Goal: Task Accomplishment & Management: Use online tool/utility

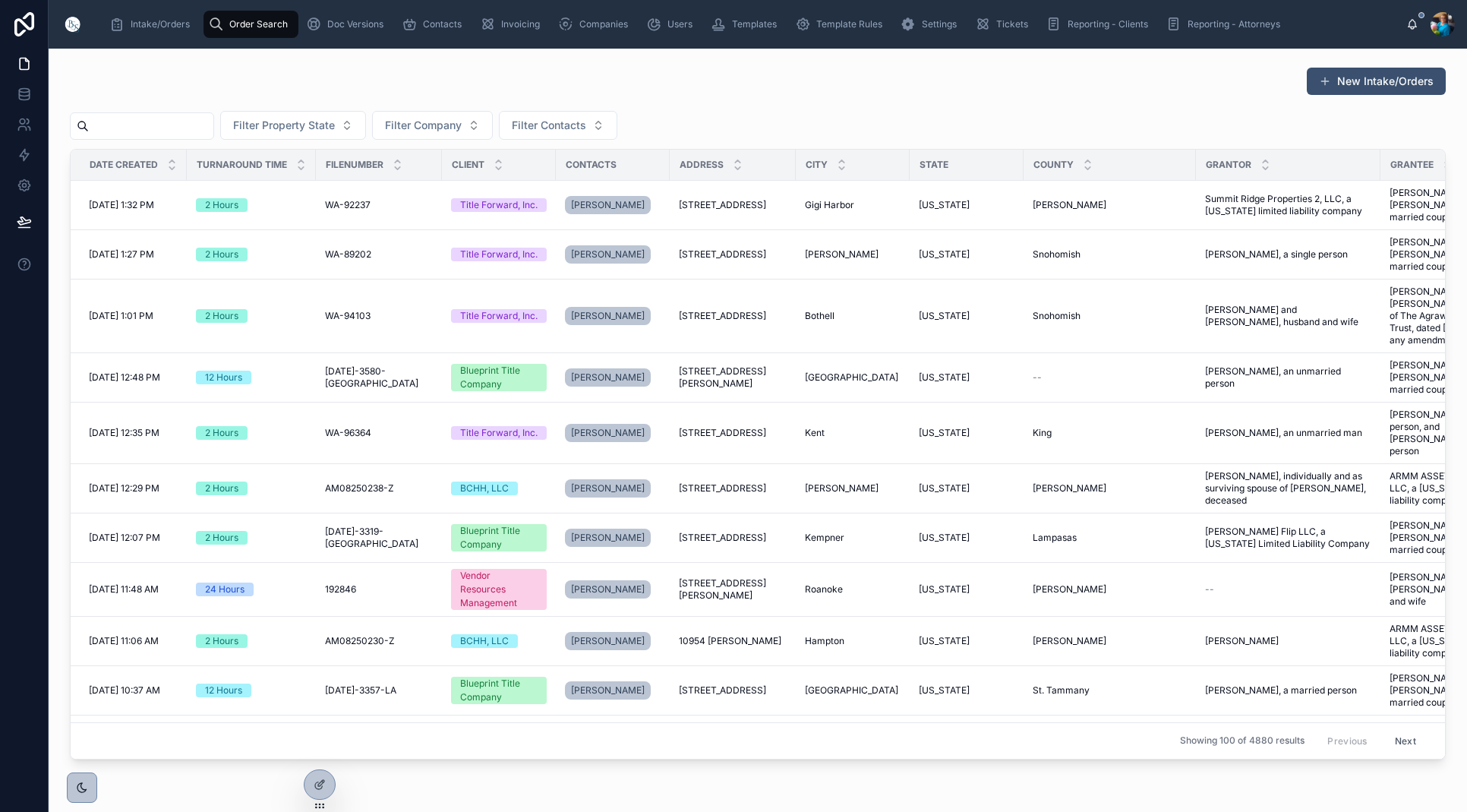
click at [236, 24] on span "Order Search" at bounding box center [258, 24] width 58 height 12
click at [153, 124] on input "text" at bounding box center [152, 127] width 125 height 22
paste input "******"
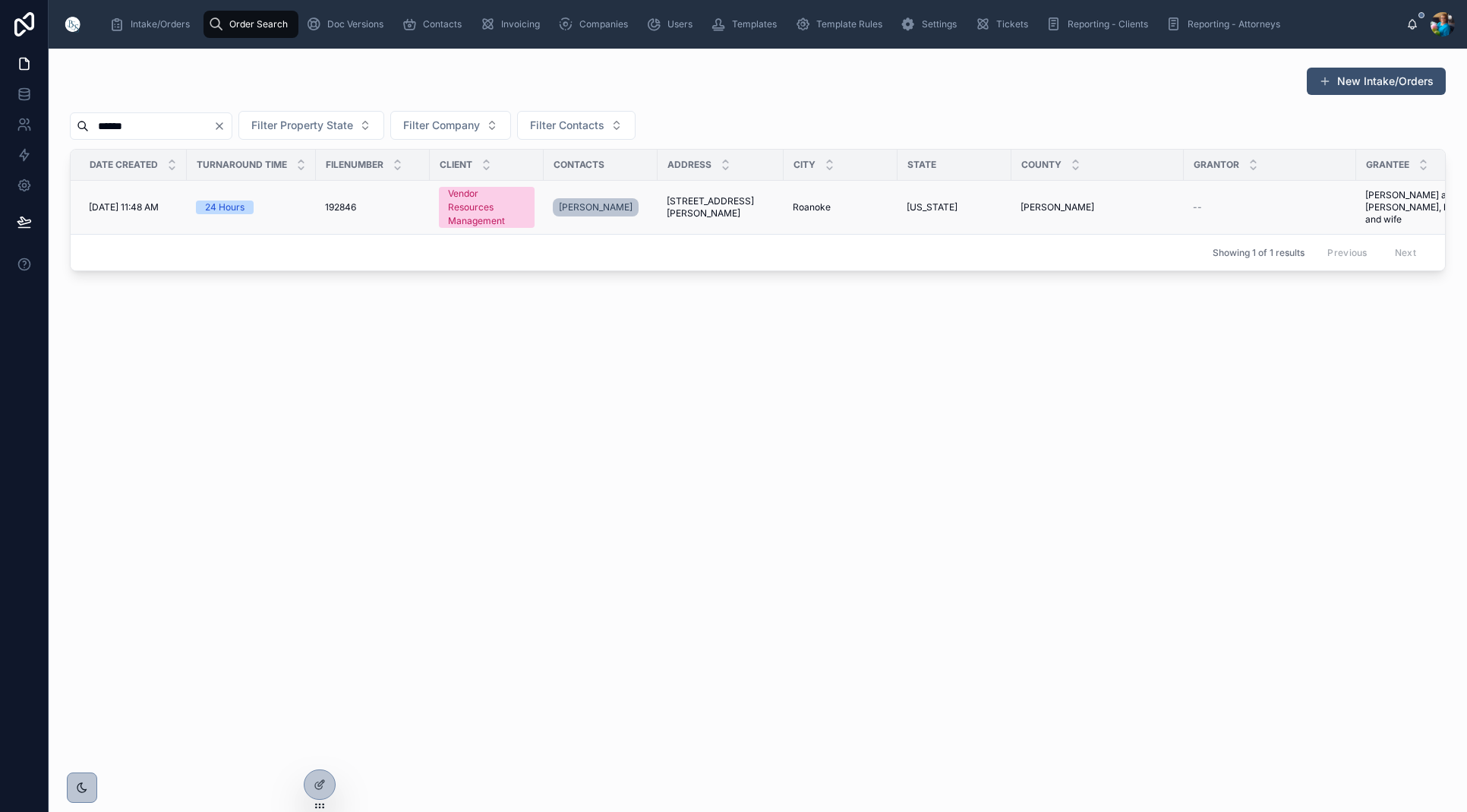
type input "******"
click at [696, 206] on span "[STREET_ADDRESS][PERSON_NAME]" at bounding box center [720, 207] width 107 height 24
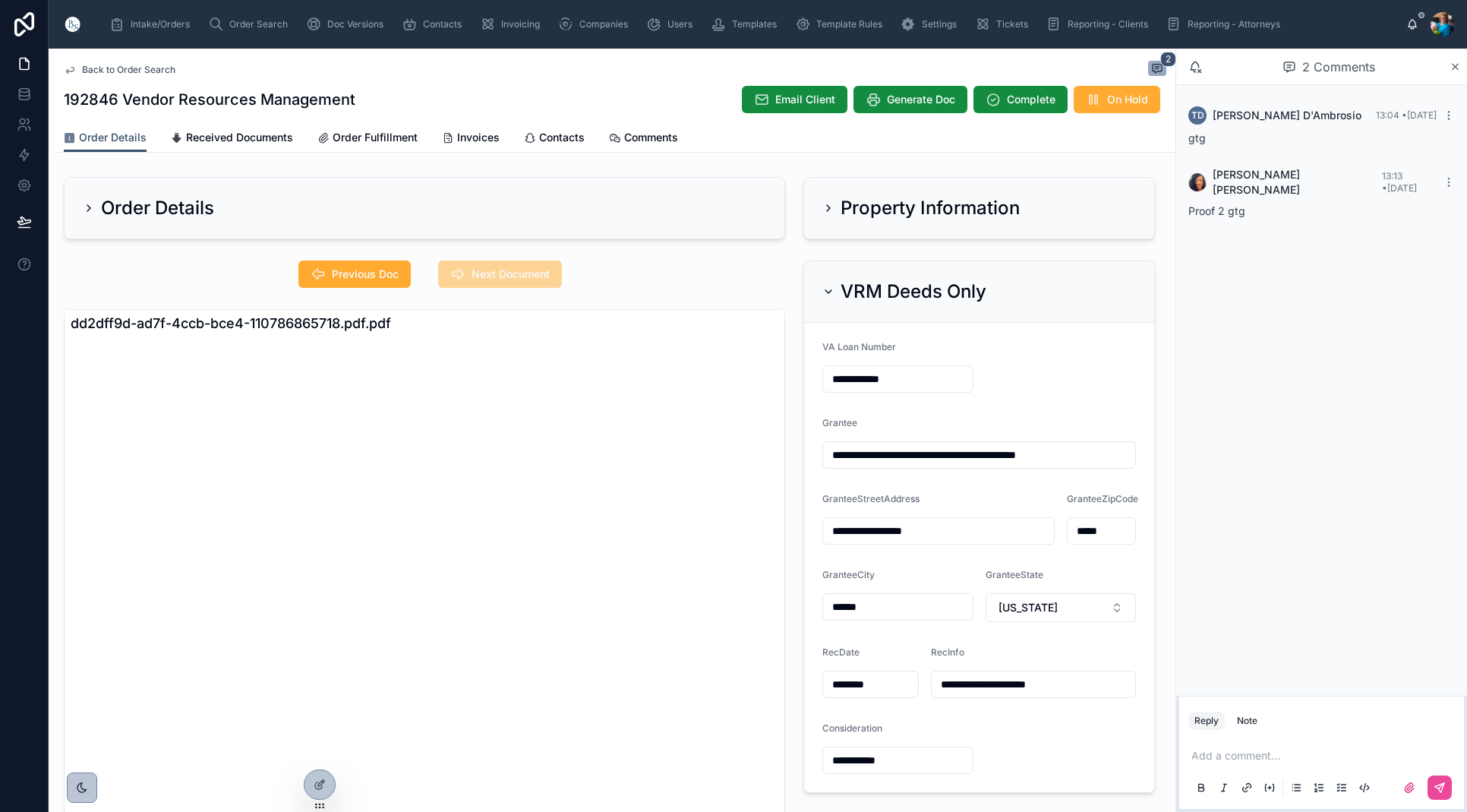
click at [825, 292] on icon at bounding box center [828, 291] width 12 height 12
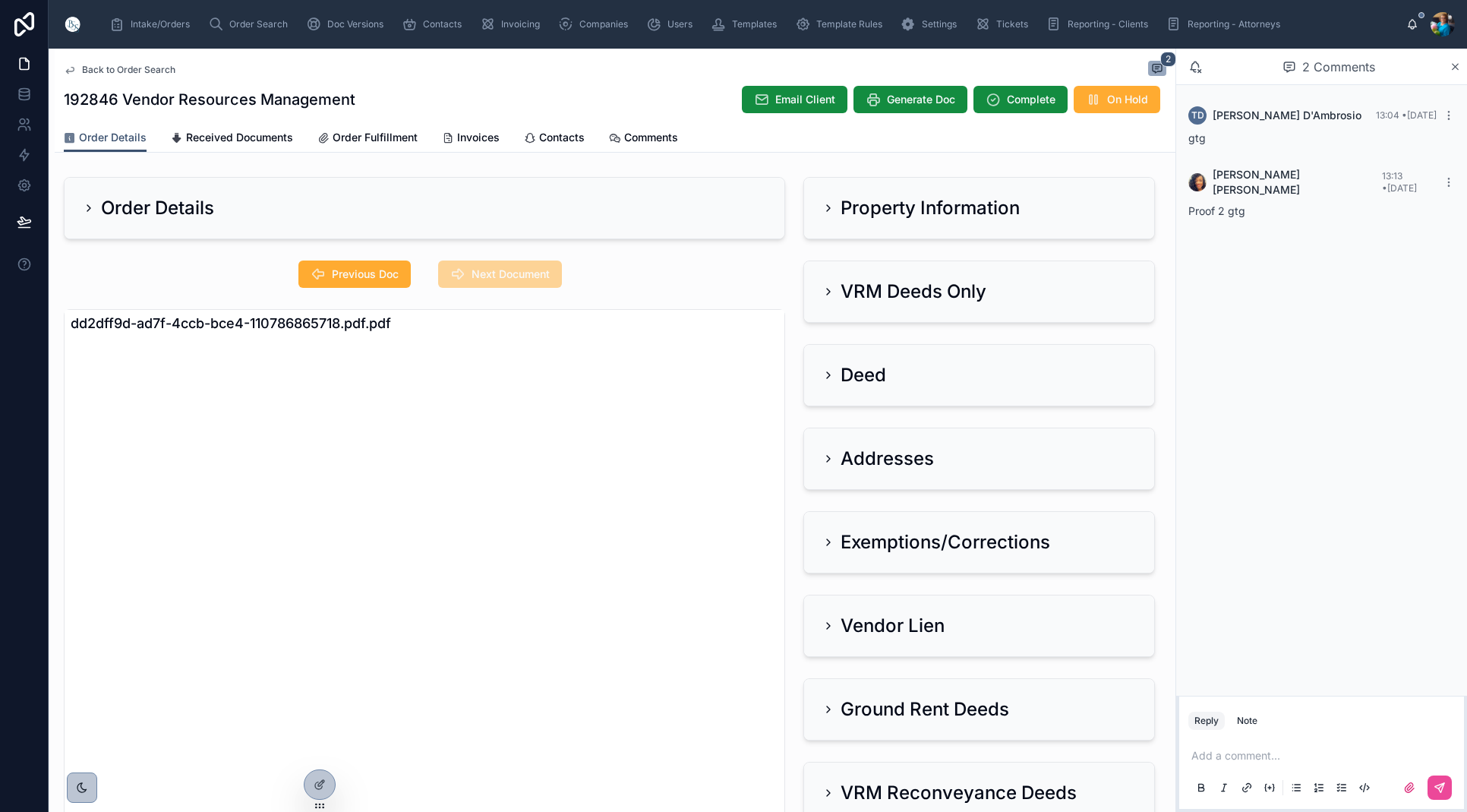
drag, startPoint x: 830, startPoint y: 206, endPoint x: 826, endPoint y: 217, distance: 11.7
click at [830, 206] on icon at bounding box center [828, 207] width 12 height 12
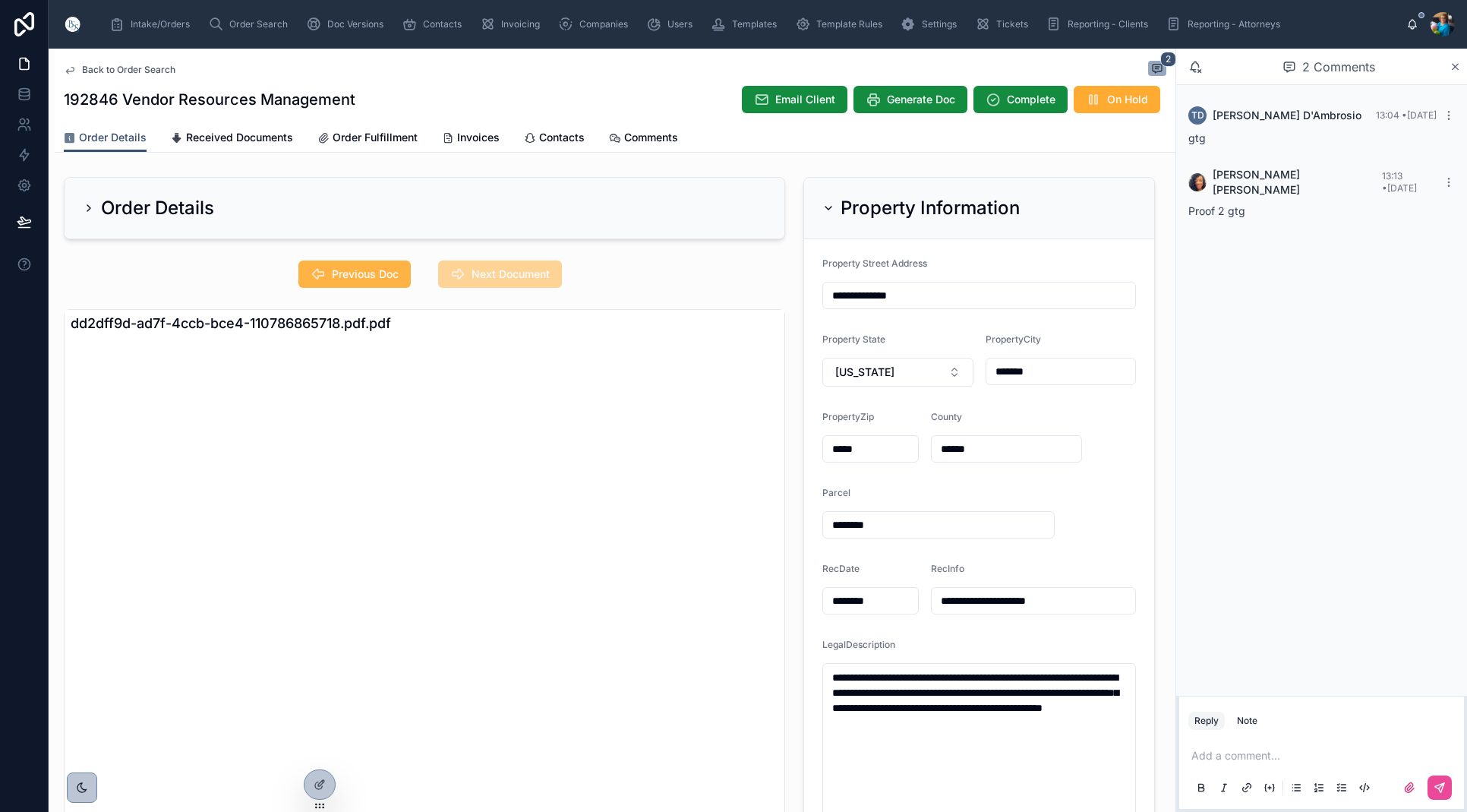
click at [378, 279] on span "Previous Doc" at bounding box center [365, 274] width 67 height 15
click at [384, 271] on span "Previous Doc" at bounding box center [365, 274] width 67 height 15
drag, startPoint x: 827, startPoint y: 204, endPoint x: 830, endPoint y: 246, distance: 42.1
click at [827, 204] on icon at bounding box center [828, 207] width 12 height 12
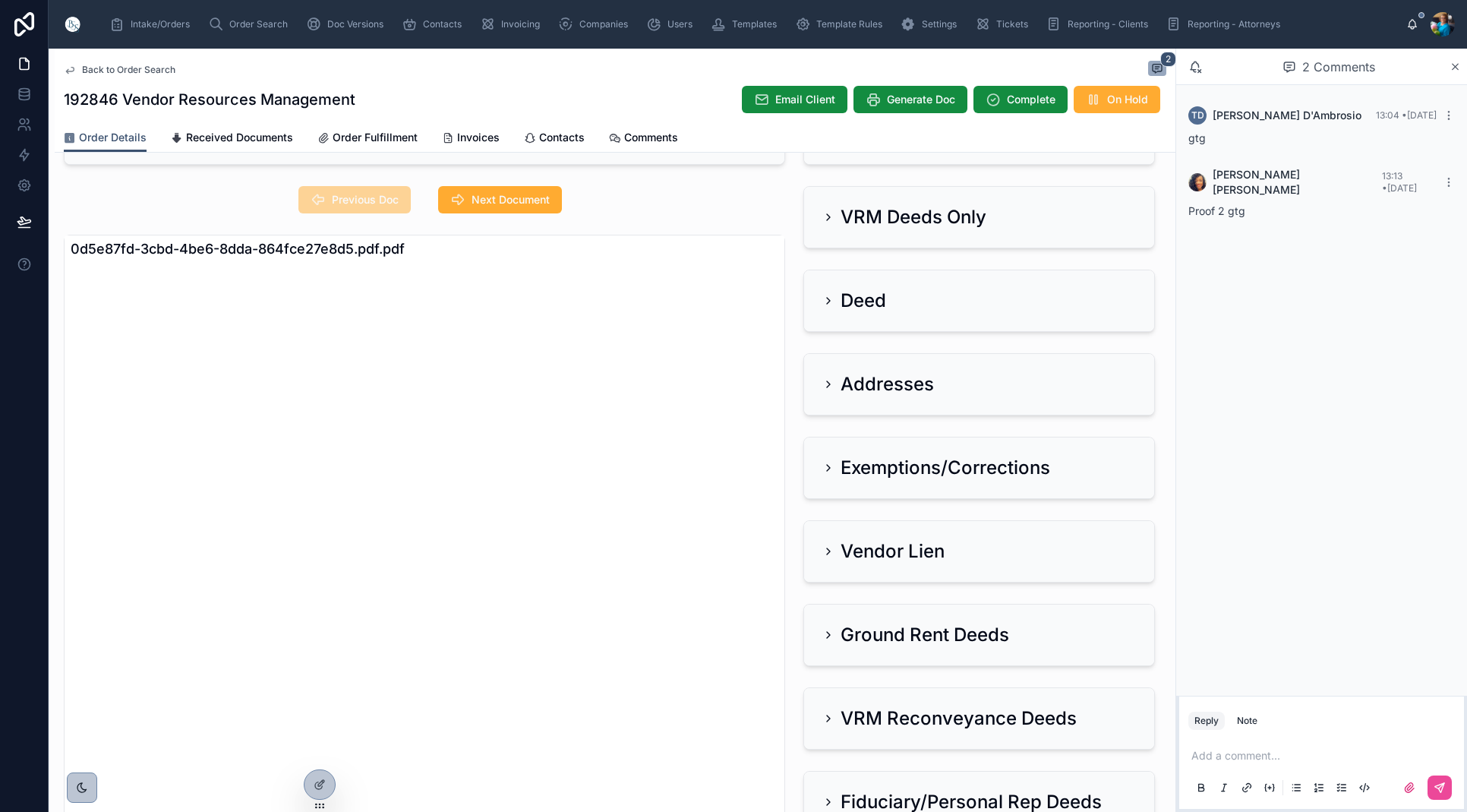
scroll to position [79, 0]
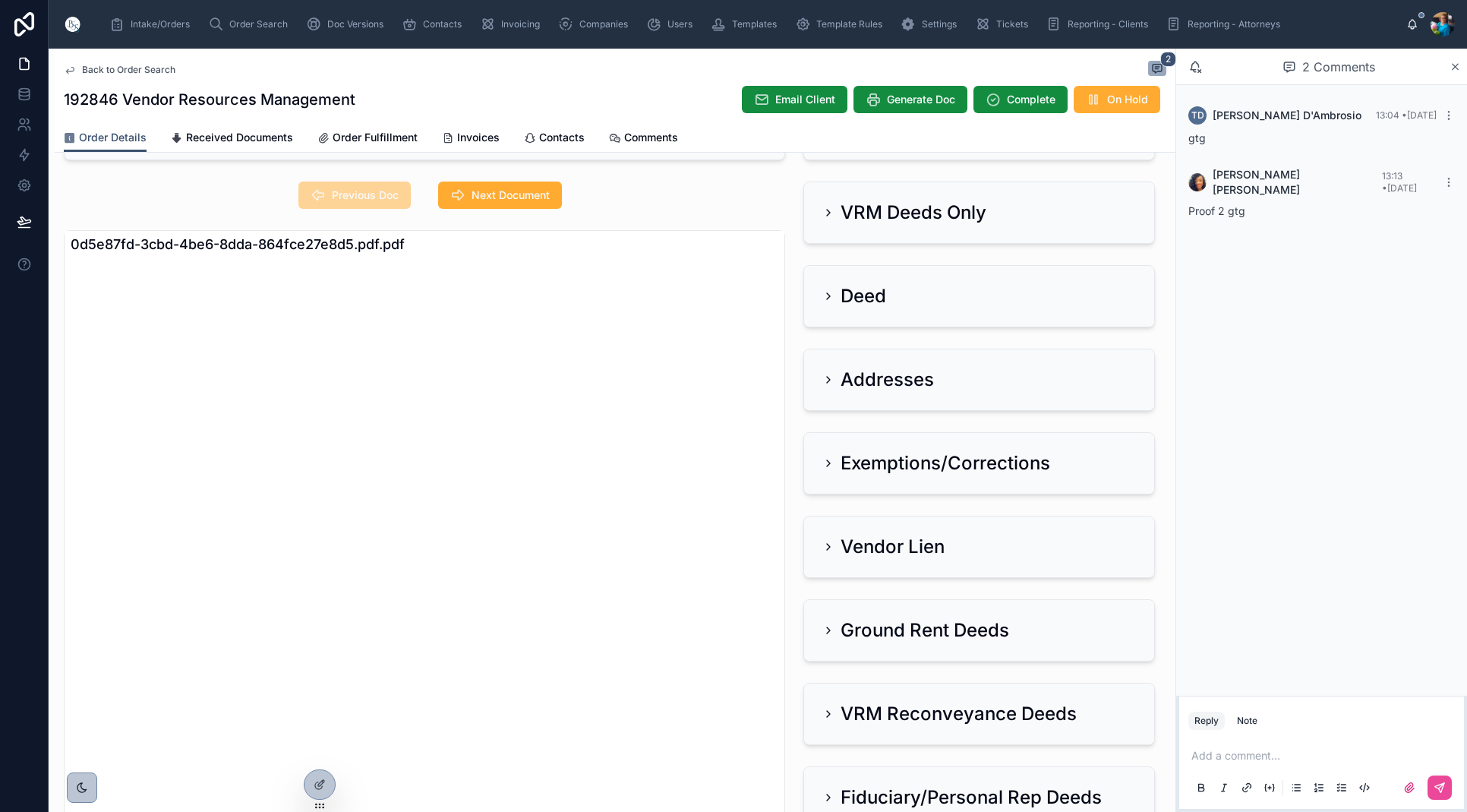
click at [829, 541] on icon at bounding box center [828, 546] width 12 height 12
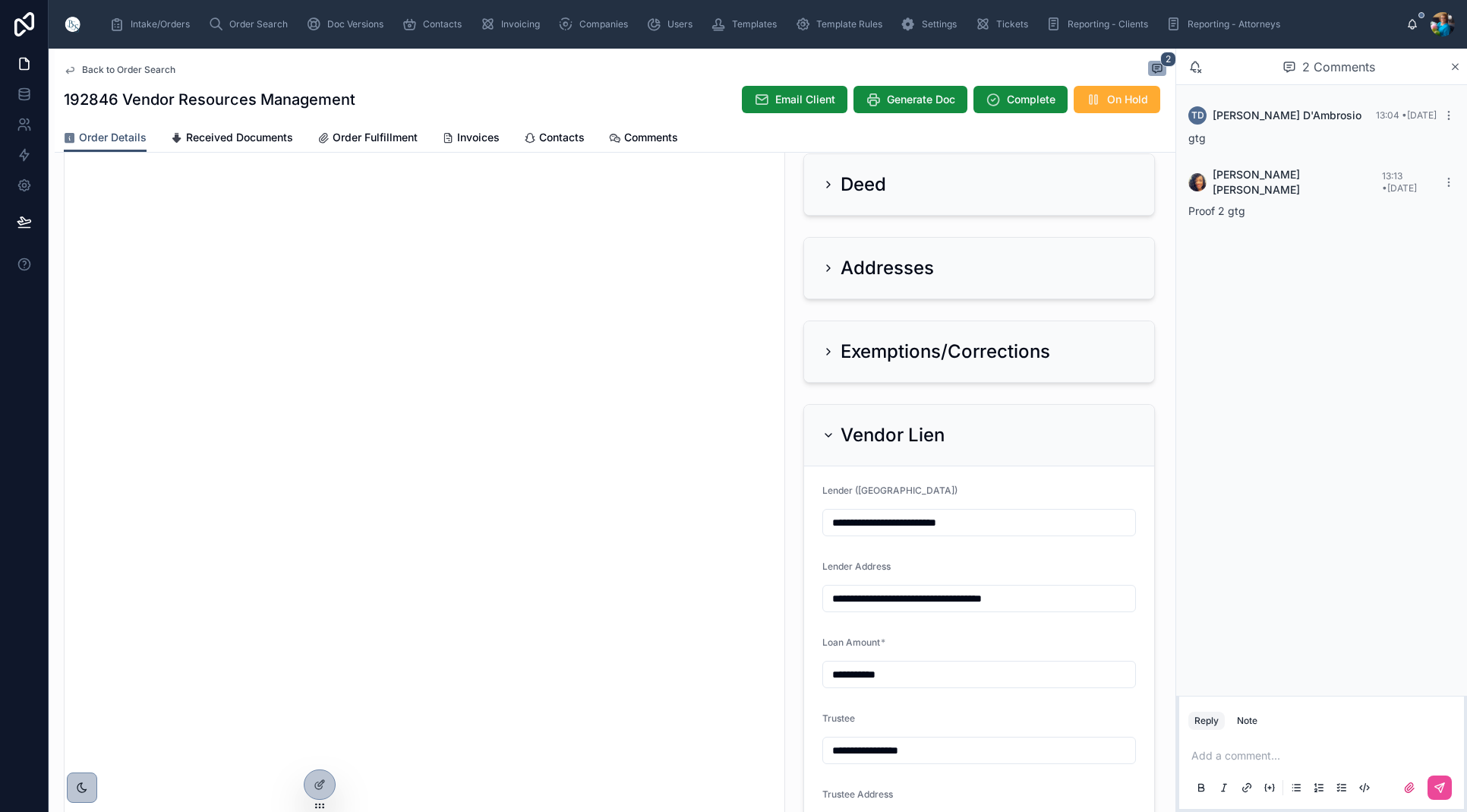
scroll to position [182, 0]
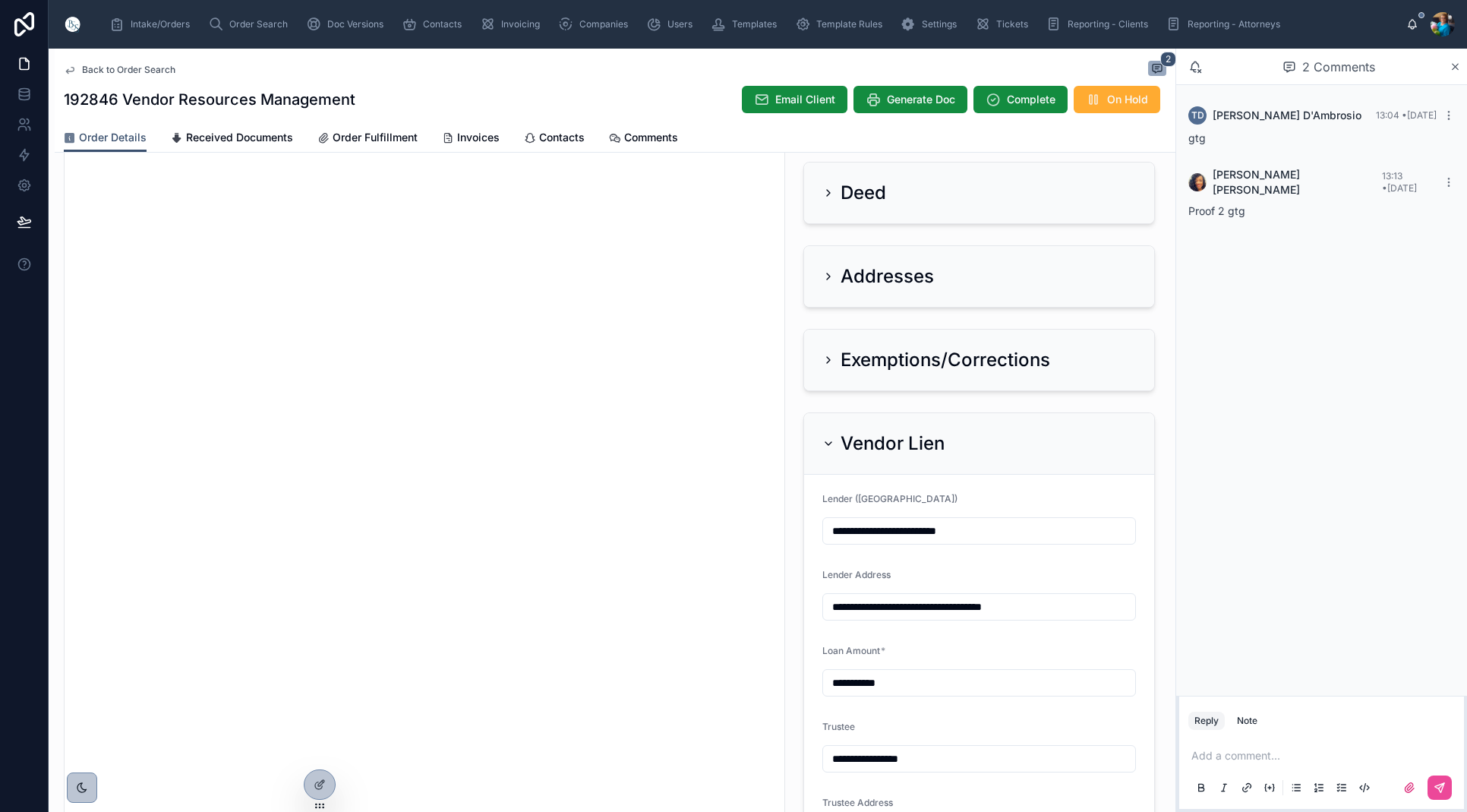
click at [831, 441] on icon at bounding box center [828, 443] width 12 height 12
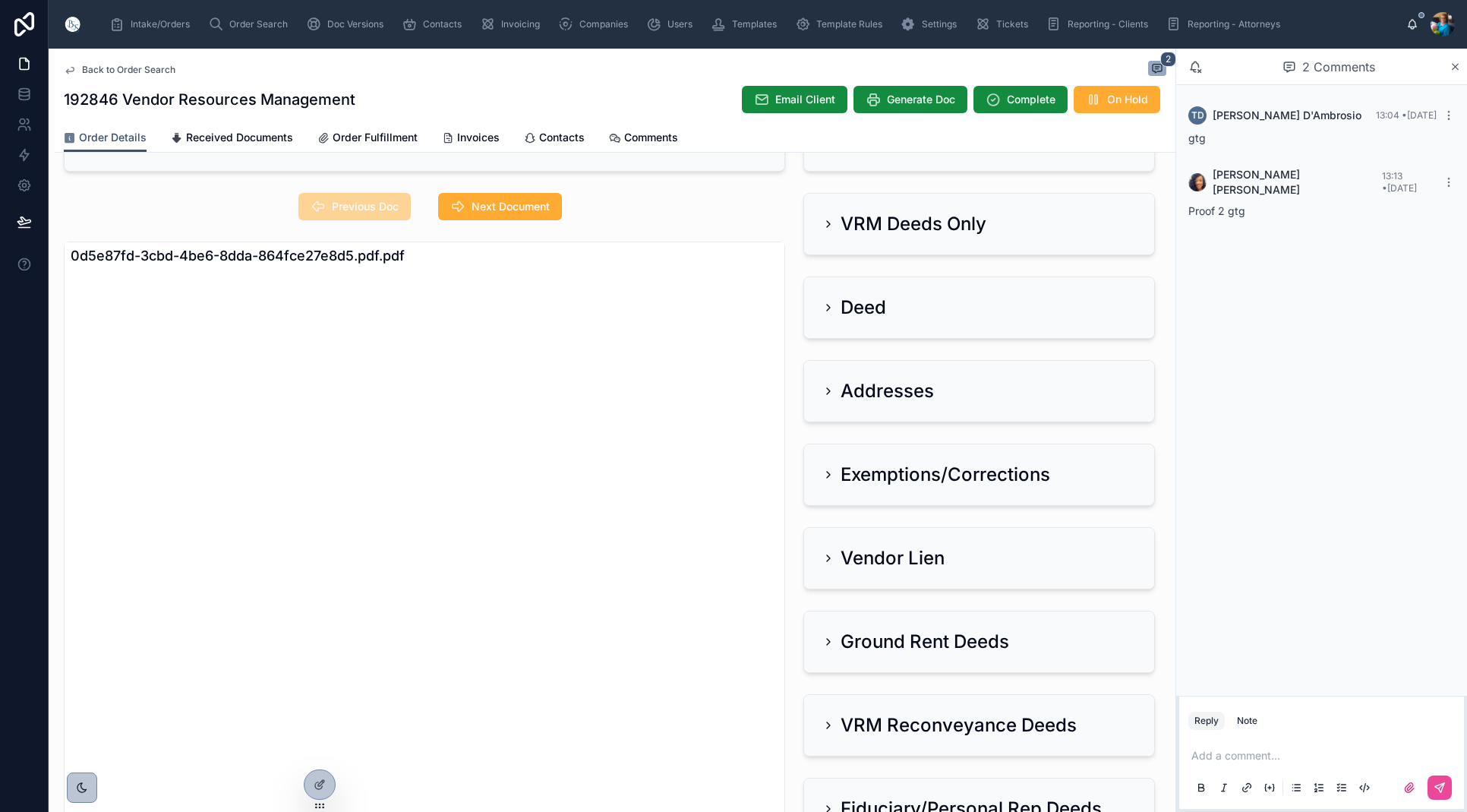
scroll to position [56, 0]
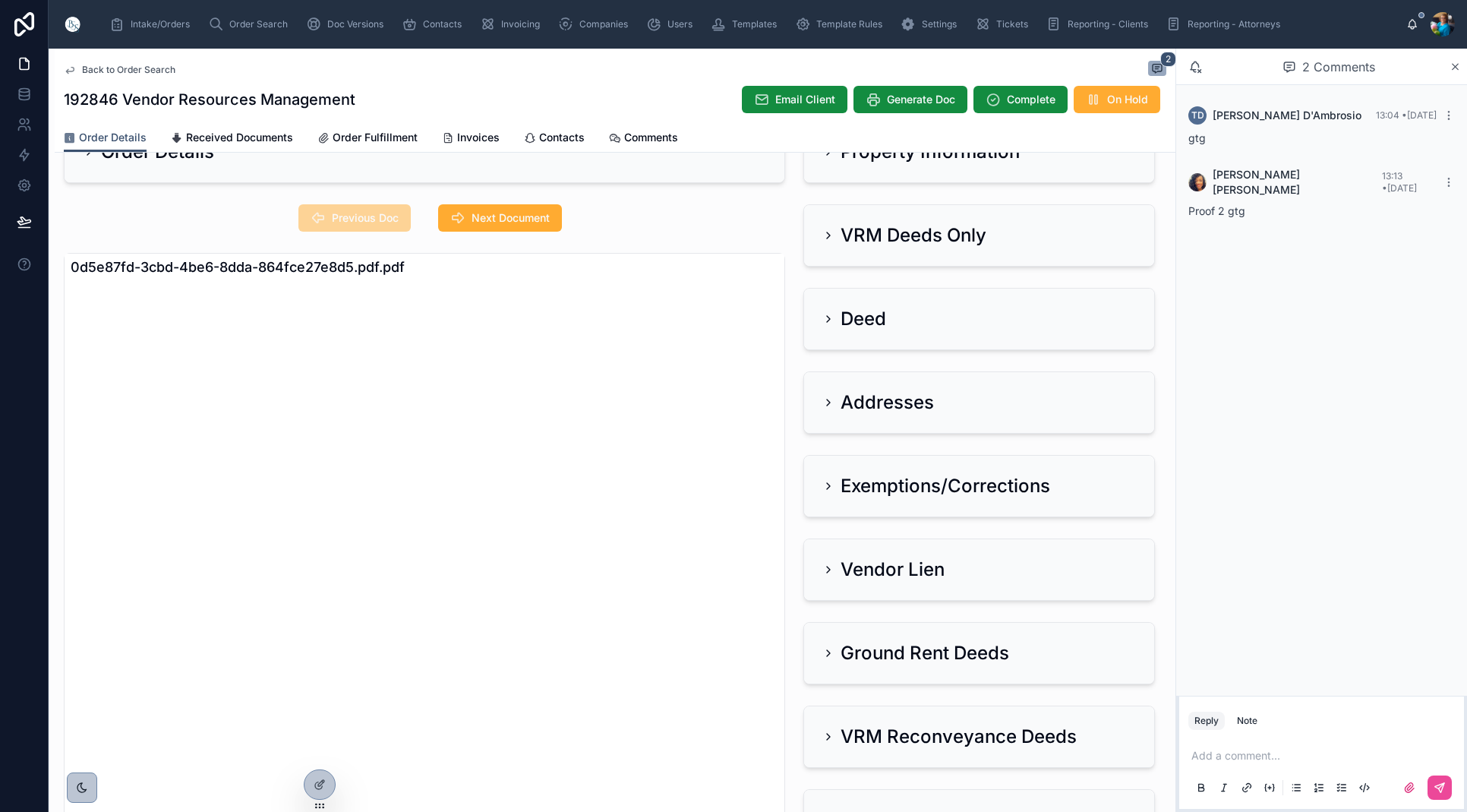
click at [826, 235] on icon at bounding box center [828, 235] width 12 height 12
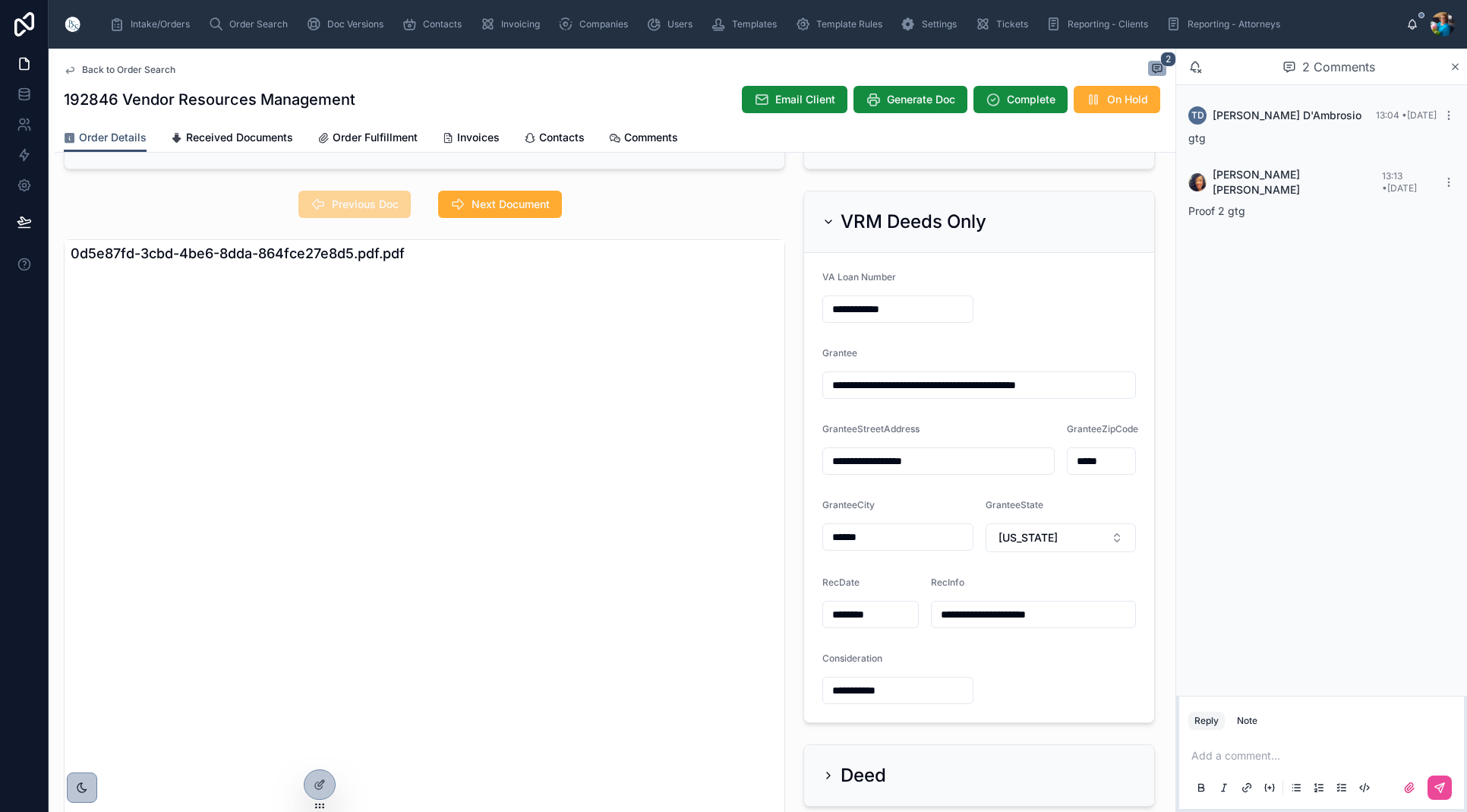
scroll to position [69, 0]
click at [828, 220] on icon at bounding box center [828, 222] width 12 height 12
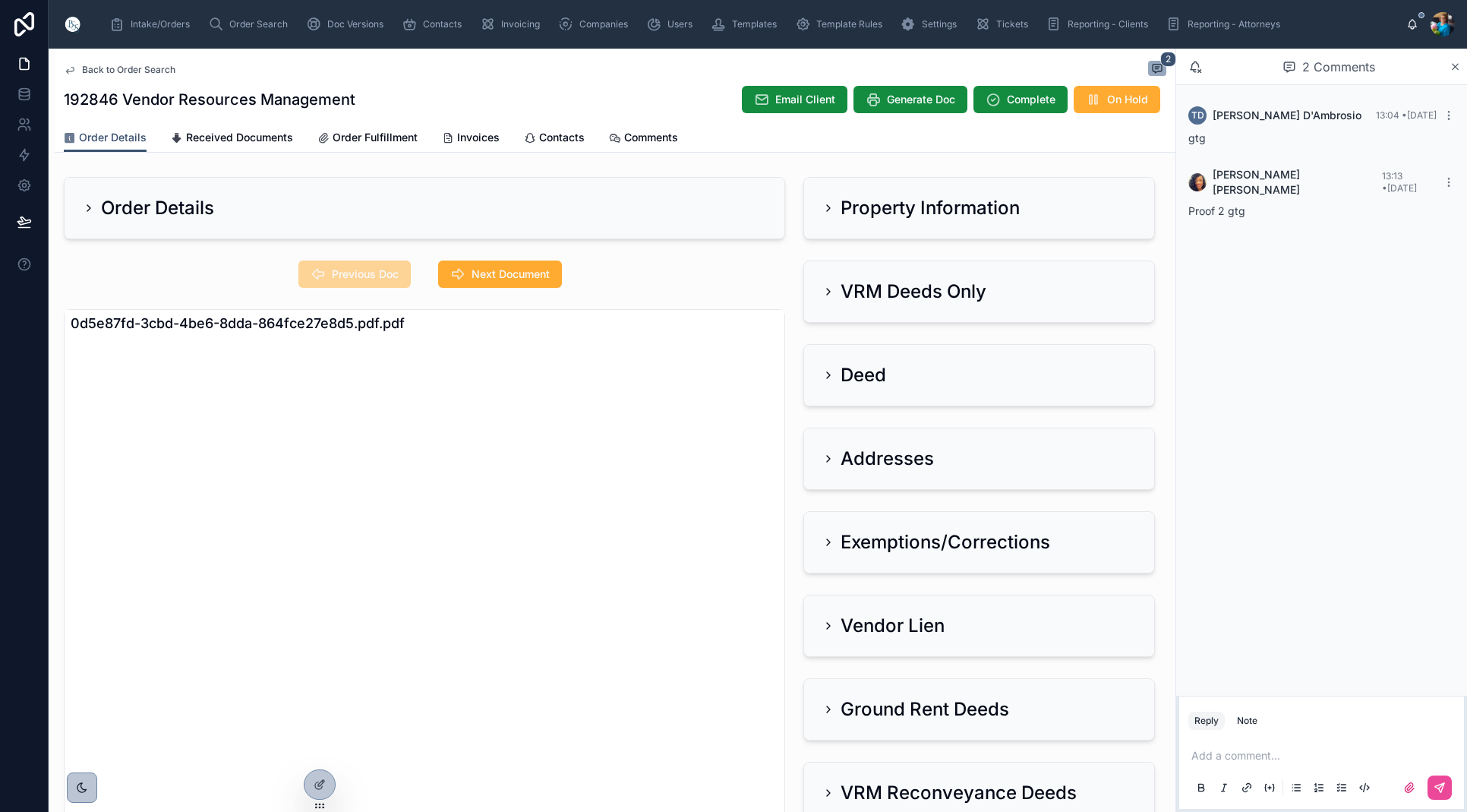
scroll to position [0, 0]
drag, startPoint x: 829, startPoint y: 212, endPoint x: 823, endPoint y: 218, distance: 8.5
click at [829, 212] on icon at bounding box center [828, 207] width 12 height 12
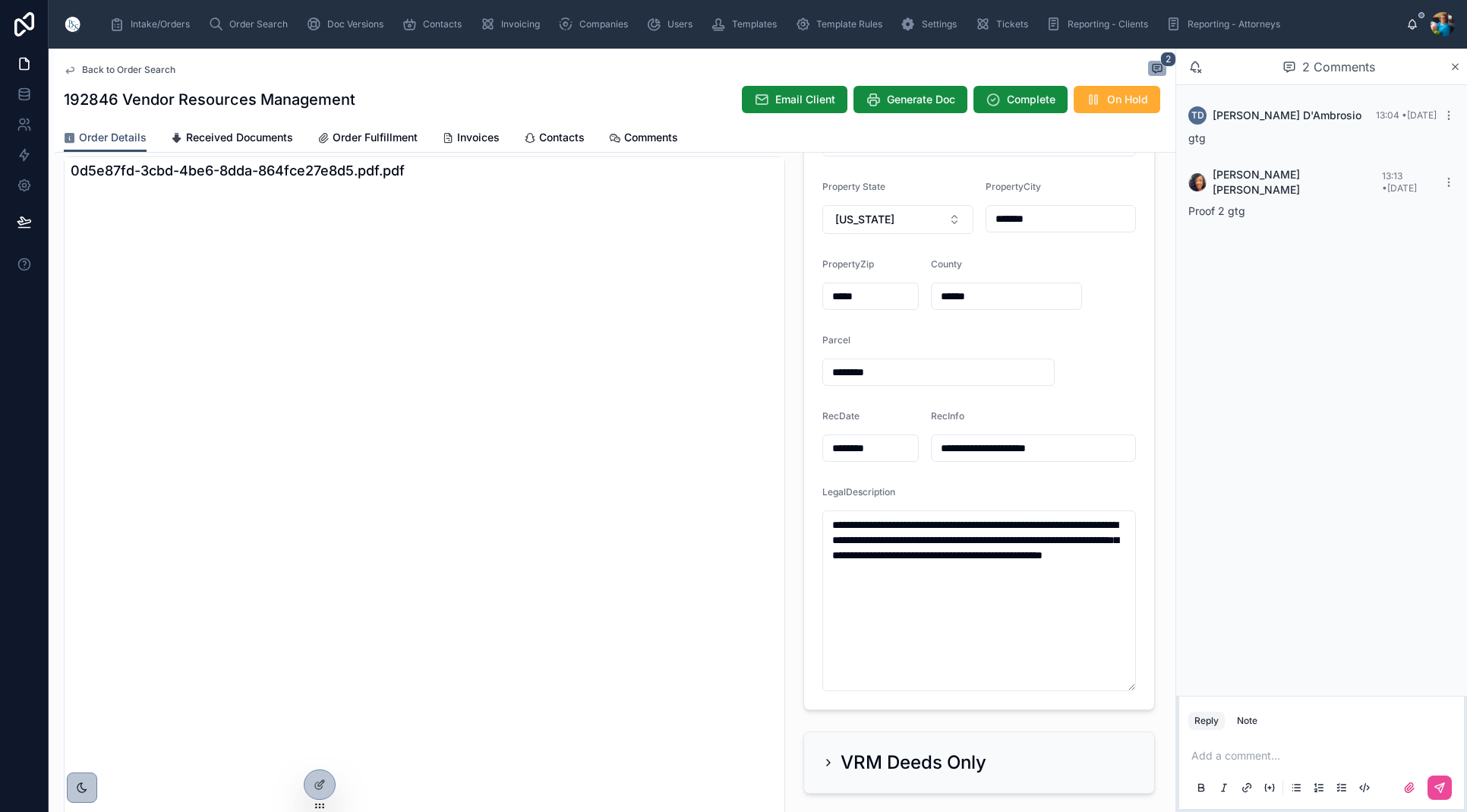
scroll to position [151, 0]
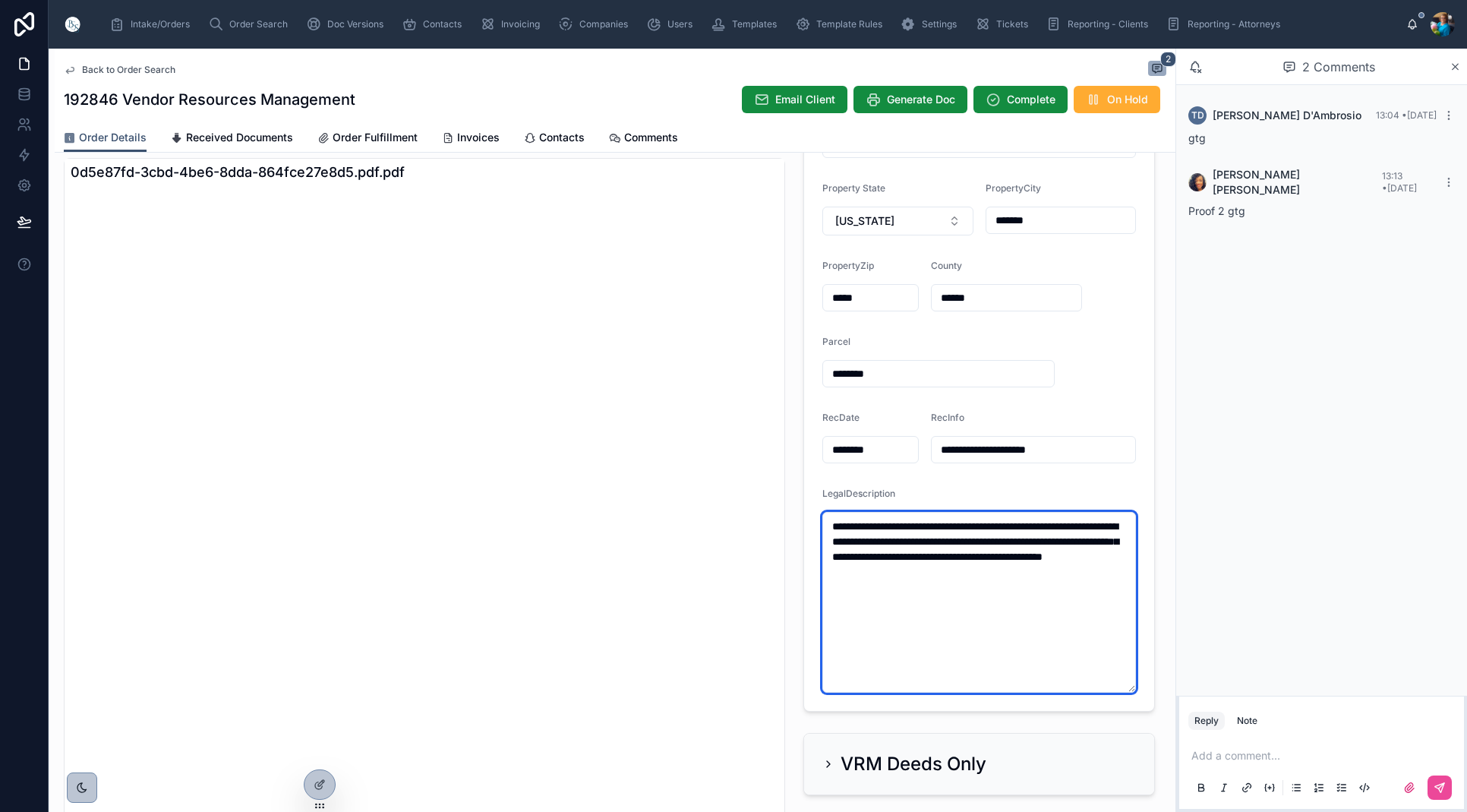
drag, startPoint x: 1005, startPoint y: 581, endPoint x: 890, endPoint y: 525, distance: 127.9
click at [818, 521] on form "**********" at bounding box center [979, 400] width 350 height 623
drag, startPoint x: 1380, startPoint y: 2, endPoint x: 1052, endPoint y: 628, distance: 706.7
click at [1052, 628] on textarea "**********" at bounding box center [979, 601] width 313 height 181
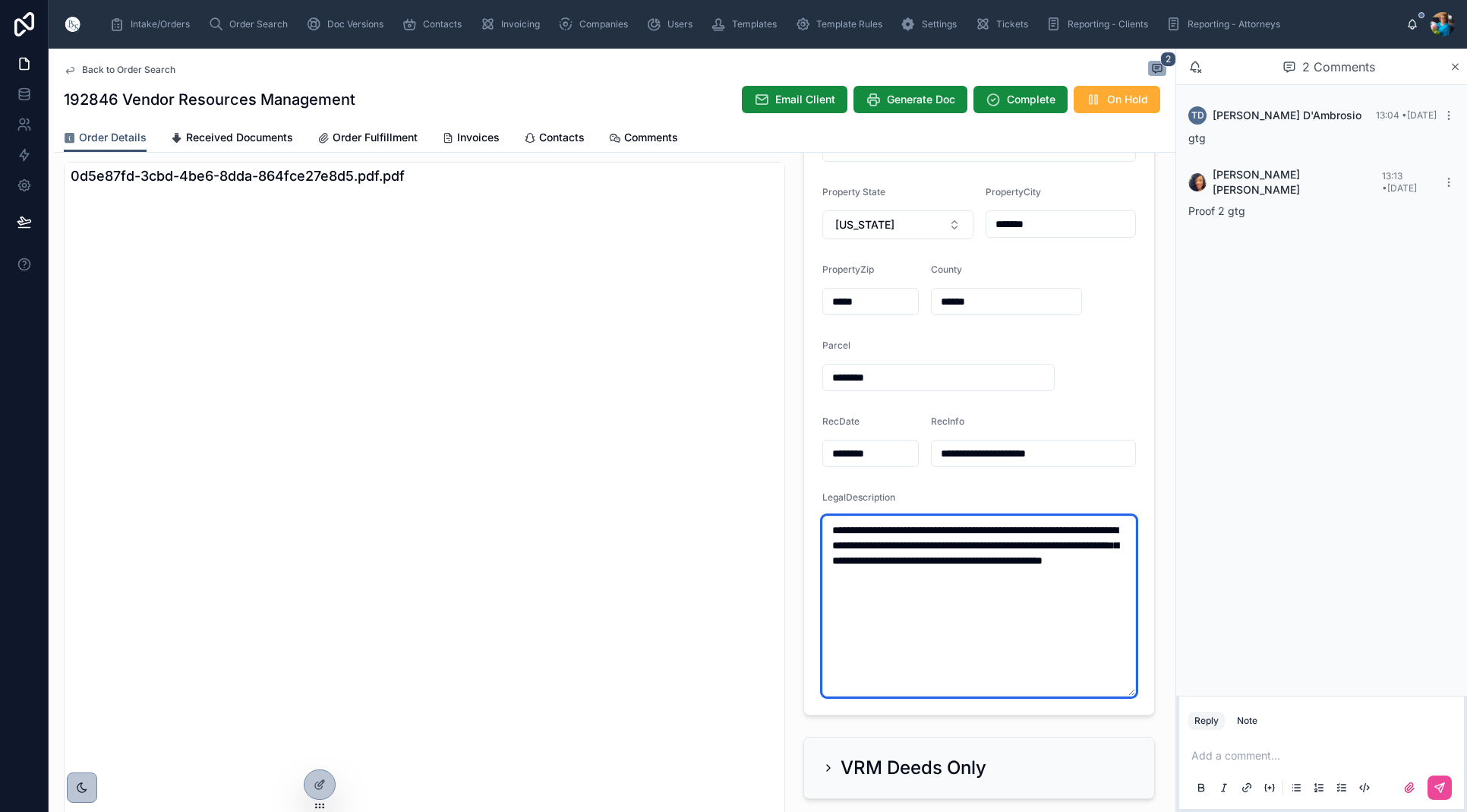
click at [1012, 588] on textarea "**********" at bounding box center [979, 605] width 313 height 181
drag, startPoint x: 1008, startPoint y: 585, endPoint x: 825, endPoint y: 531, distance: 190.8
click at [825, 531] on textarea "**********" at bounding box center [979, 605] width 313 height 181
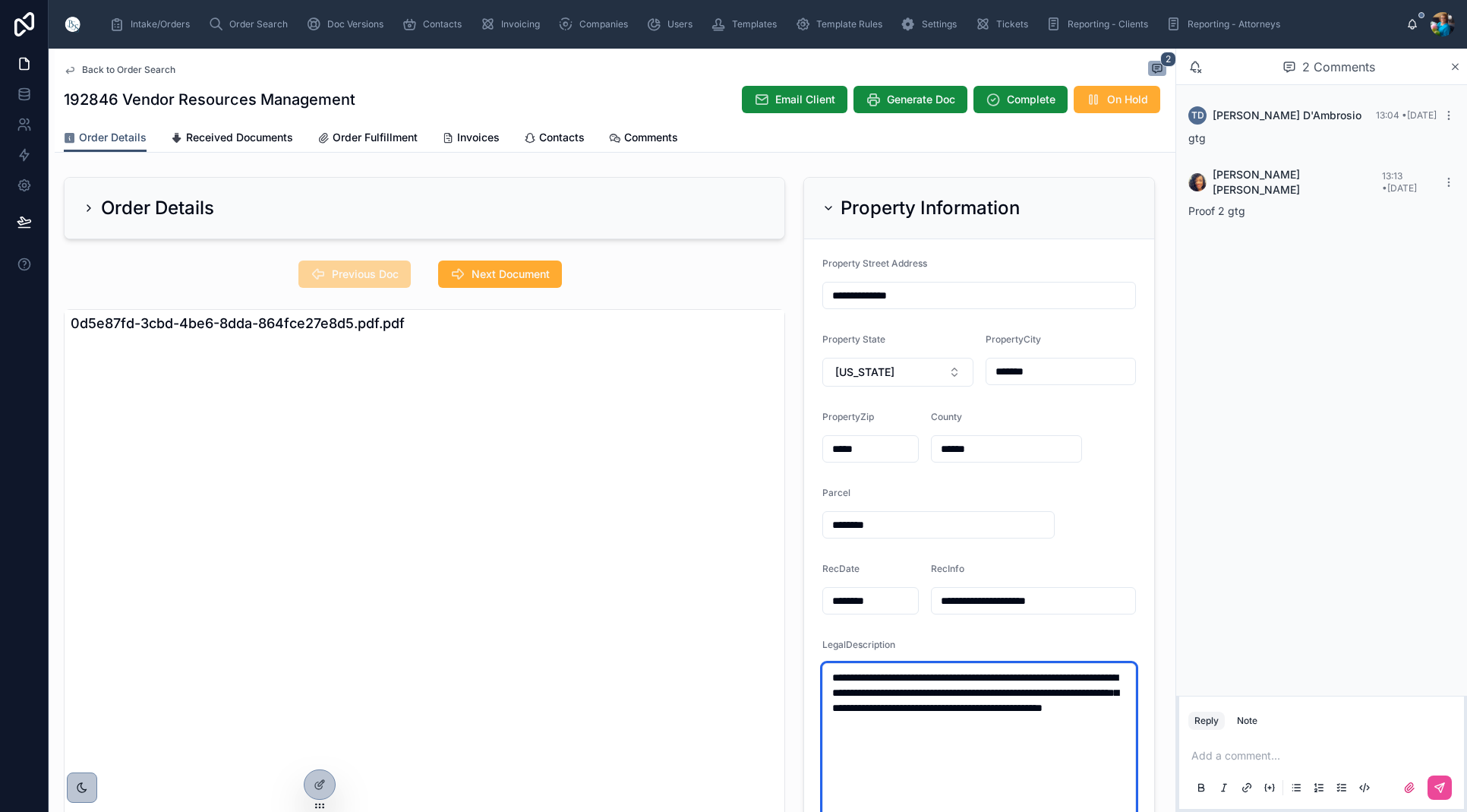
scroll to position [0, 0]
click at [828, 205] on icon at bounding box center [828, 207] width 12 height 12
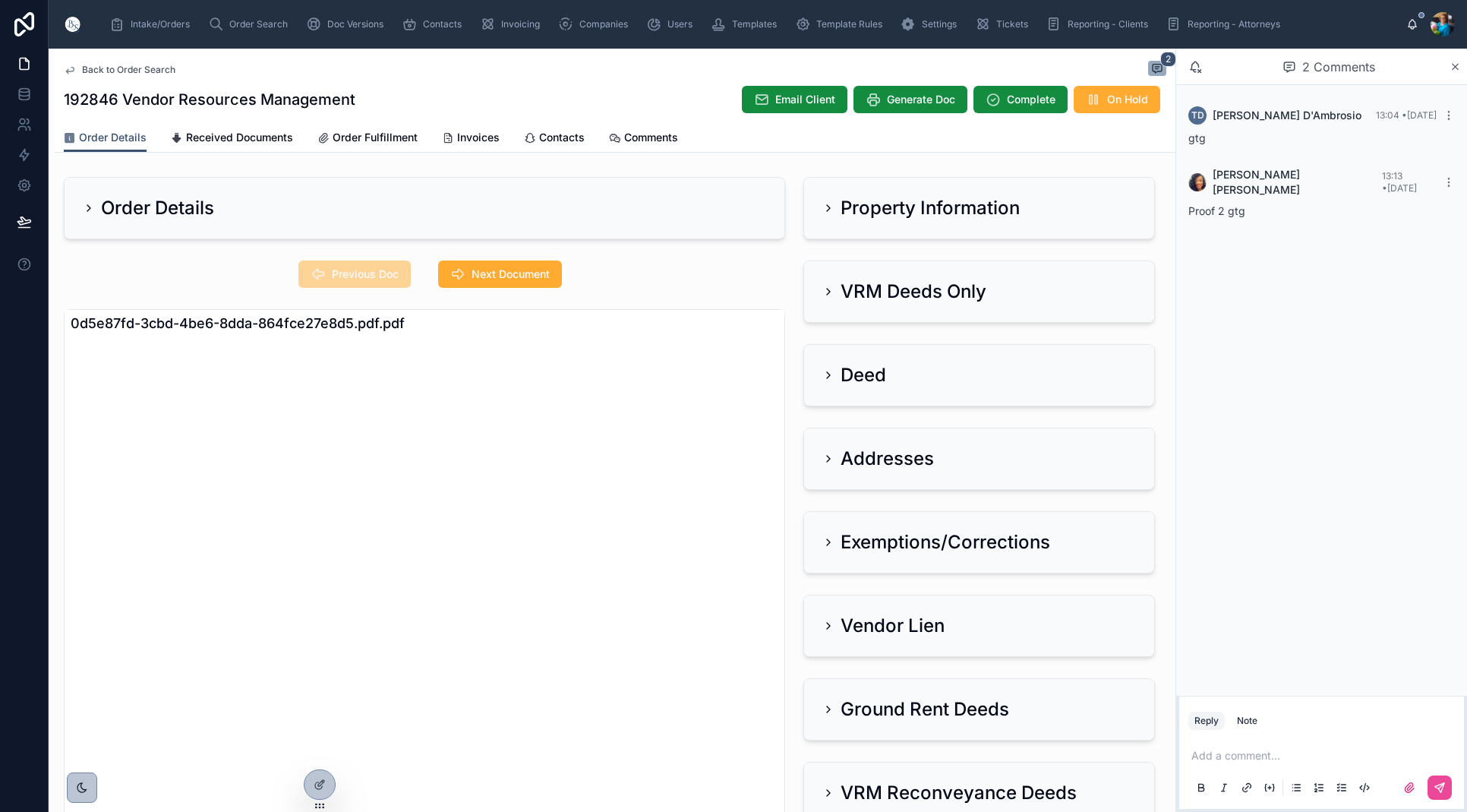
click at [826, 292] on icon at bounding box center [828, 291] width 12 height 12
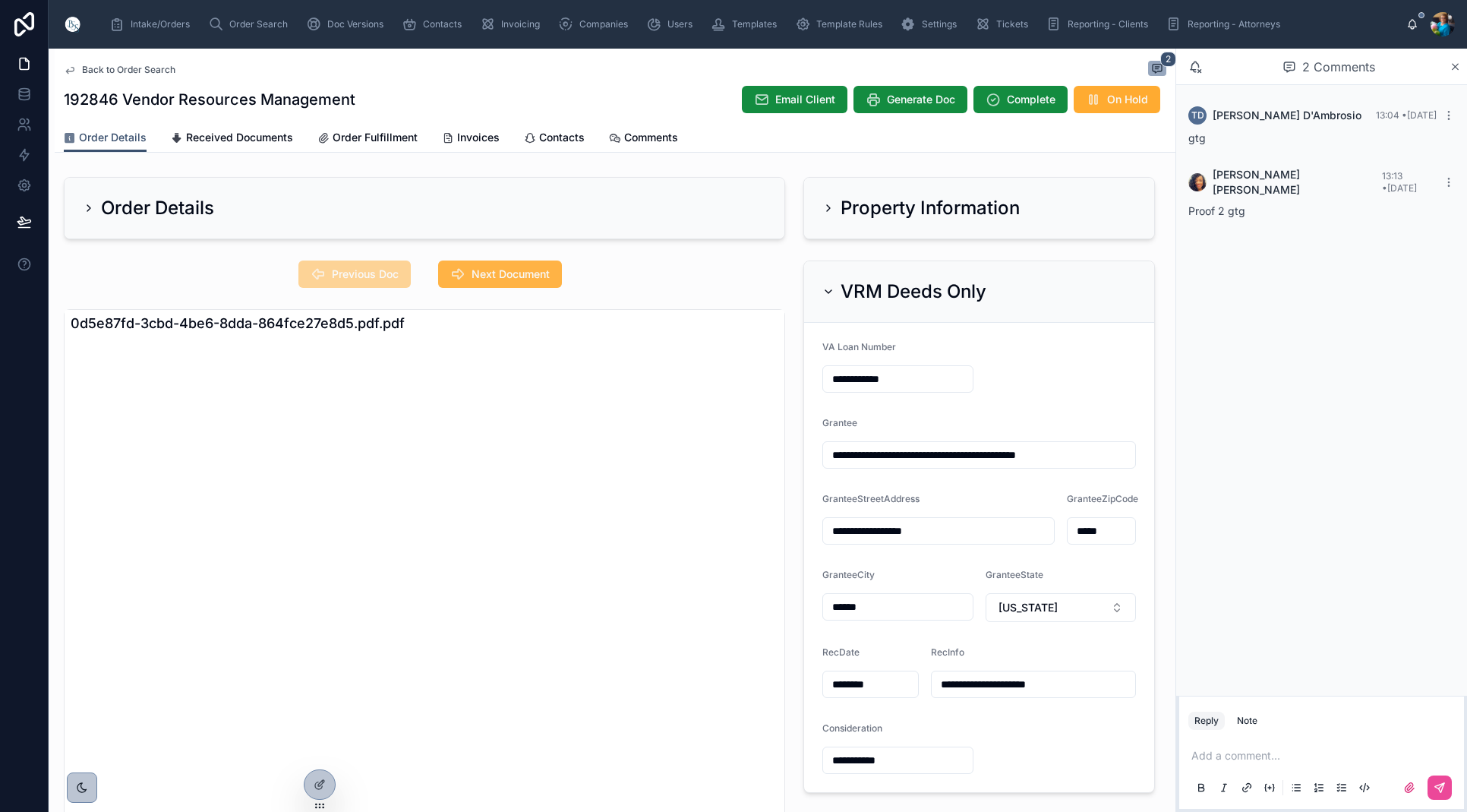
click at [546, 271] on span "Next Document" at bounding box center [511, 274] width 78 height 15
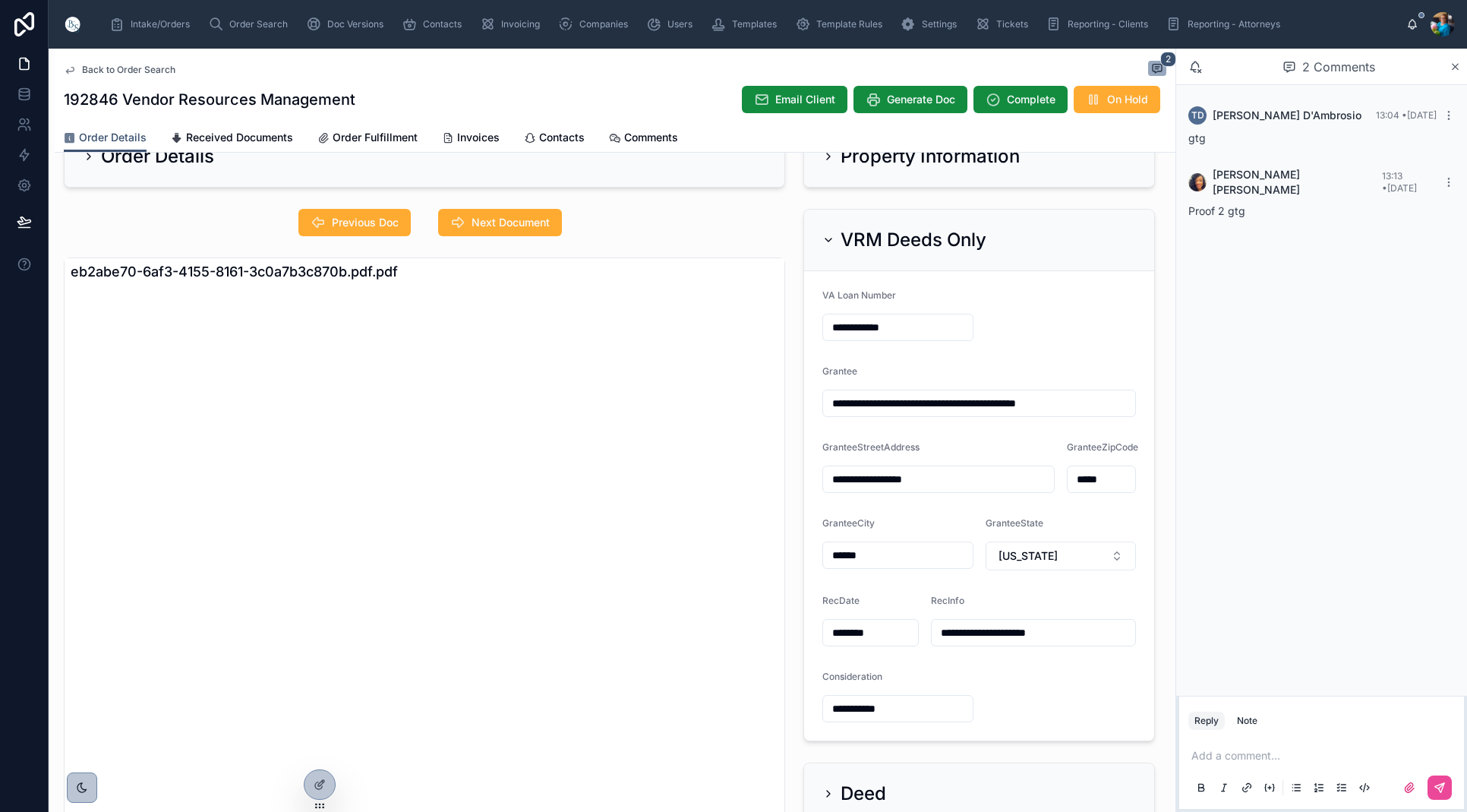
scroll to position [82, 0]
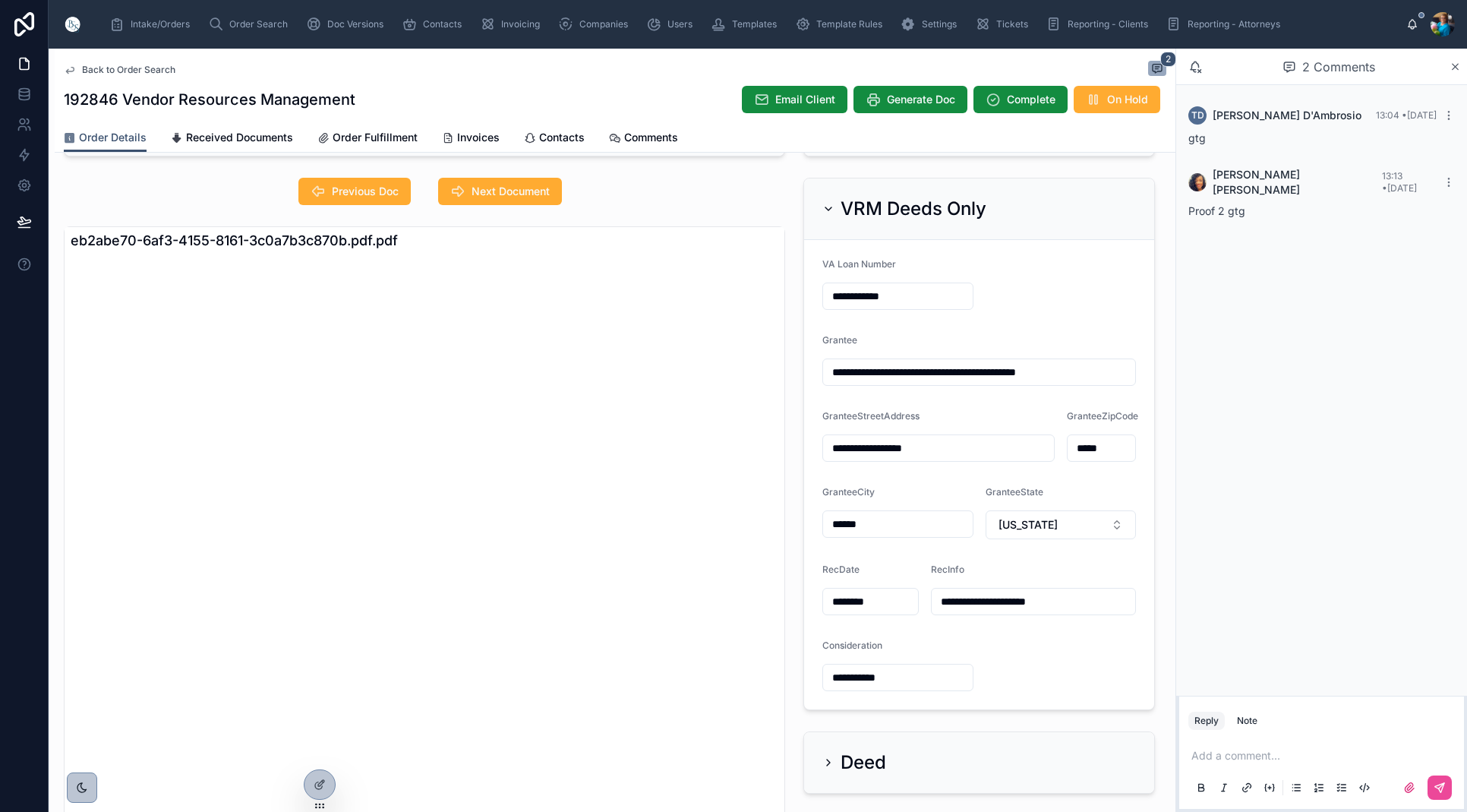
click at [829, 211] on icon at bounding box center [828, 208] width 12 height 12
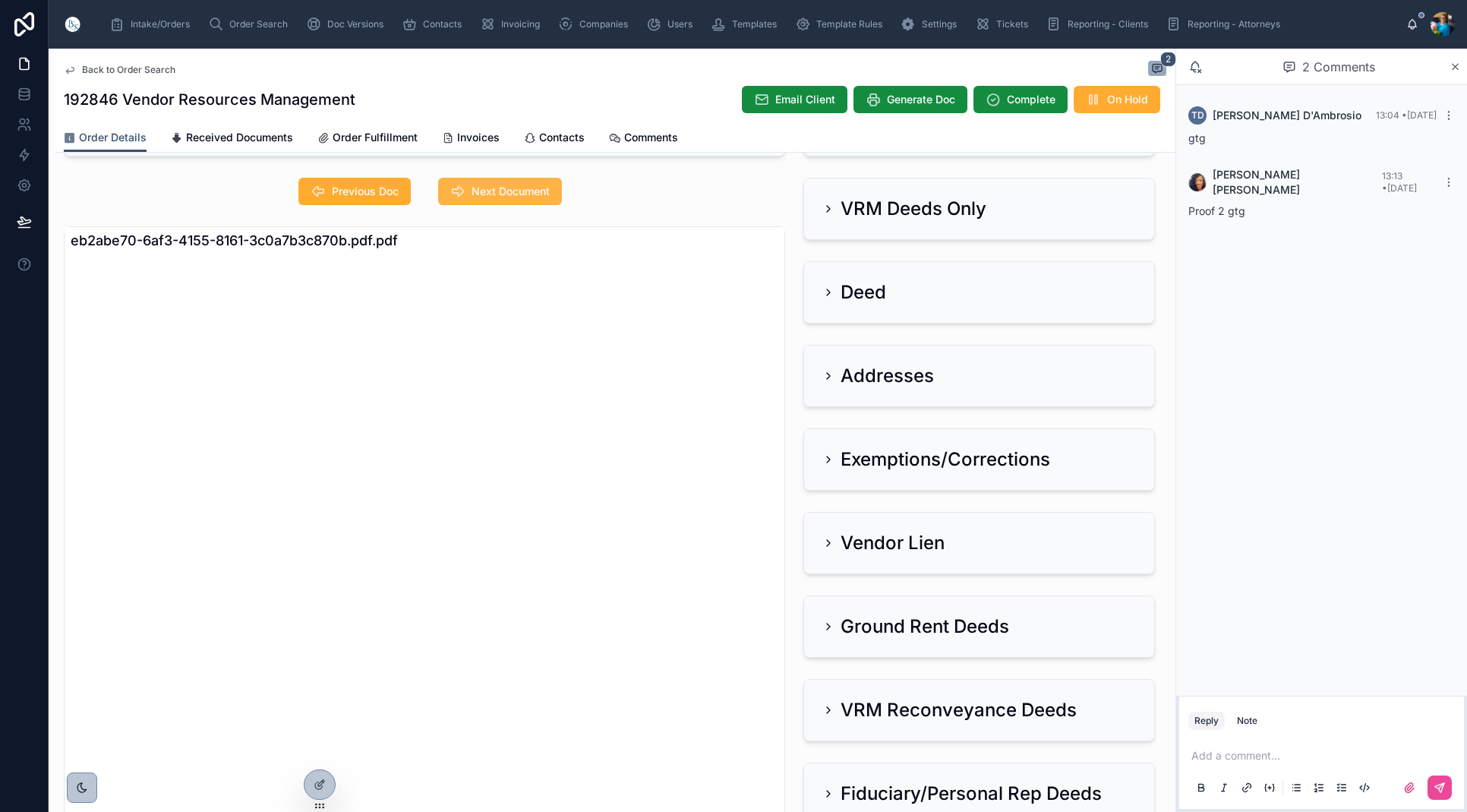
click at [538, 200] on button "Next Document" at bounding box center [500, 191] width 124 height 27
click at [830, 376] on icon at bounding box center [829, 376] width 3 height 6
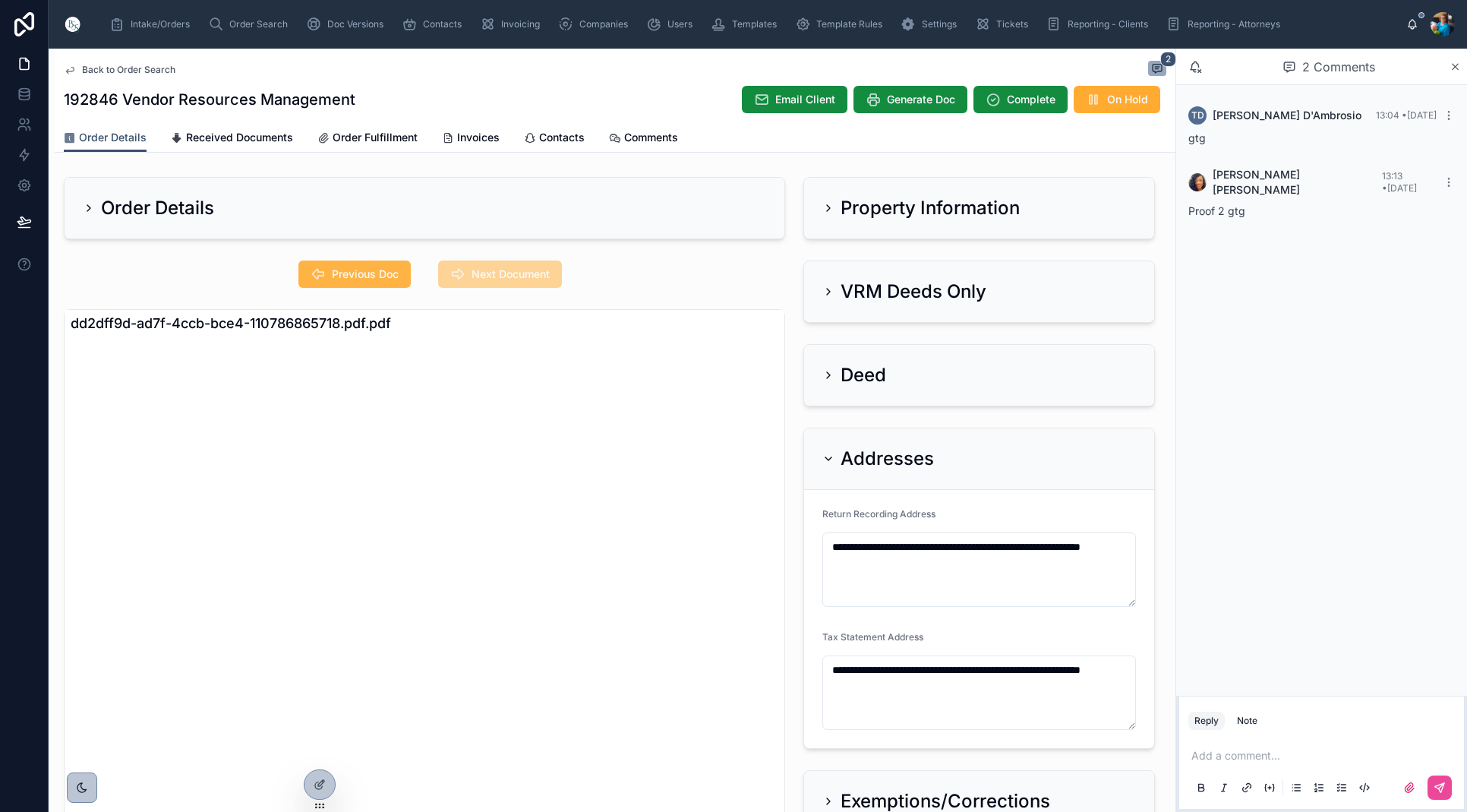
scroll to position [0, 0]
click at [367, 271] on span "Previous Doc" at bounding box center [365, 274] width 67 height 15
click at [828, 456] on icon at bounding box center [828, 458] width 12 height 12
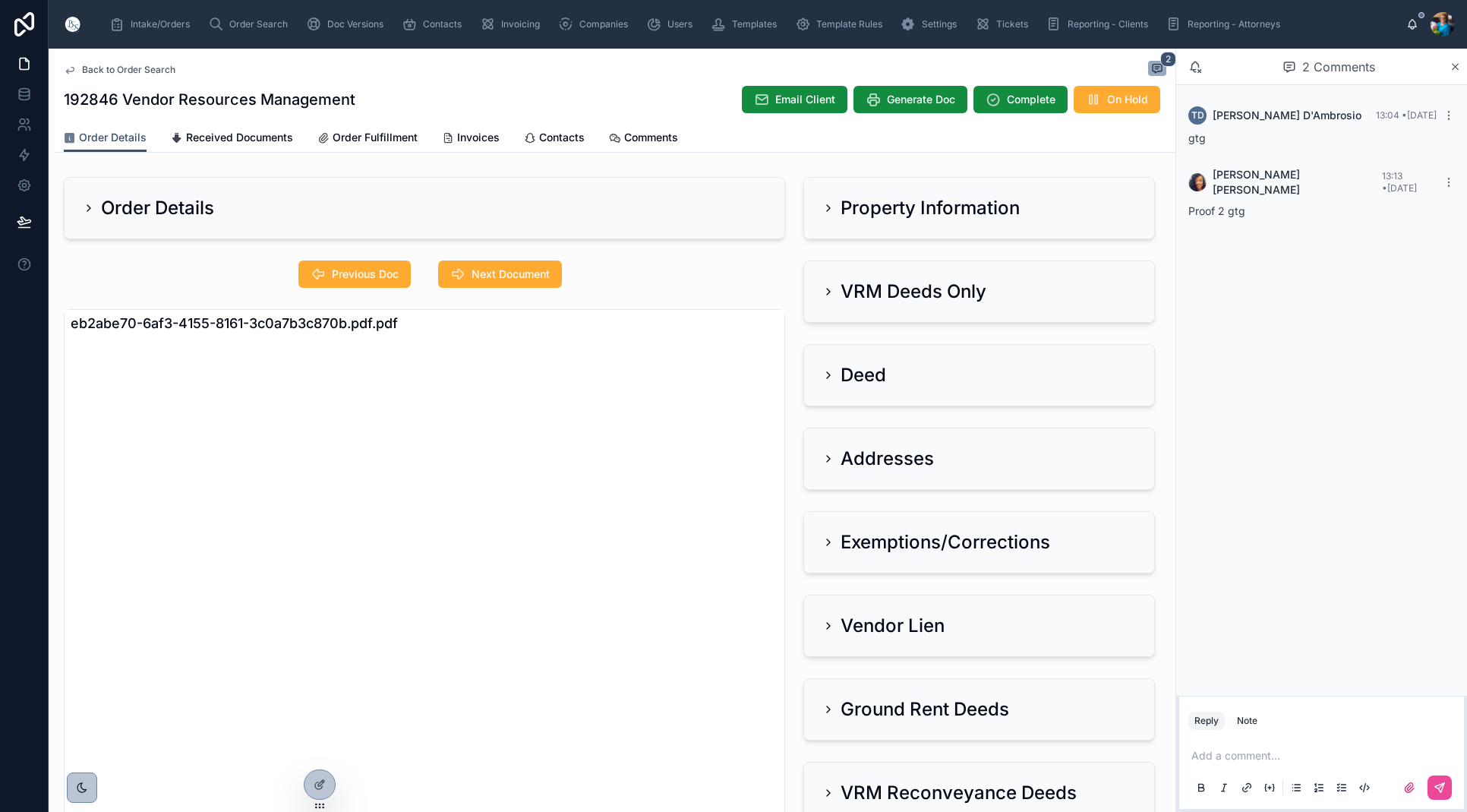
click at [1220, 755] on p at bounding box center [1325, 755] width 267 height 15
click at [1446, 785] on button at bounding box center [1440, 787] width 24 height 24
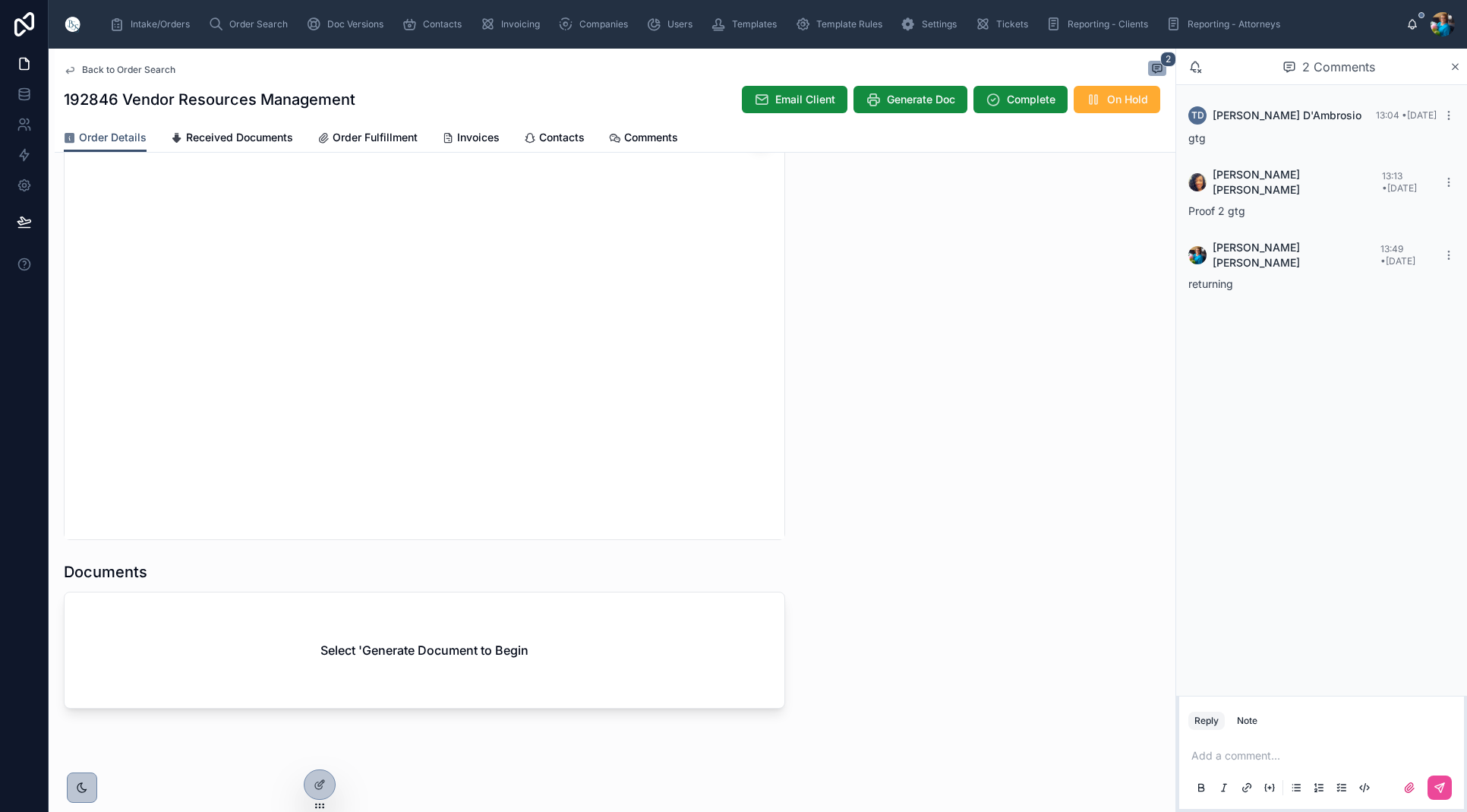
scroll to position [1413, 0]
click at [916, 89] on div "Email Client Generate Doc Complete On Hold" at bounding box center [948, 99] width 437 height 29
click at [918, 97] on span "Generate Doc" at bounding box center [921, 99] width 68 height 15
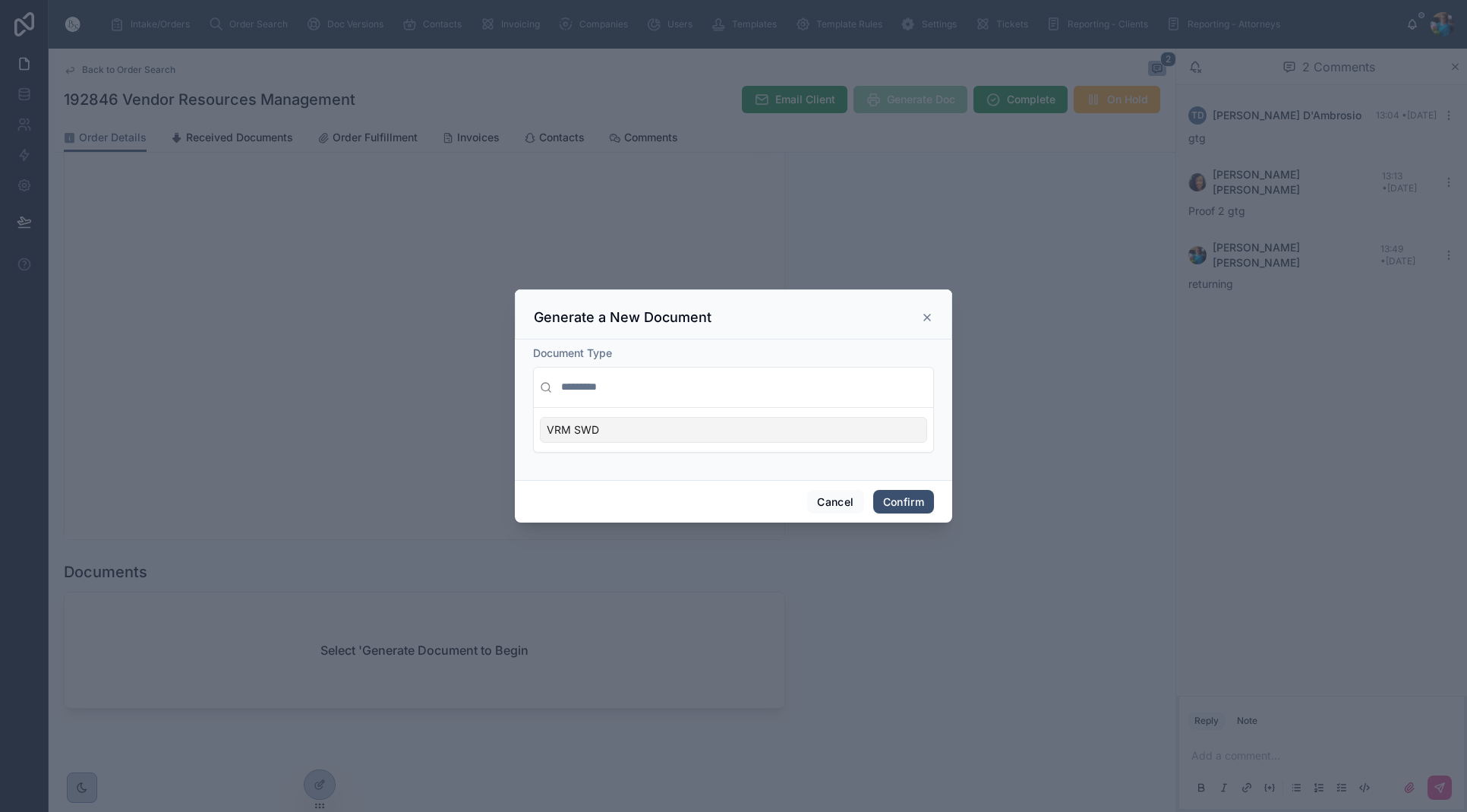
click at [822, 427] on div "VRM SWD" at bounding box center [733, 429] width 387 height 26
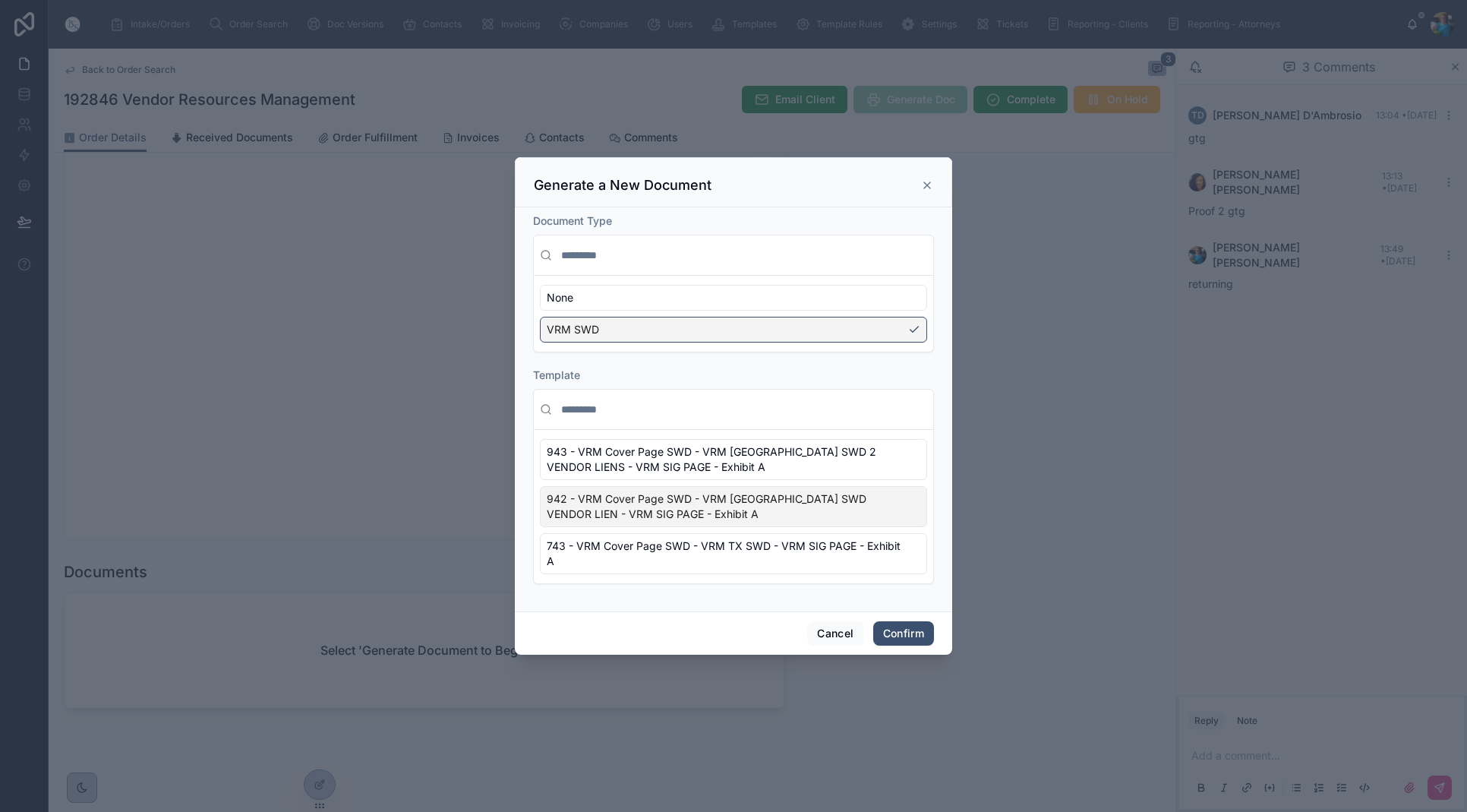
scroll to position [0, 1]
click at [914, 514] on div "942 - VRM Cover Page SWD - VRM [GEOGRAPHIC_DATA] SWD VENDOR LIEN - VRM SIG PAGE…" at bounding box center [733, 506] width 387 height 41
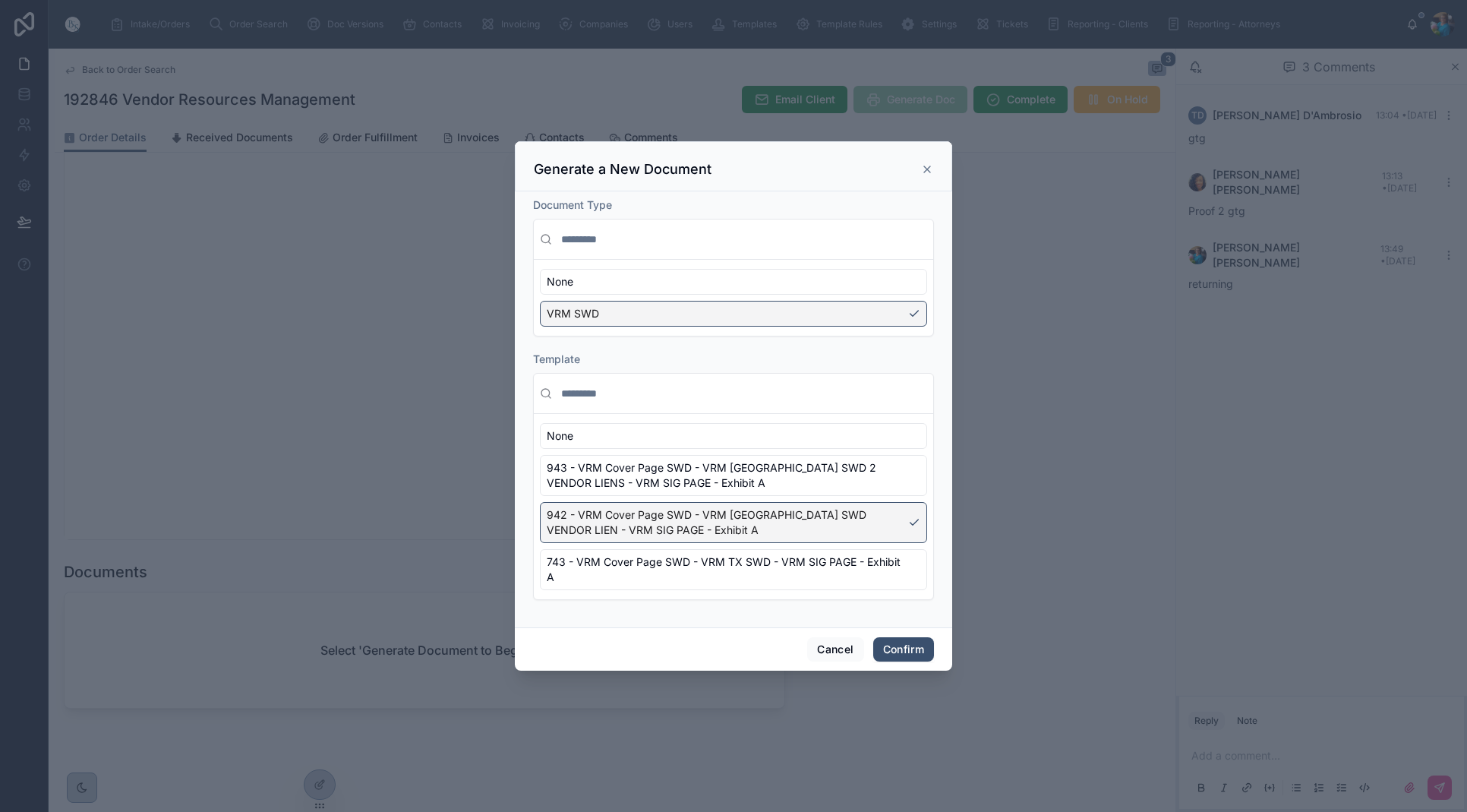
scroll to position [0, 0]
click at [906, 652] on button "Confirm" at bounding box center [903, 649] width 61 height 24
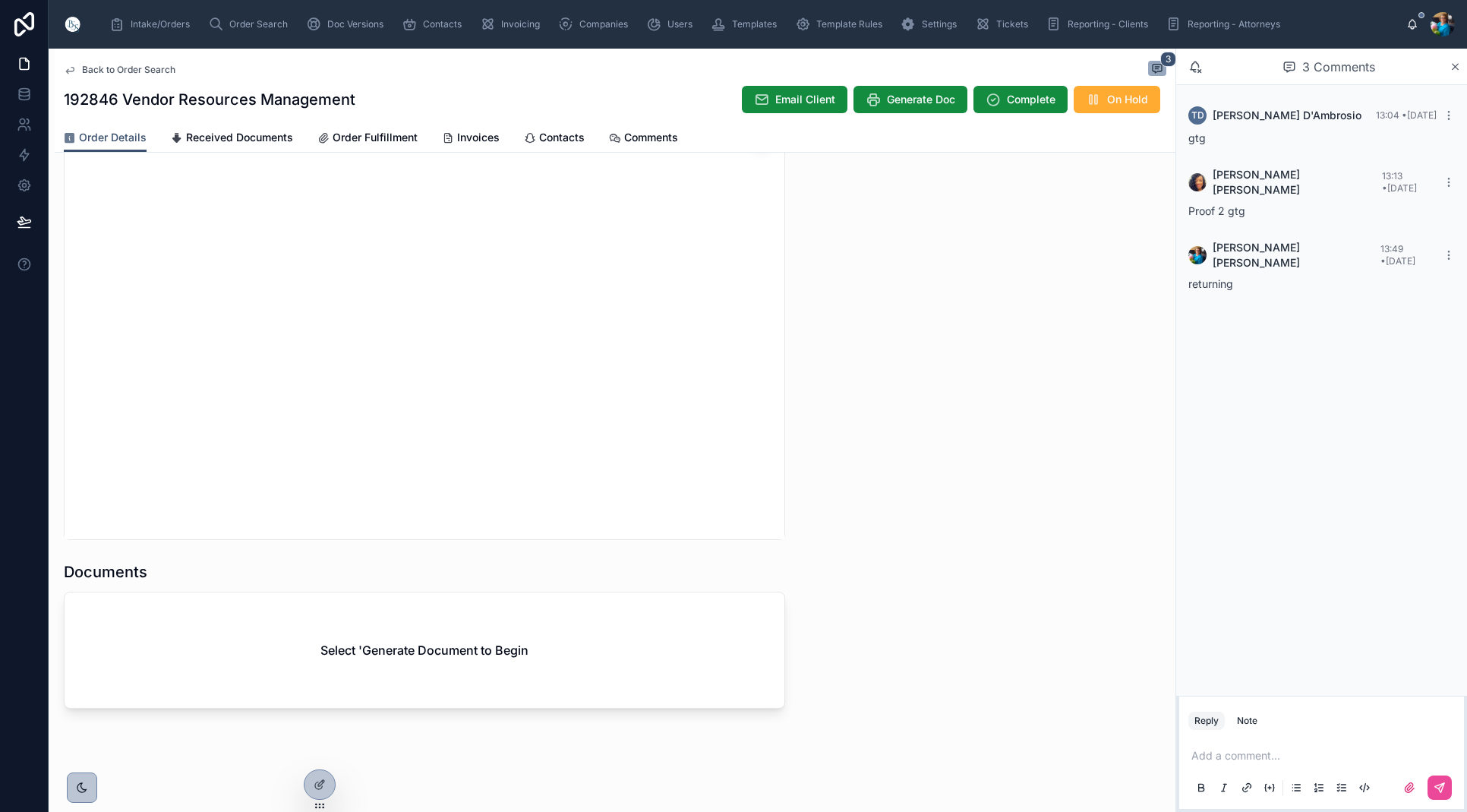
click at [671, 685] on div "Select 'Generate Document to Begin" at bounding box center [424, 650] width 720 height 116
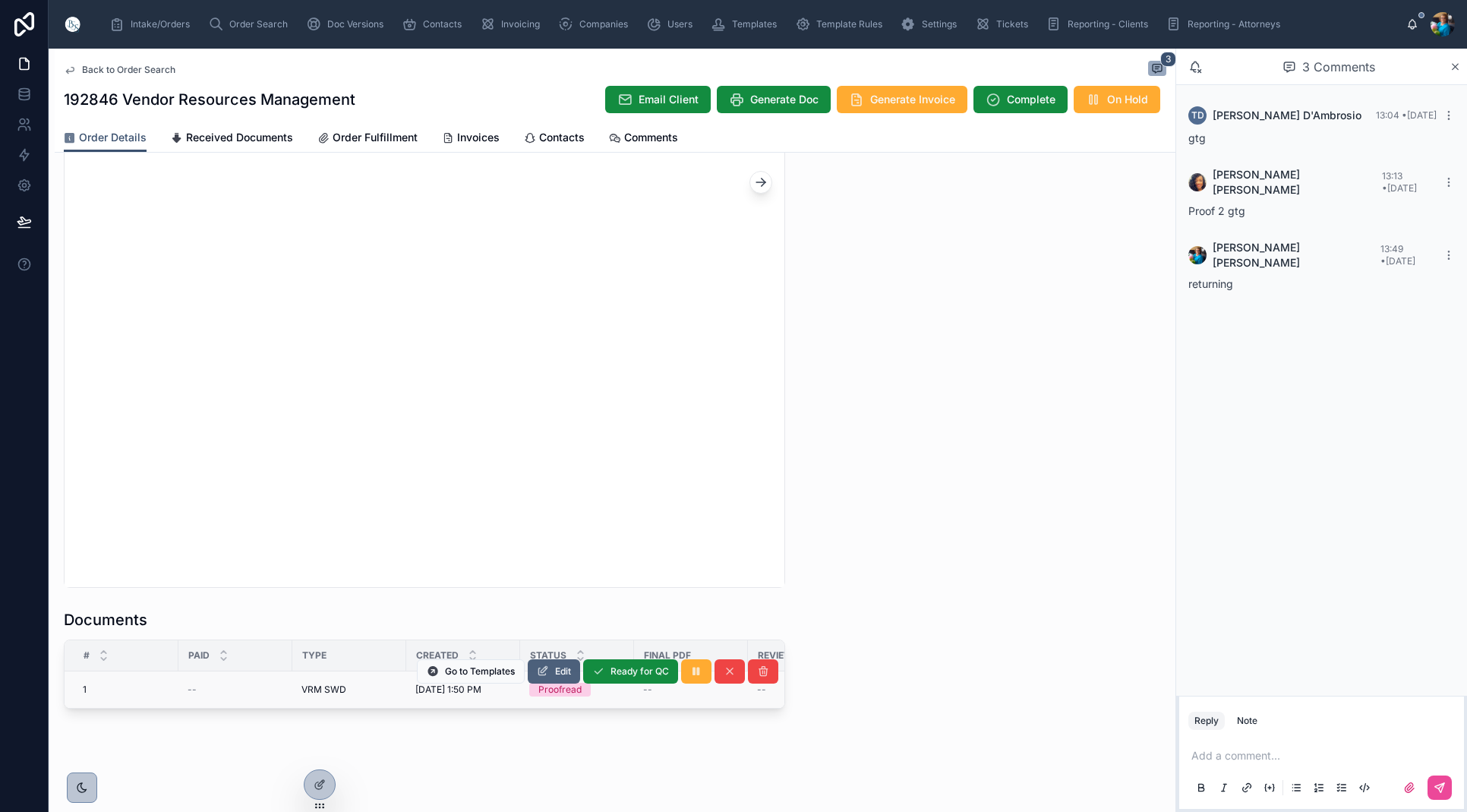
click at [558, 666] on span "Edit" at bounding box center [562, 671] width 16 height 12
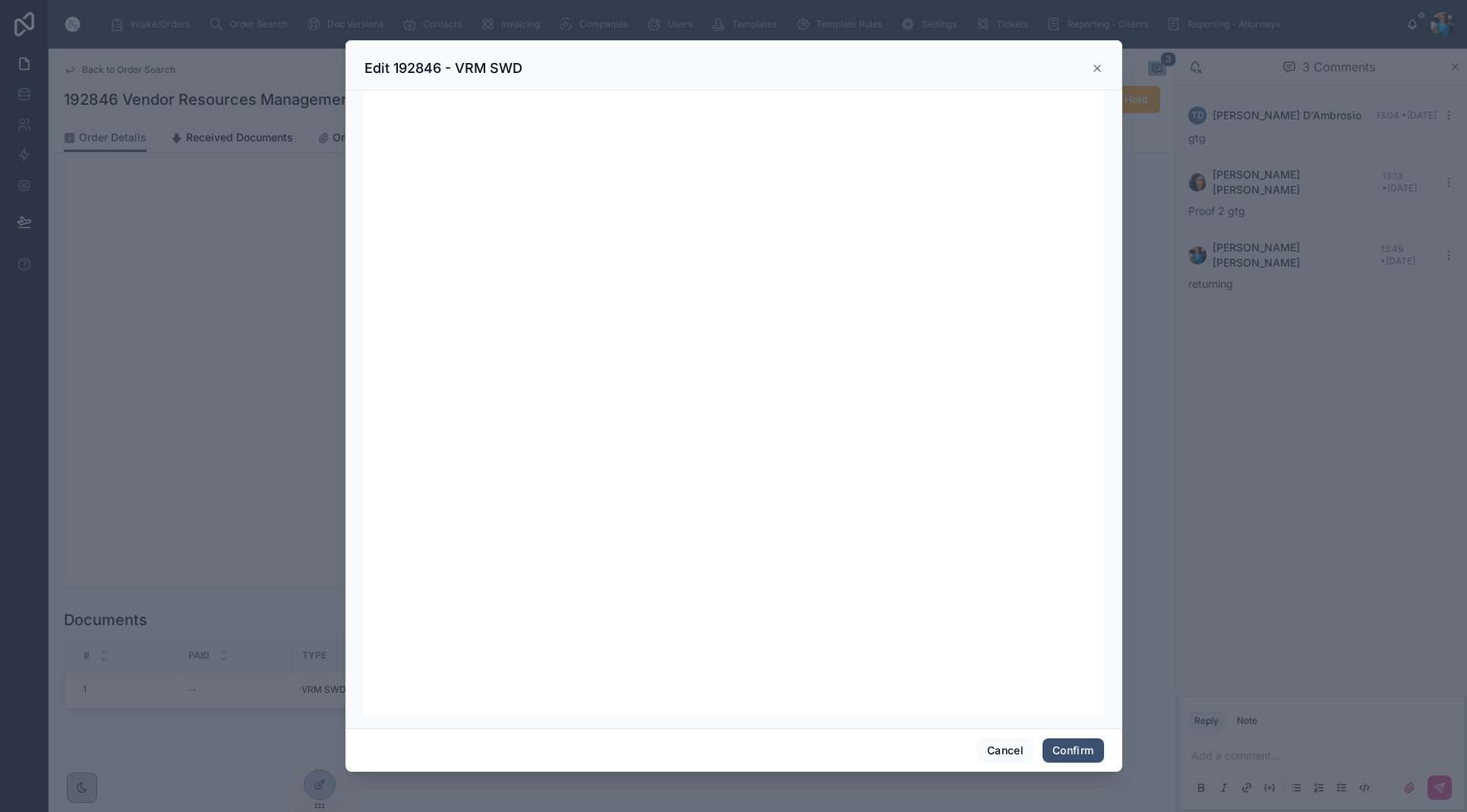
scroll to position [0, 0]
click at [996, 749] on button "Cancel" at bounding box center [1005, 750] width 56 height 24
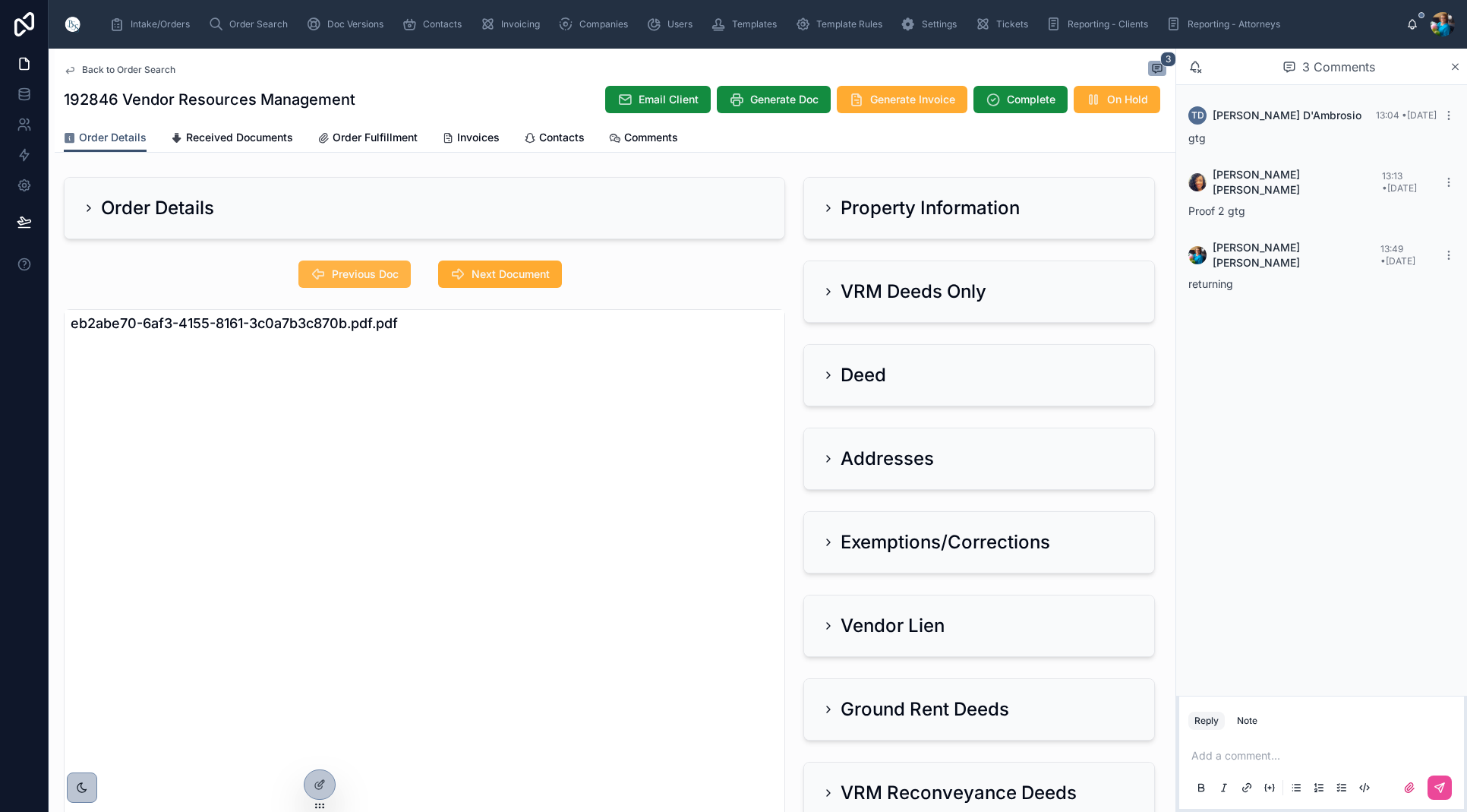
click at [352, 279] on span "Previous Doc" at bounding box center [365, 274] width 67 height 15
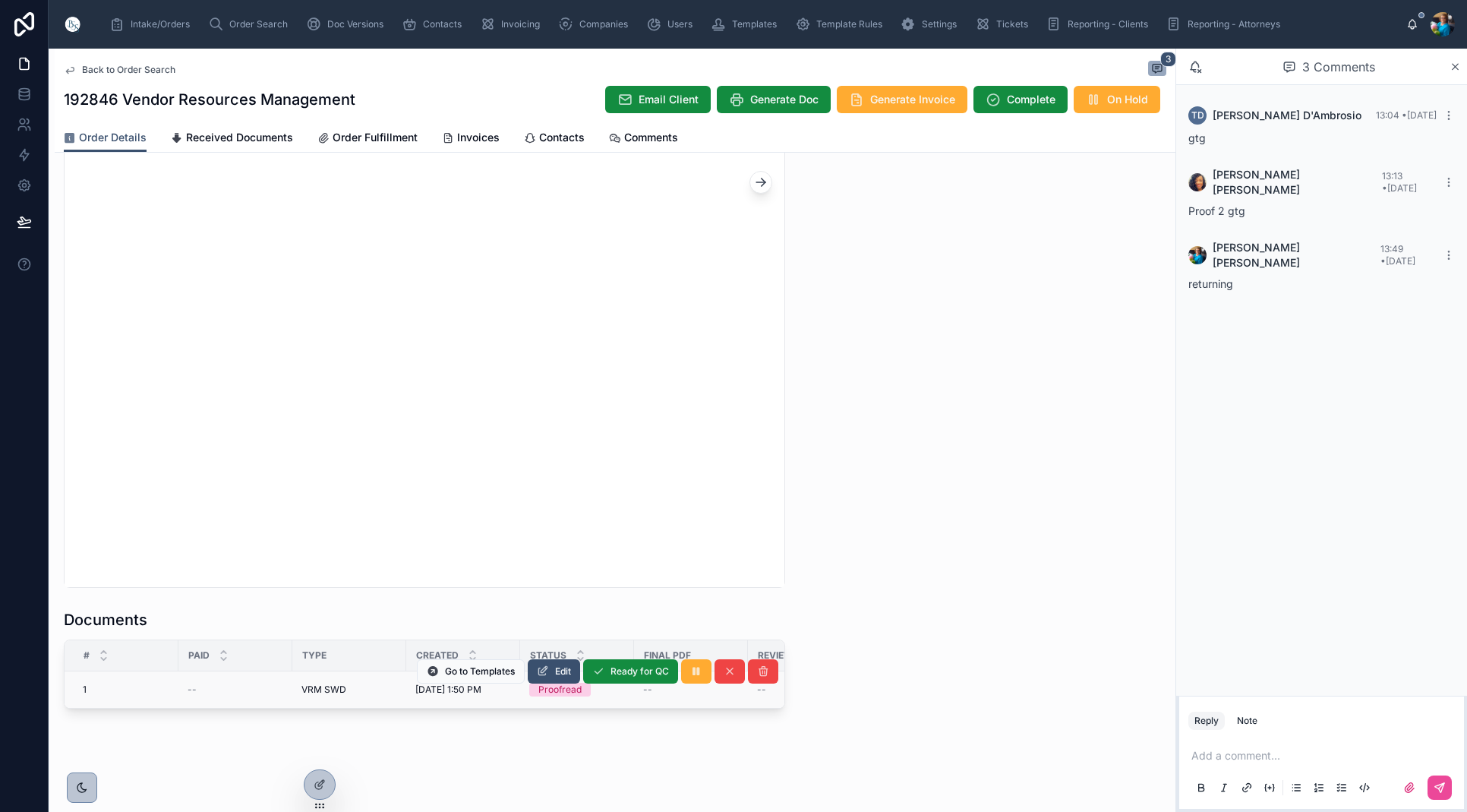
scroll to position [1366, 0]
click at [558, 675] on span "Edit" at bounding box center [562, 671] width 16 height 12
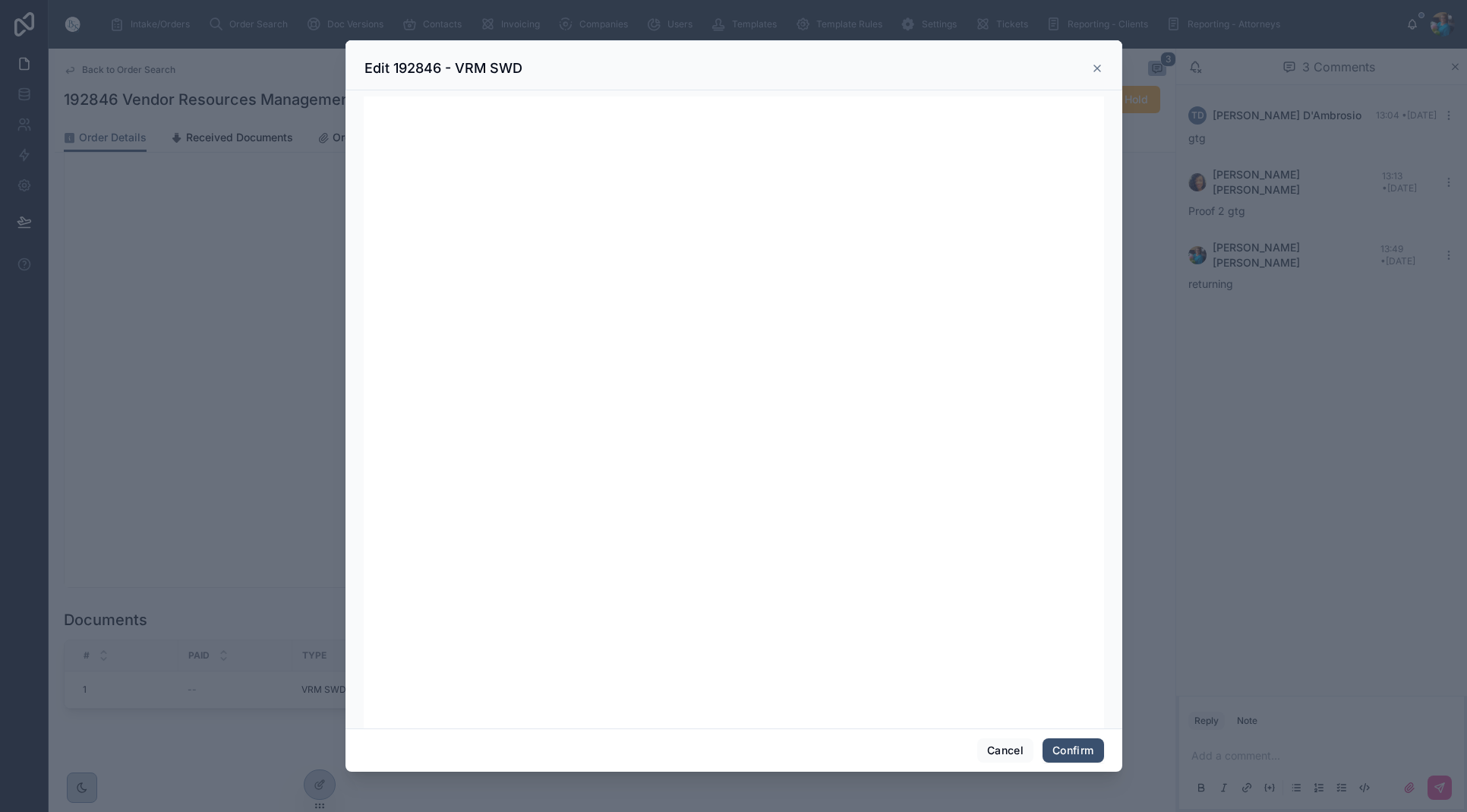
scroll to position [4, 0]
click at [1065, 751] on button "Confirm" at bounding box center [1073, 750] width 61 height 24
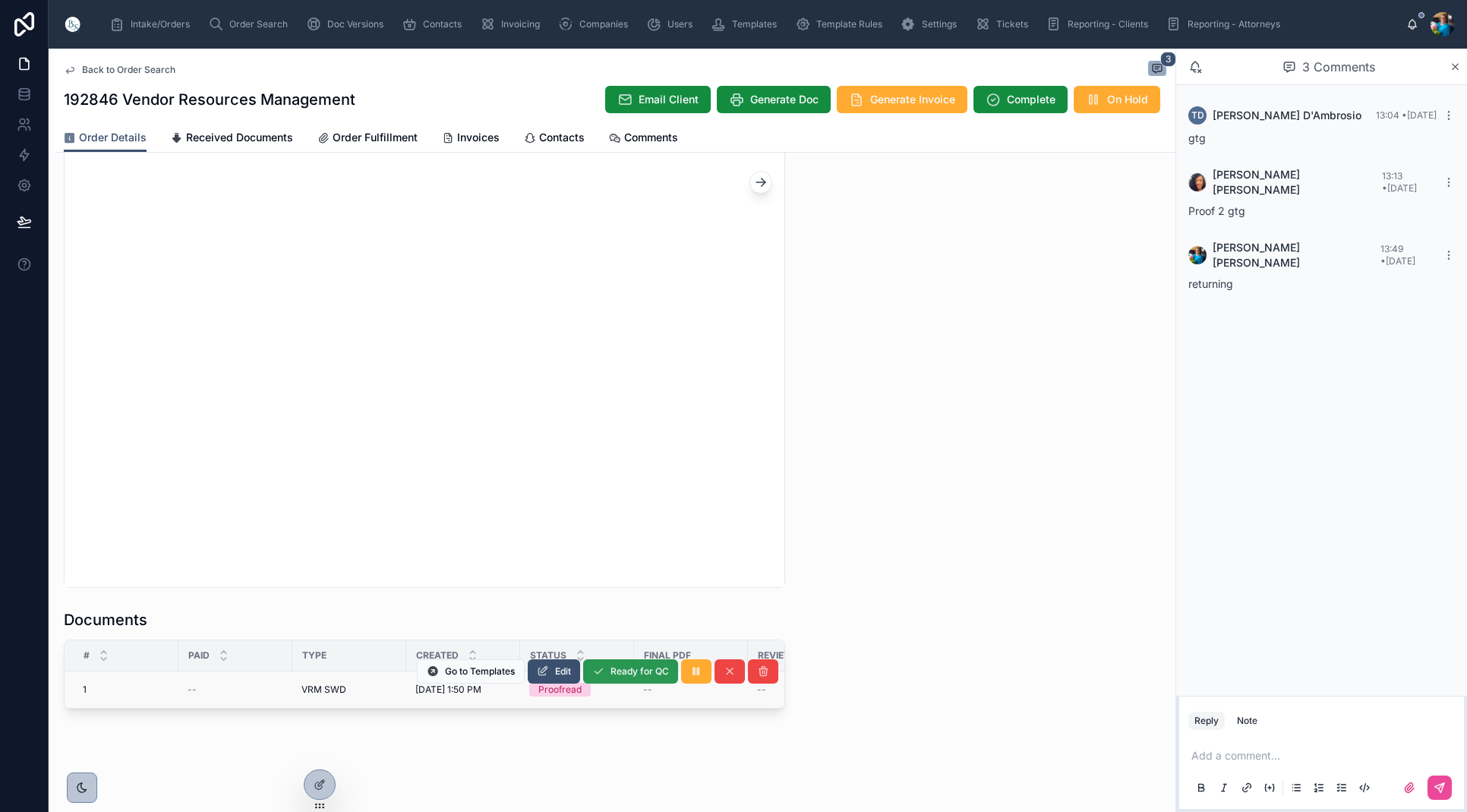
click at [628, 674] on span "Ready for QC" at bounding box center [640, 671] width 58 height 12
click at [0, 0] on button "Finalize Document" at bounding box center [0, 0] width 0 height 0
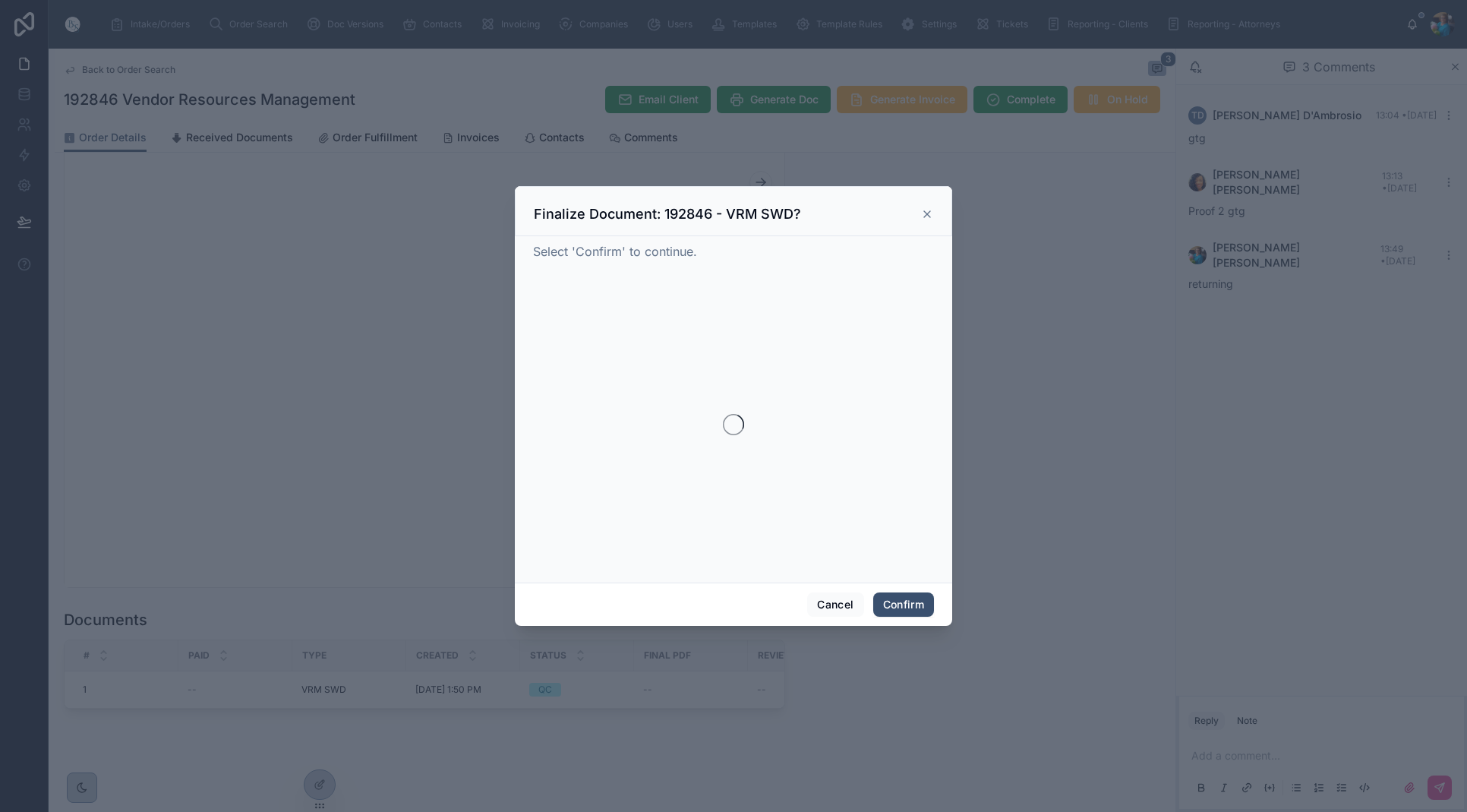
scroll to position [1366, 0]
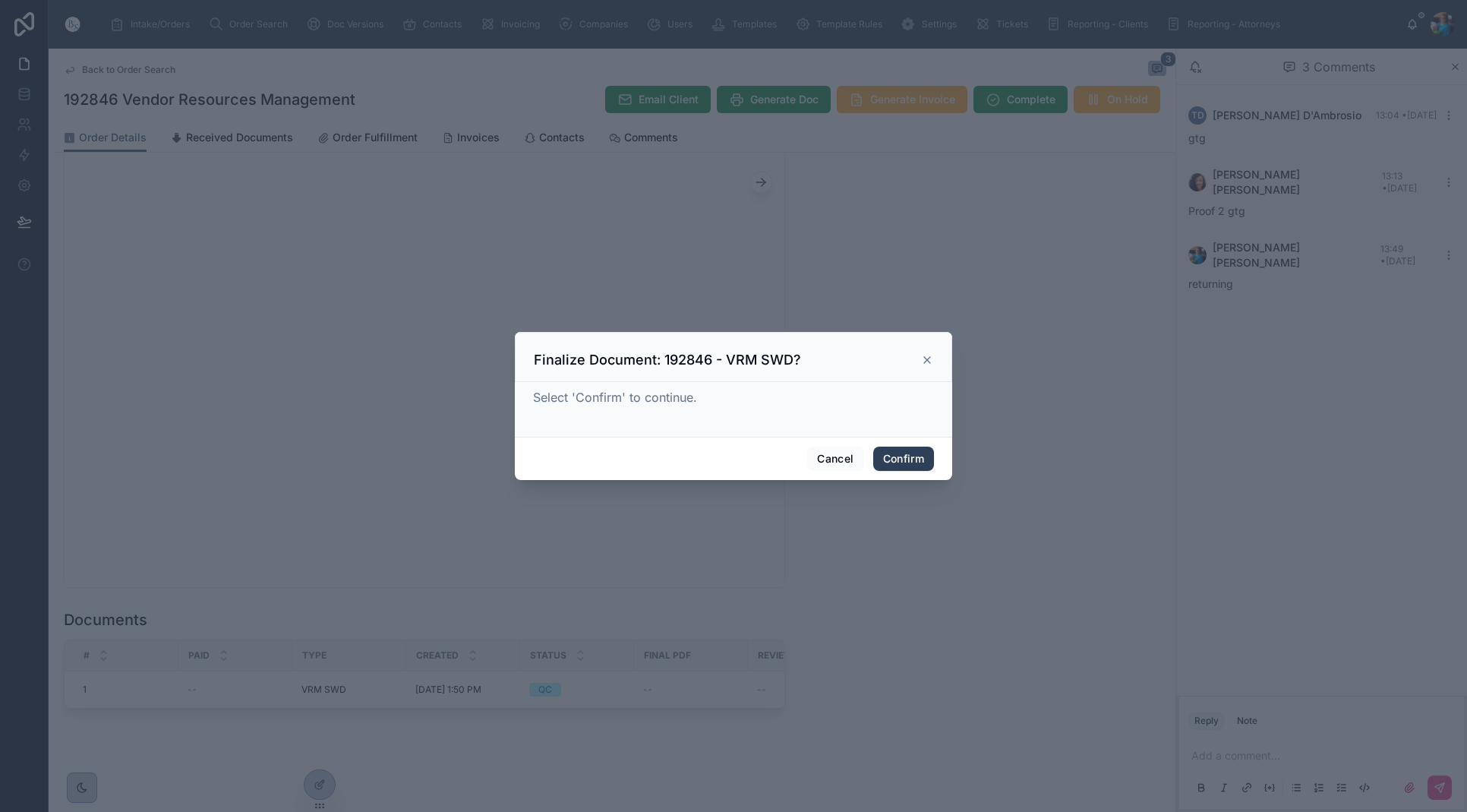
click at [915, 456] on button "Confirm" at bounding box center [903, 458] width 61 height 24
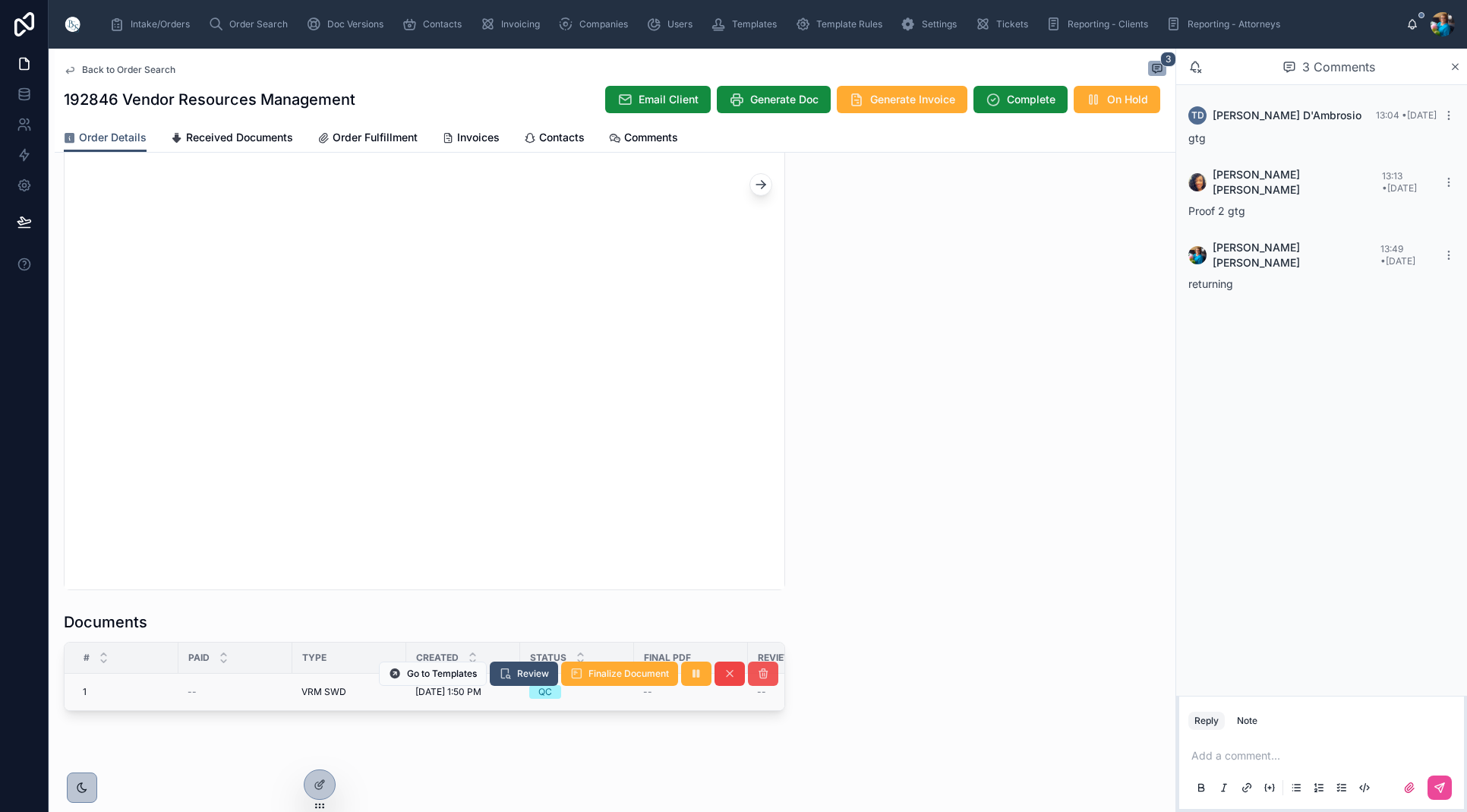
scroll to position [1360, 0]
click at [763, 671] on icon at bounding box center [763, 677] width 12 height 12
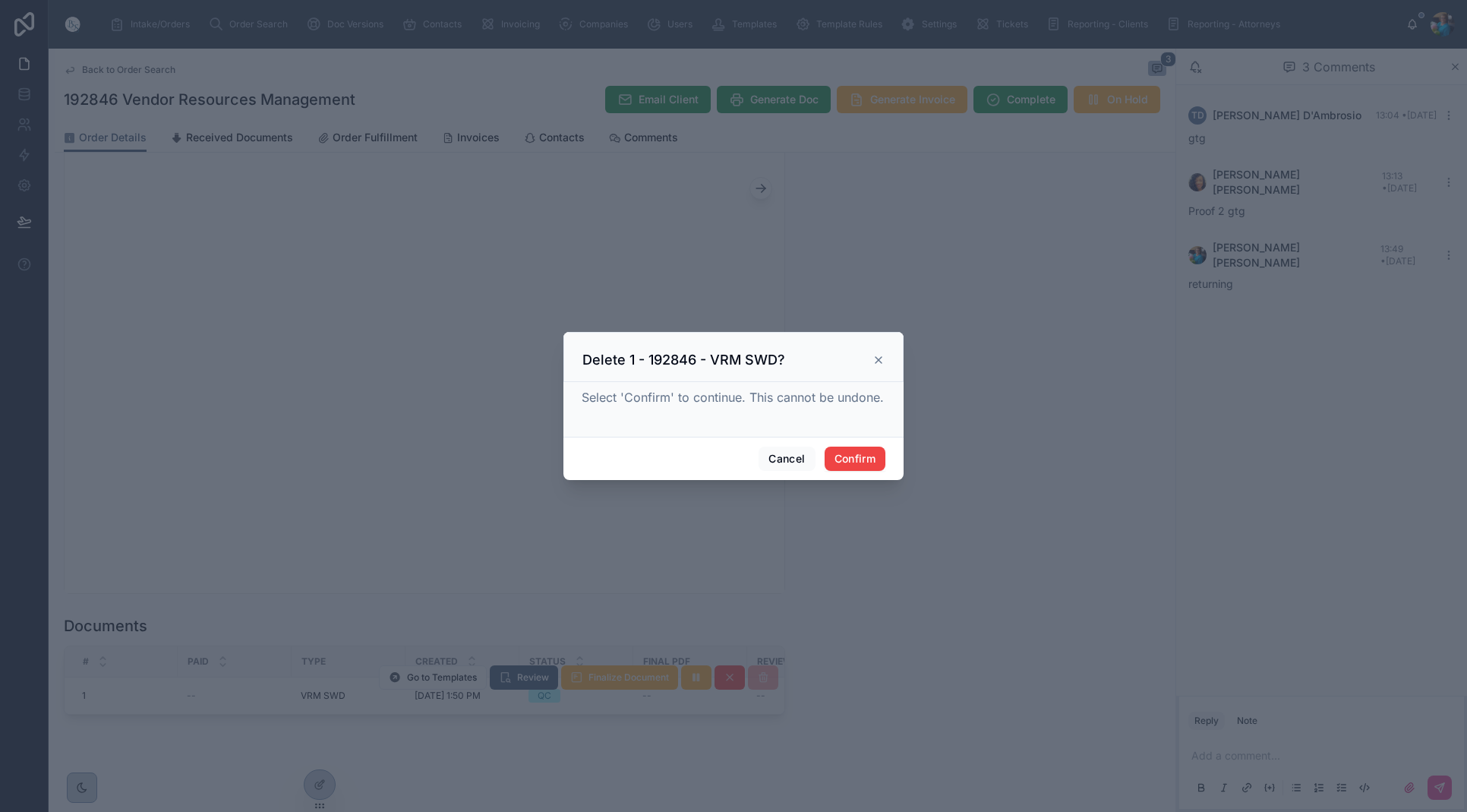
scroll to position [0, 0]
drag, startPoint x: 870, startPoint y: 456, endPoint x: 866, endPoint y: 475, distance: 19.4
click at [868, 458] on button "Confirm" at bounding box center [855, 458] width 61 height 24
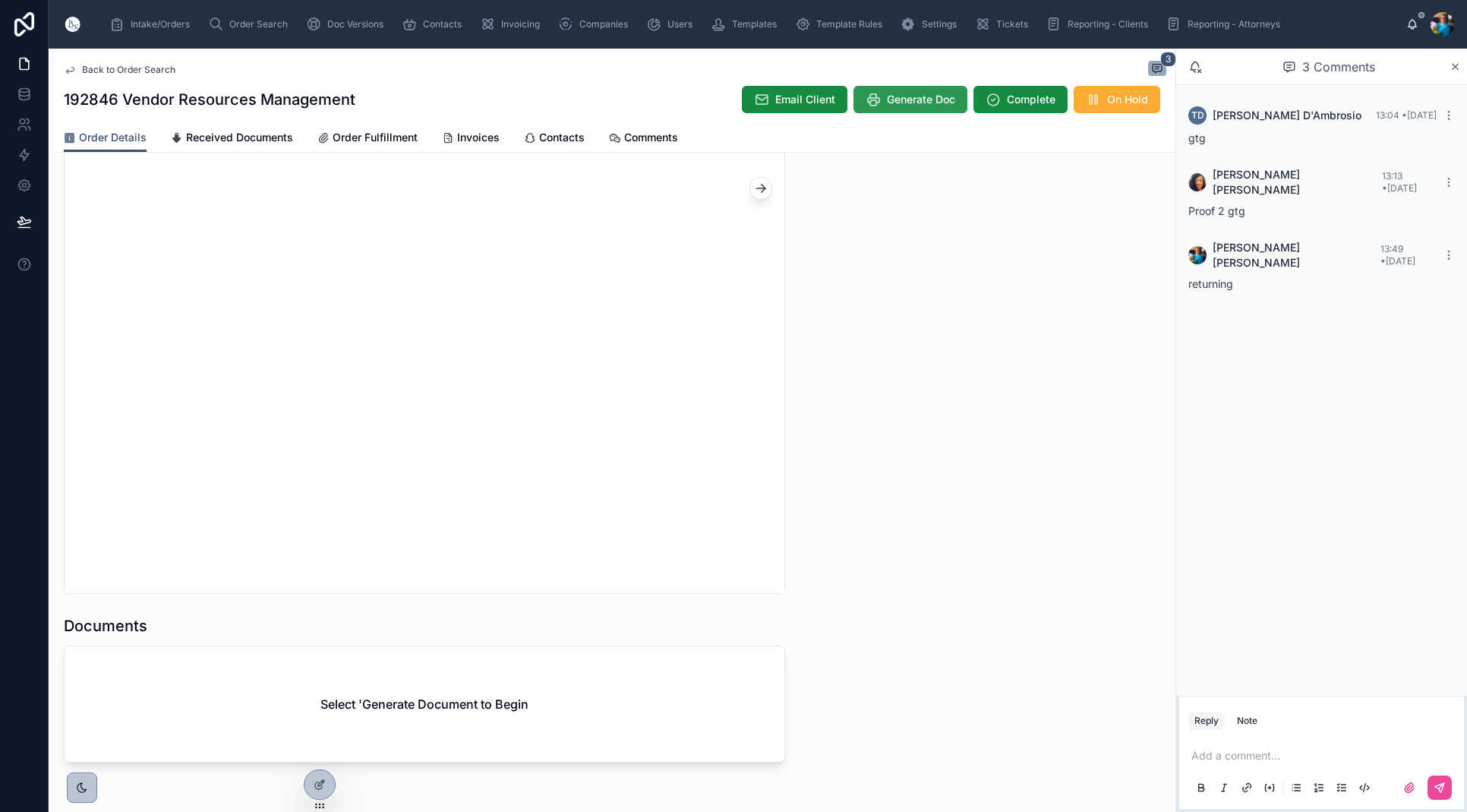
click at [897, 97] on span "Generate Doc" at bounding box center [921, 99] width 68 height 15
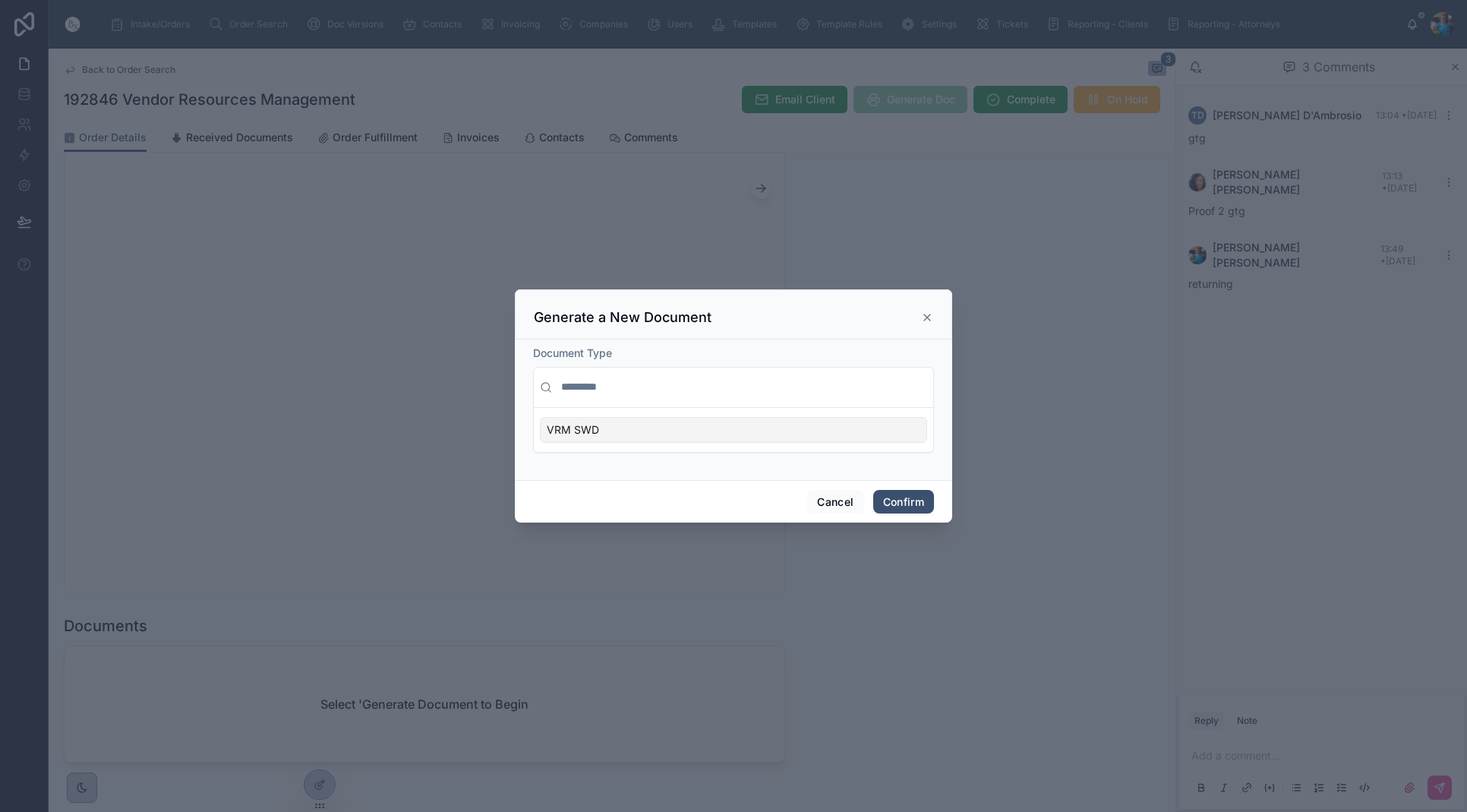
click at [910, 431] on div "VRM SWD" at bounding box center [733, 429] width 387 height 26
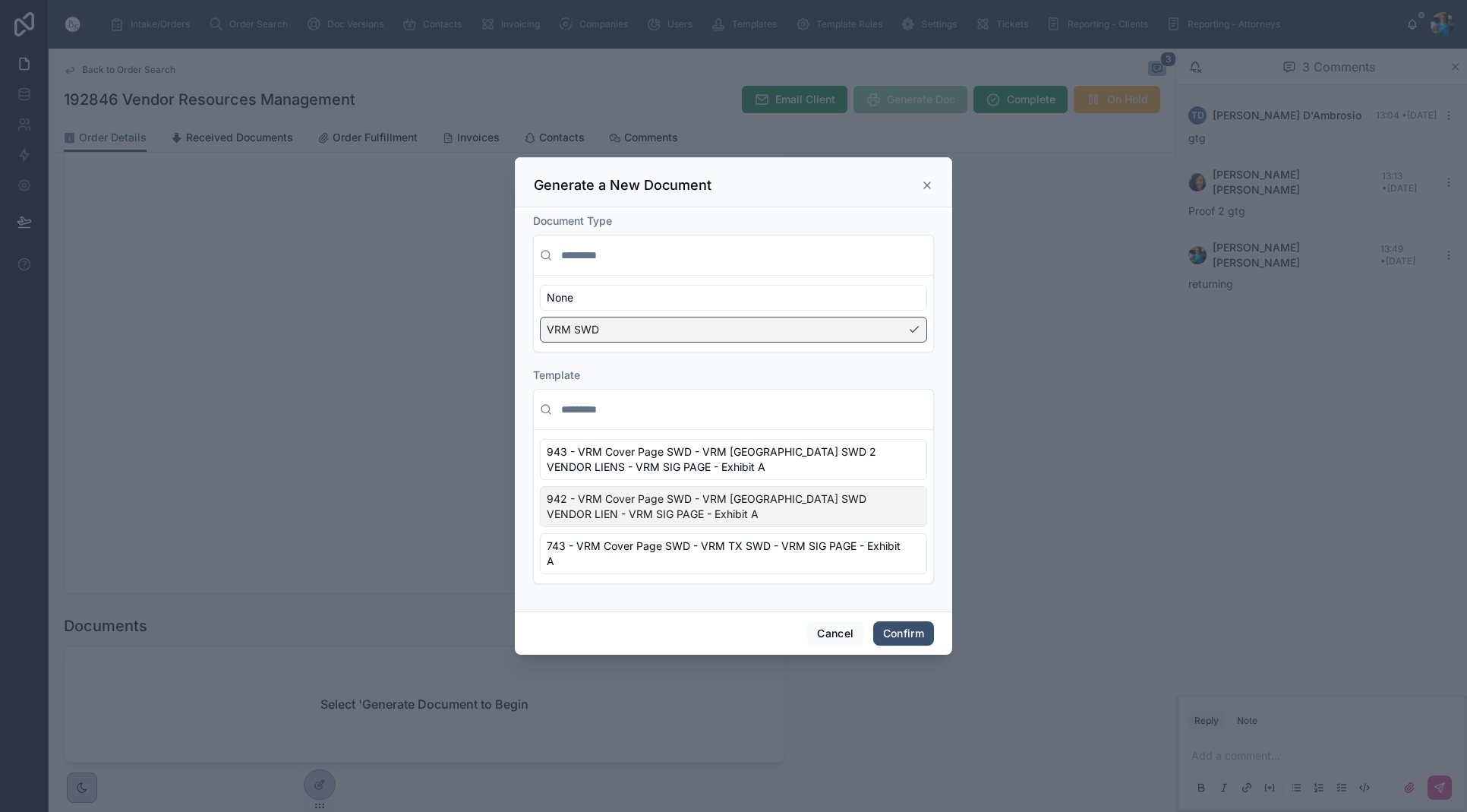
click at [915, 509] on div "942 - VRM Cover Page SWD - VRM [GEOGRAPHIC_DATA] SWD VENDOR LIEN - VRM SIG PAGE…" at bounding box center [733, 506] width 387 height 41
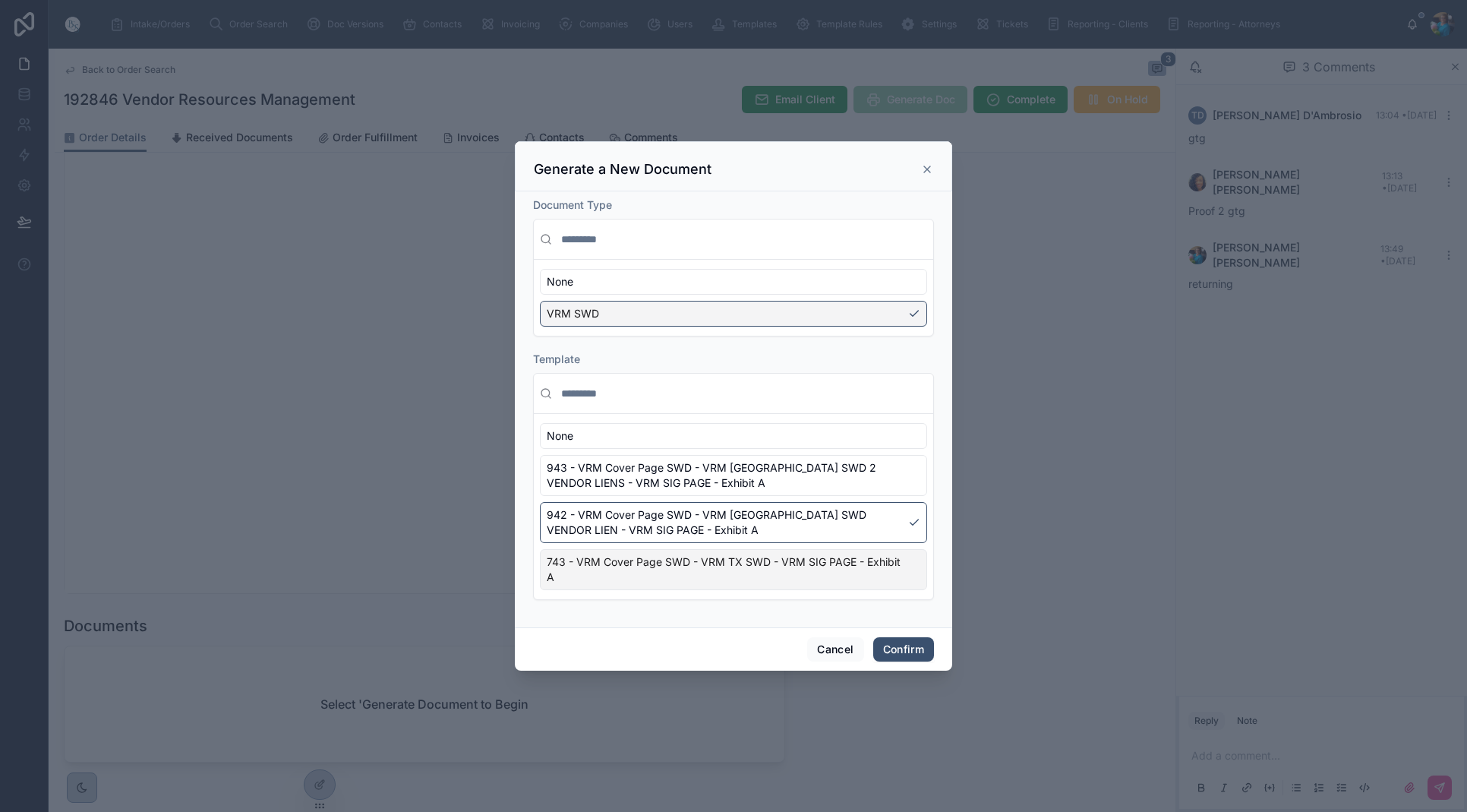
drag, startPoint x: 896, startPoint y: 646, endPoint x: 904, endPoint y: 635, distance: 13.6
click at [898, 642] on button "Confirm" at bounding box center [903, 649] width 61 height 24
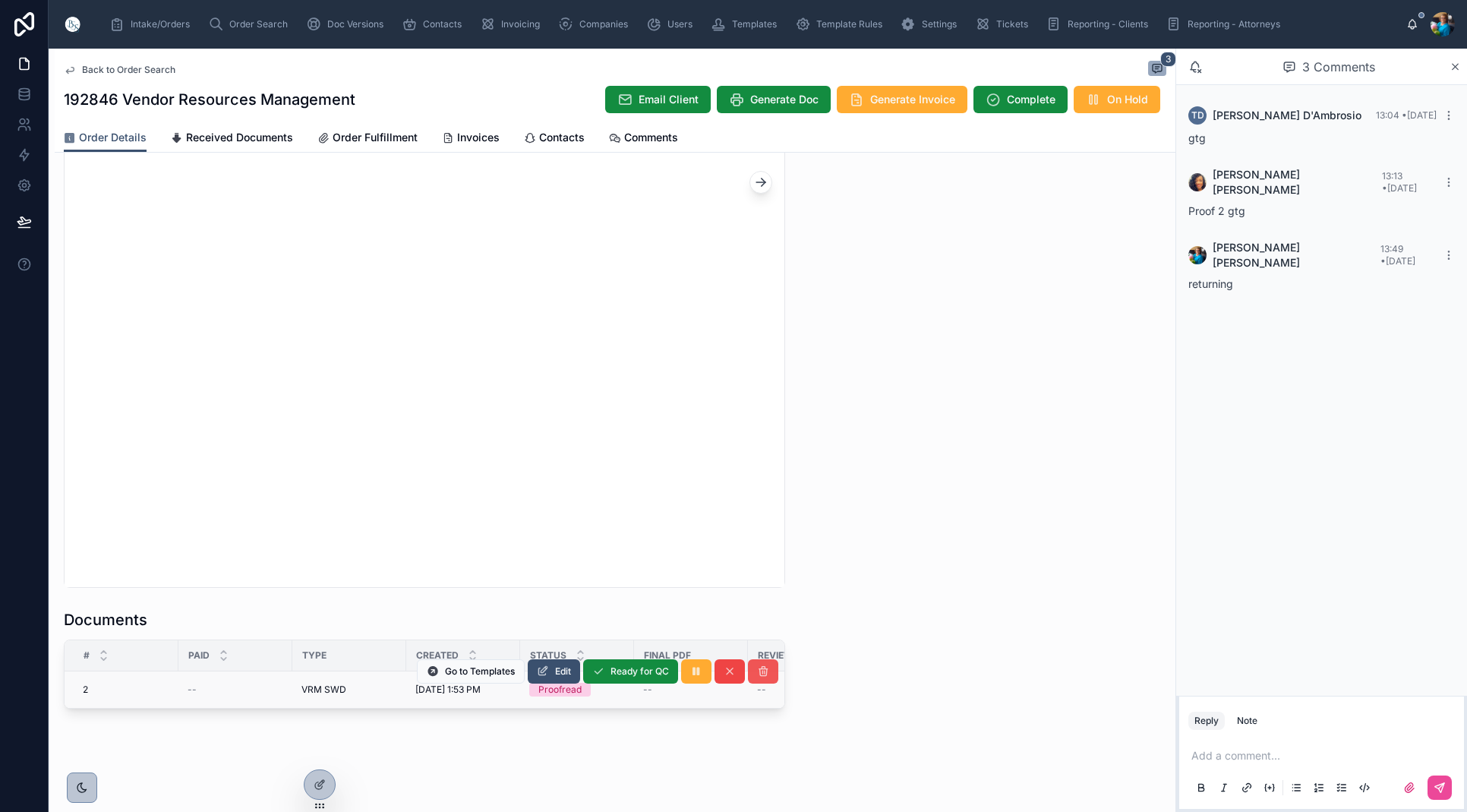
click at [765, 670] on icon at bounding box center [763, 671] width 12 height 12
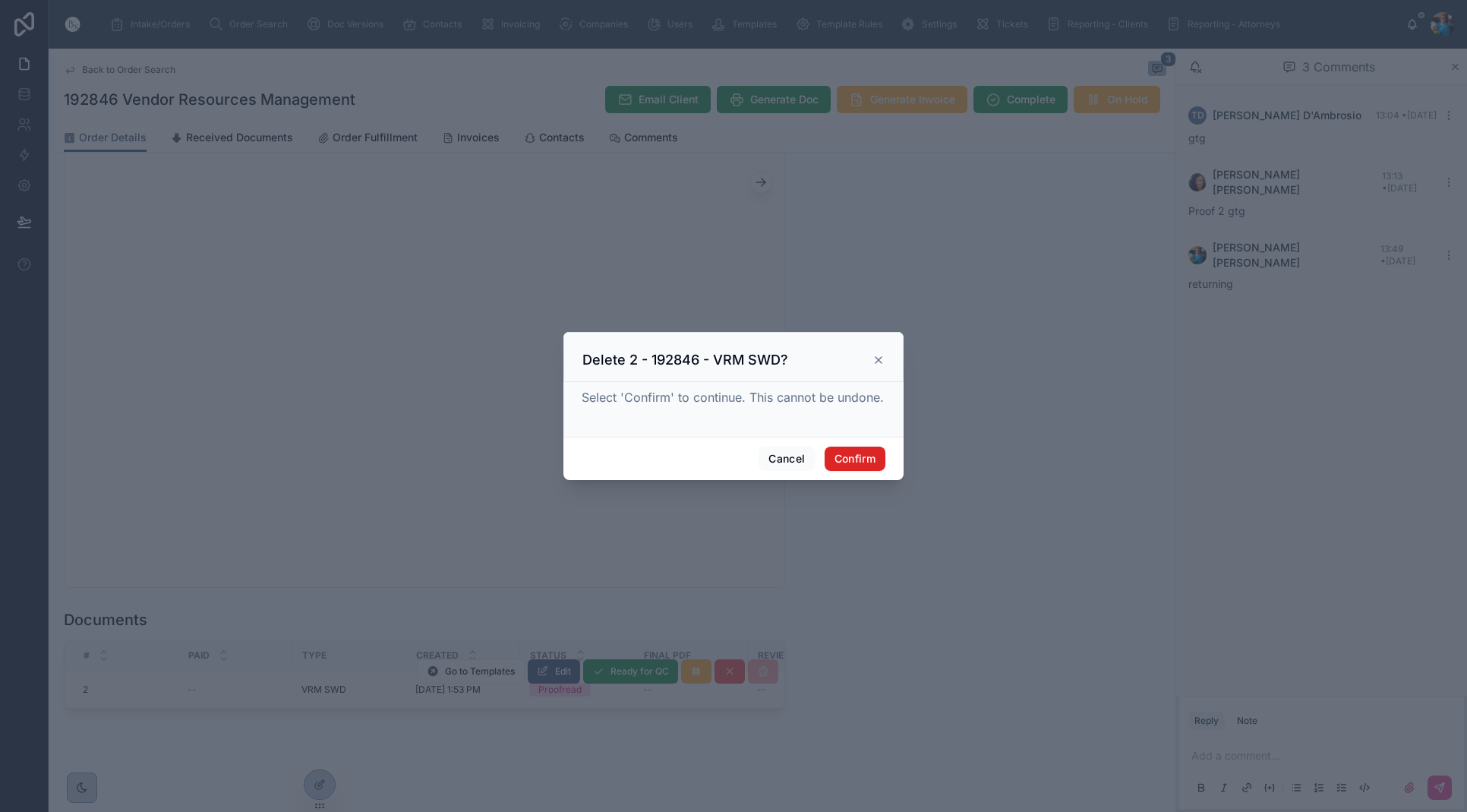
click at [860, 457] on button "Confirm" at bounding box center [855, 458] width 61 height 24
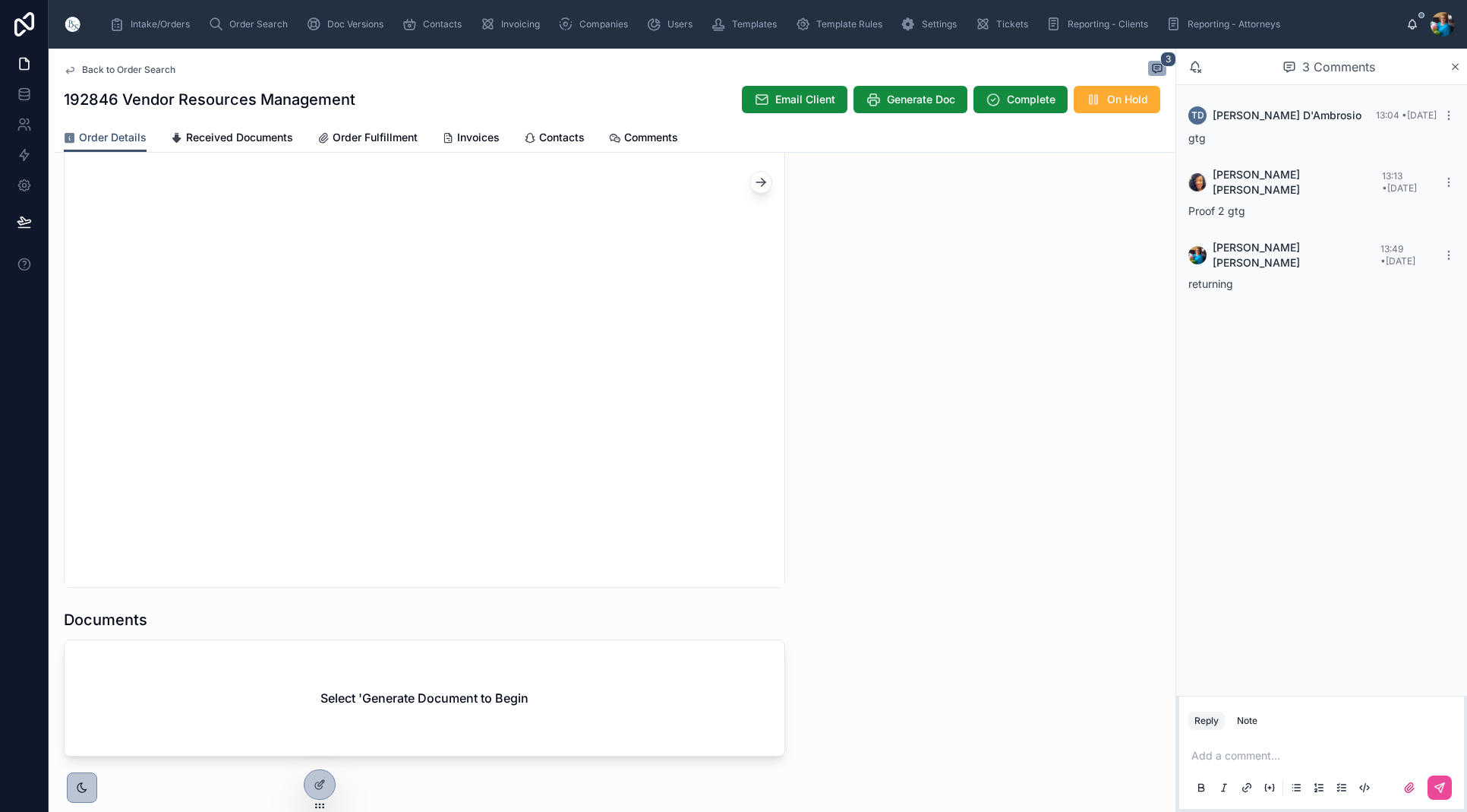
scroll to position [3, 1]
click at [918, 101] on span "Generate Doc" at bounding box center [921, 99] width 68 height 15
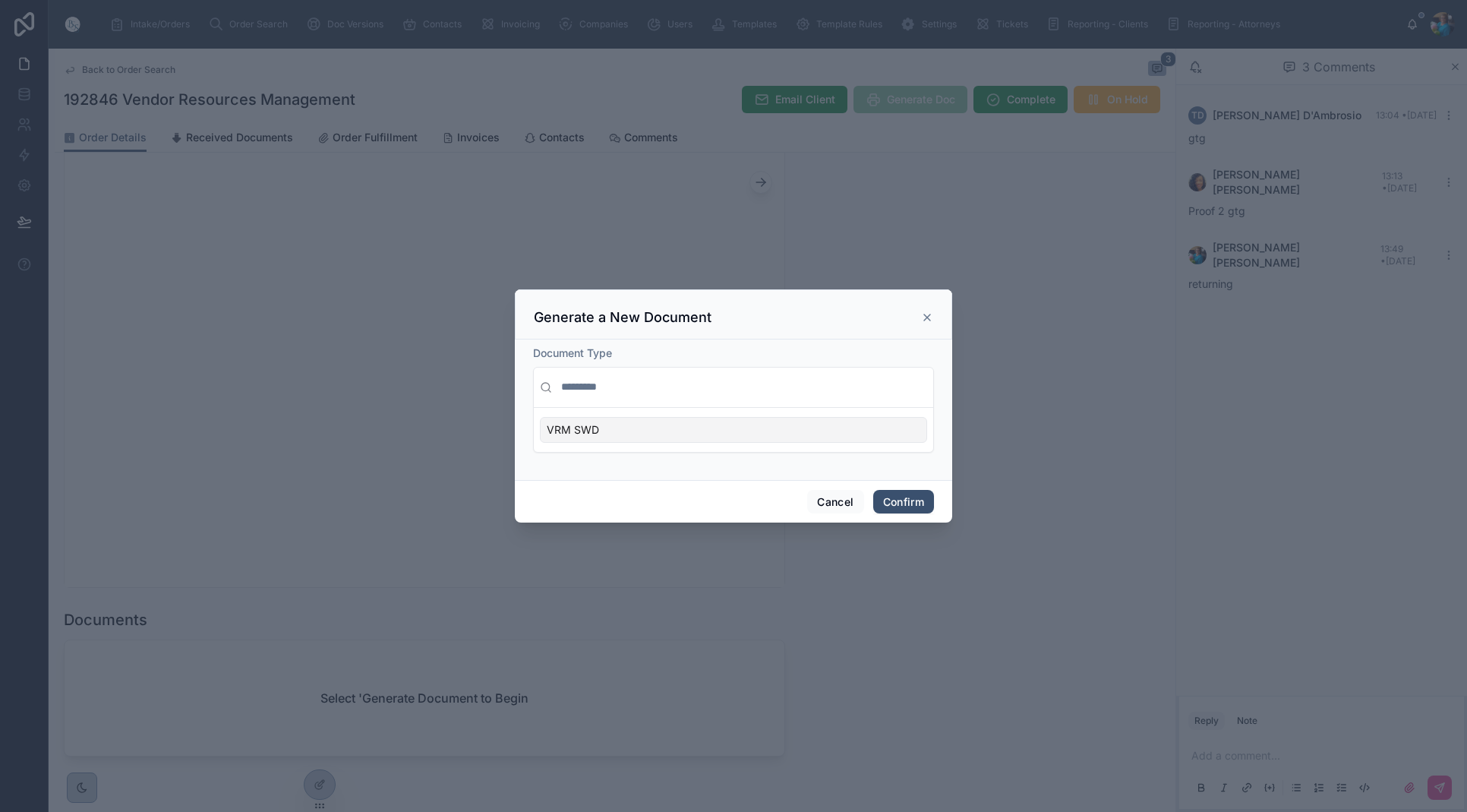
scroll to position [0, 0]
click at [886, 430] on div "VRM SWD" at bounding box center [733, 429] width 387 height 26
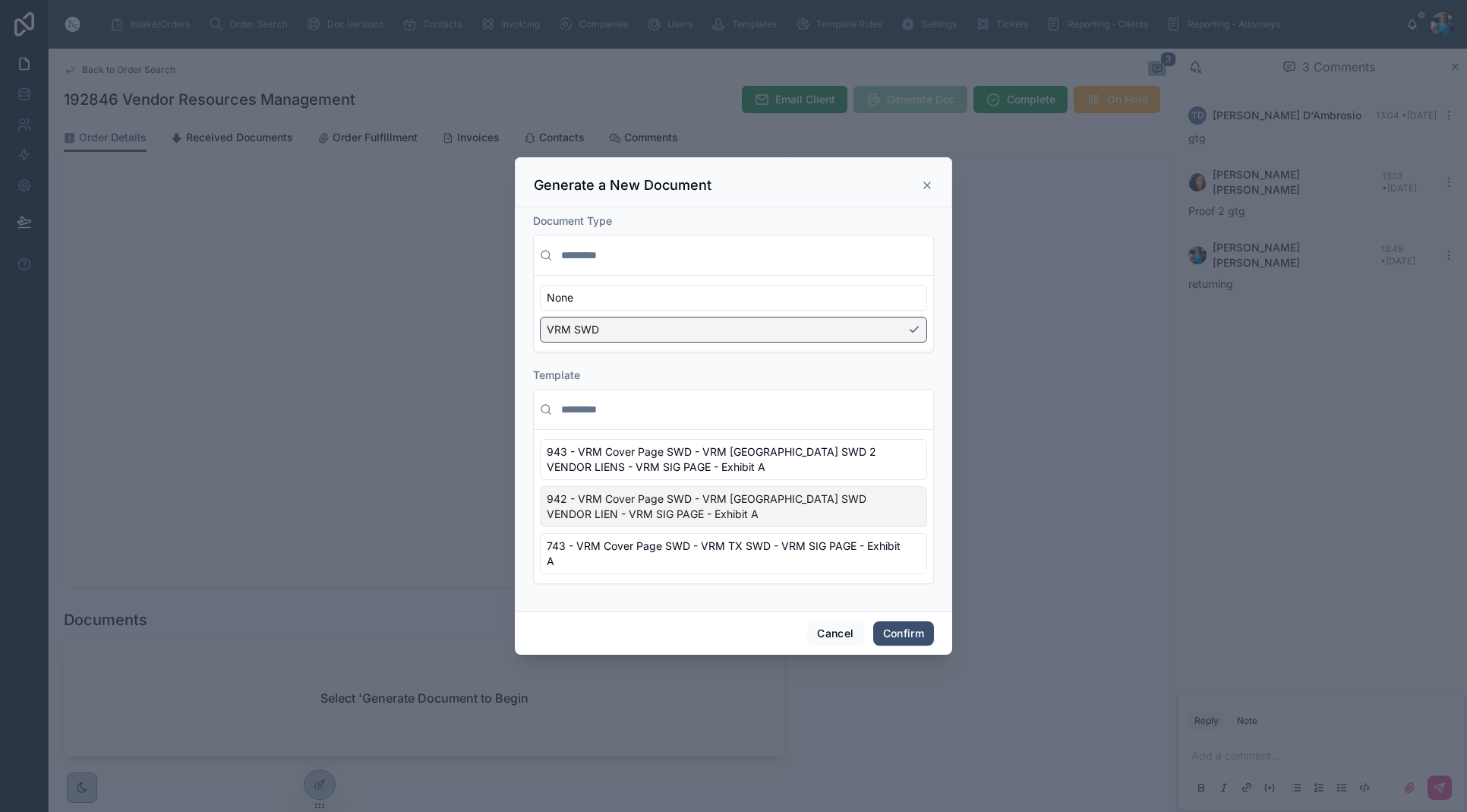
click at [902, 511] on div "942 - VRM Cover Page SWD - VRM [GEOGRAPHIC_DATA] SWD VENDOR LIEN - VRM SIG PAGE…" at bounding box center [733, 506] width 387 height 41
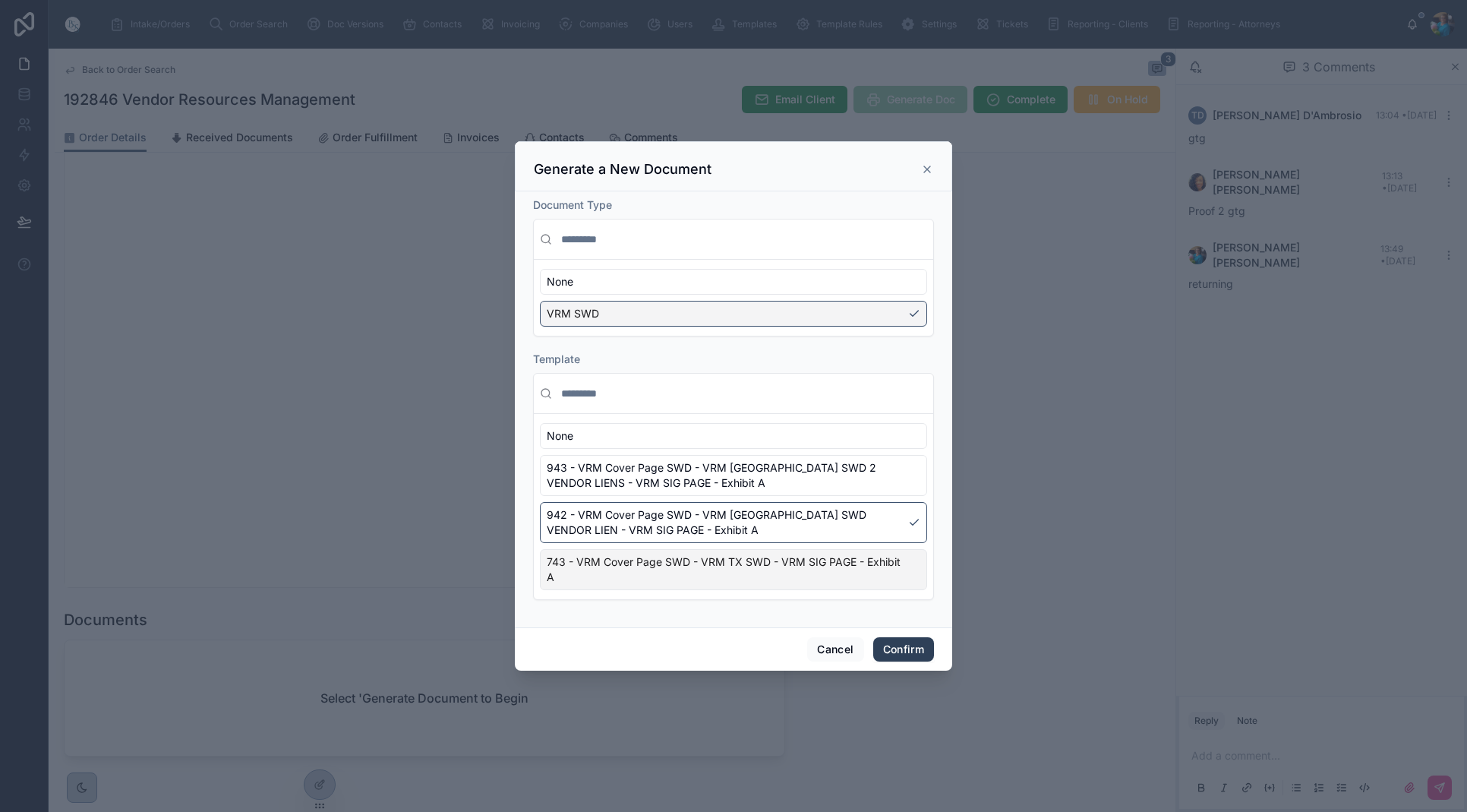
click at [905, 645] on button "Confirm" at bounding box center [903, 649] width 61 height 24
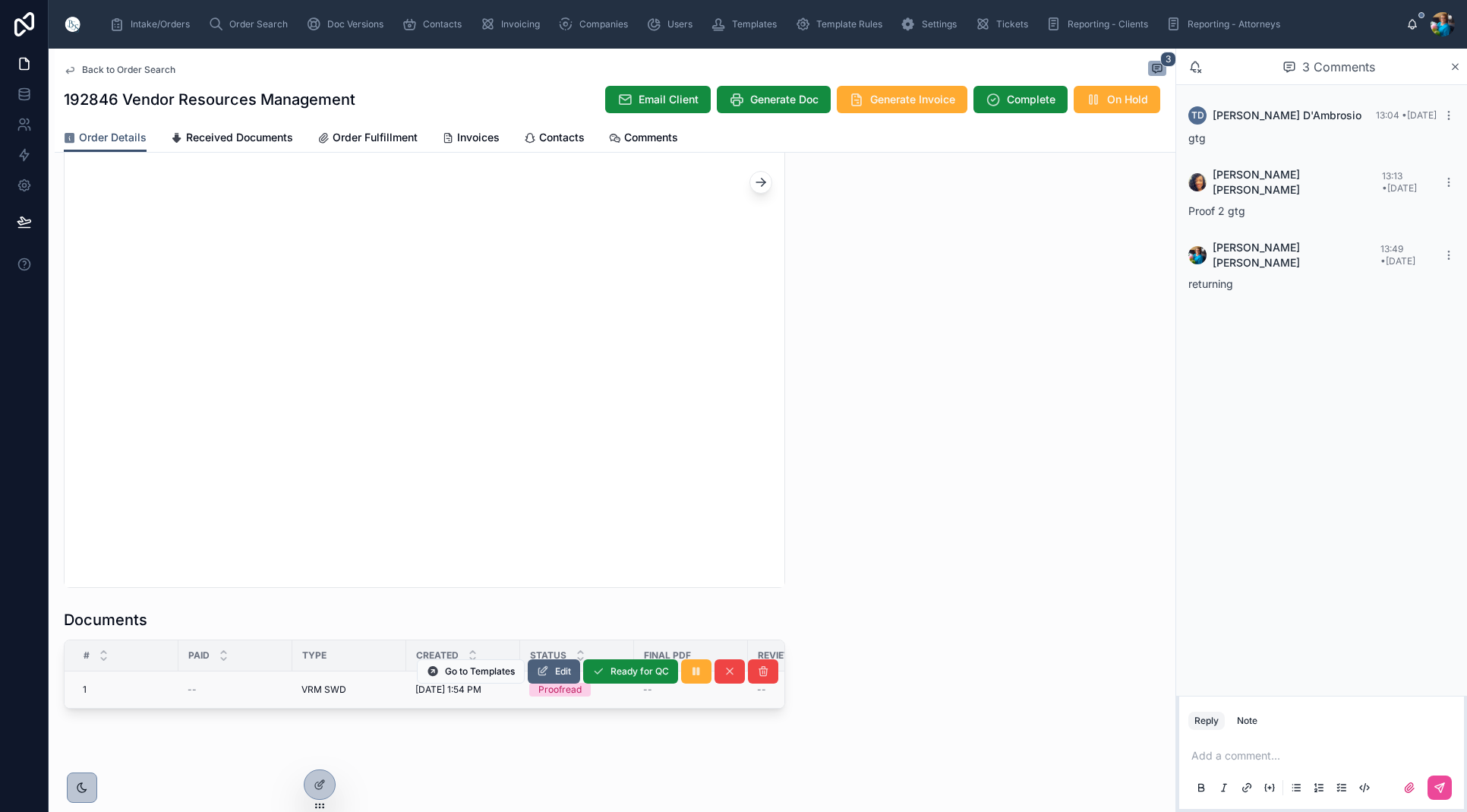
click at [564, 666] on span "Edit" at bounding box center [562, 671] width 16 height 12
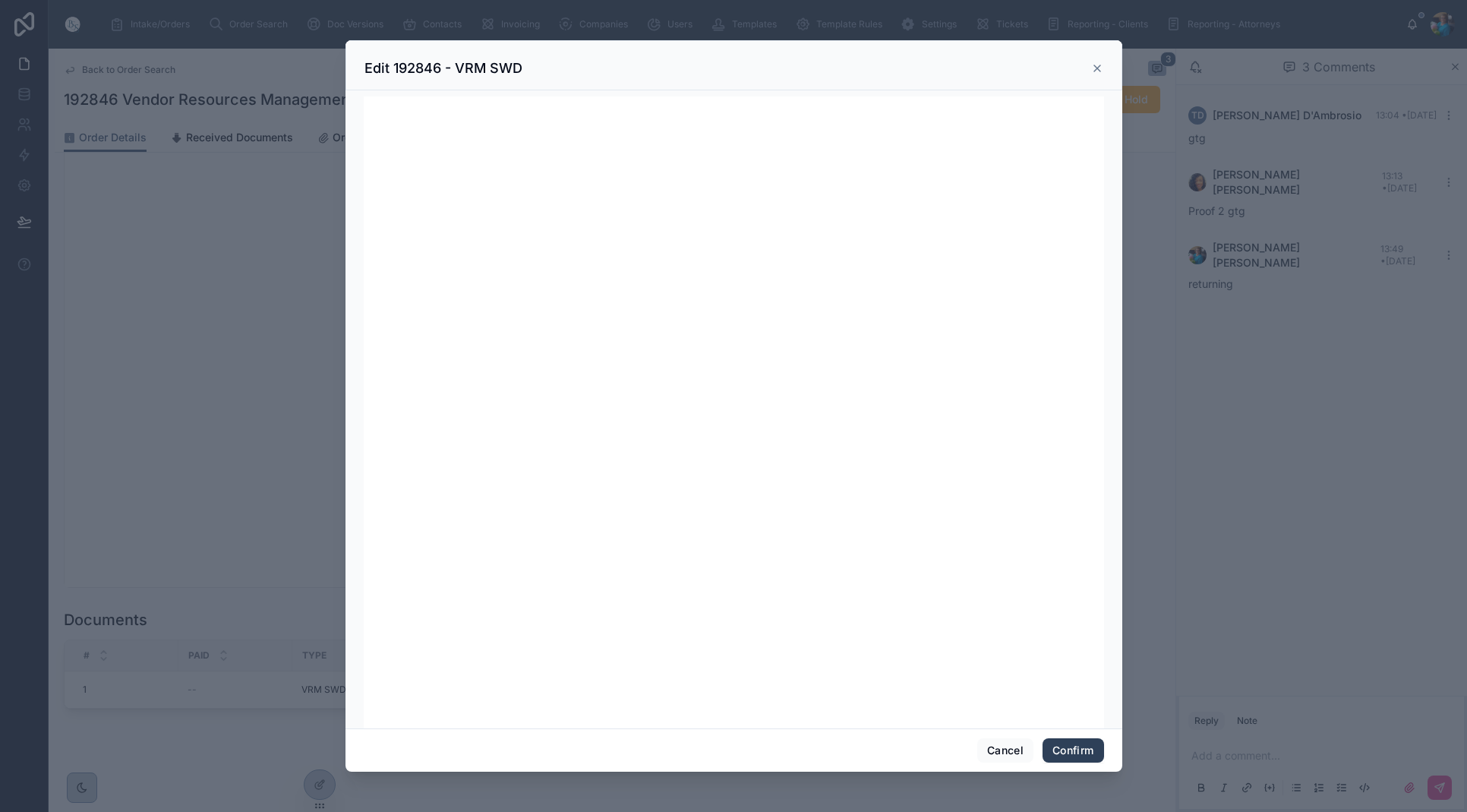
click at [1080, 750] on button "Confirm" at bounding box center [1073, 750] width 61 height 24
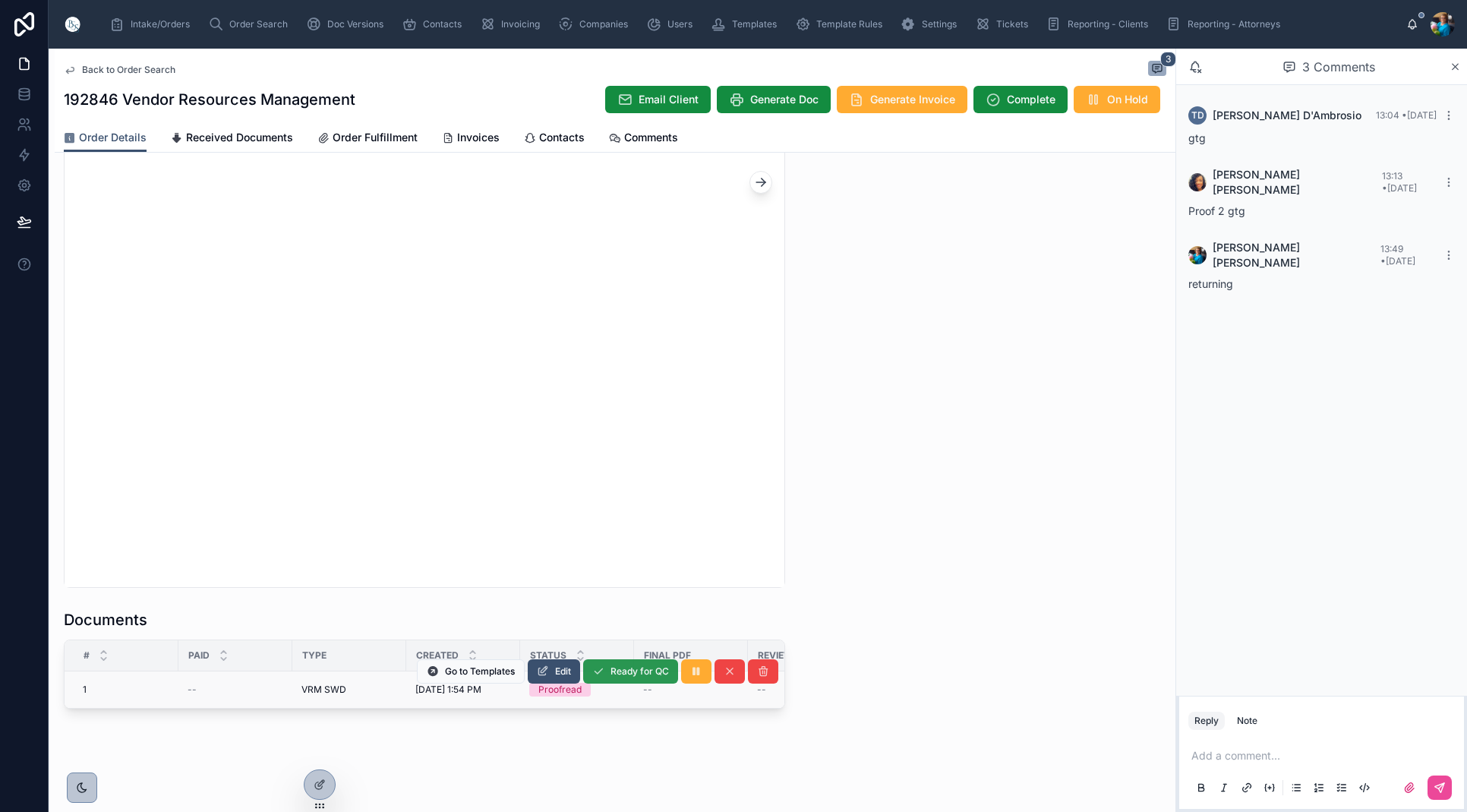
click at [621, 670] on span "Ready for QC" at bounding box center [640, 671] width 58 height 12
click at [627, 675] on span "Finalize Document" at bounding box center [628, 671] width 81 height 12
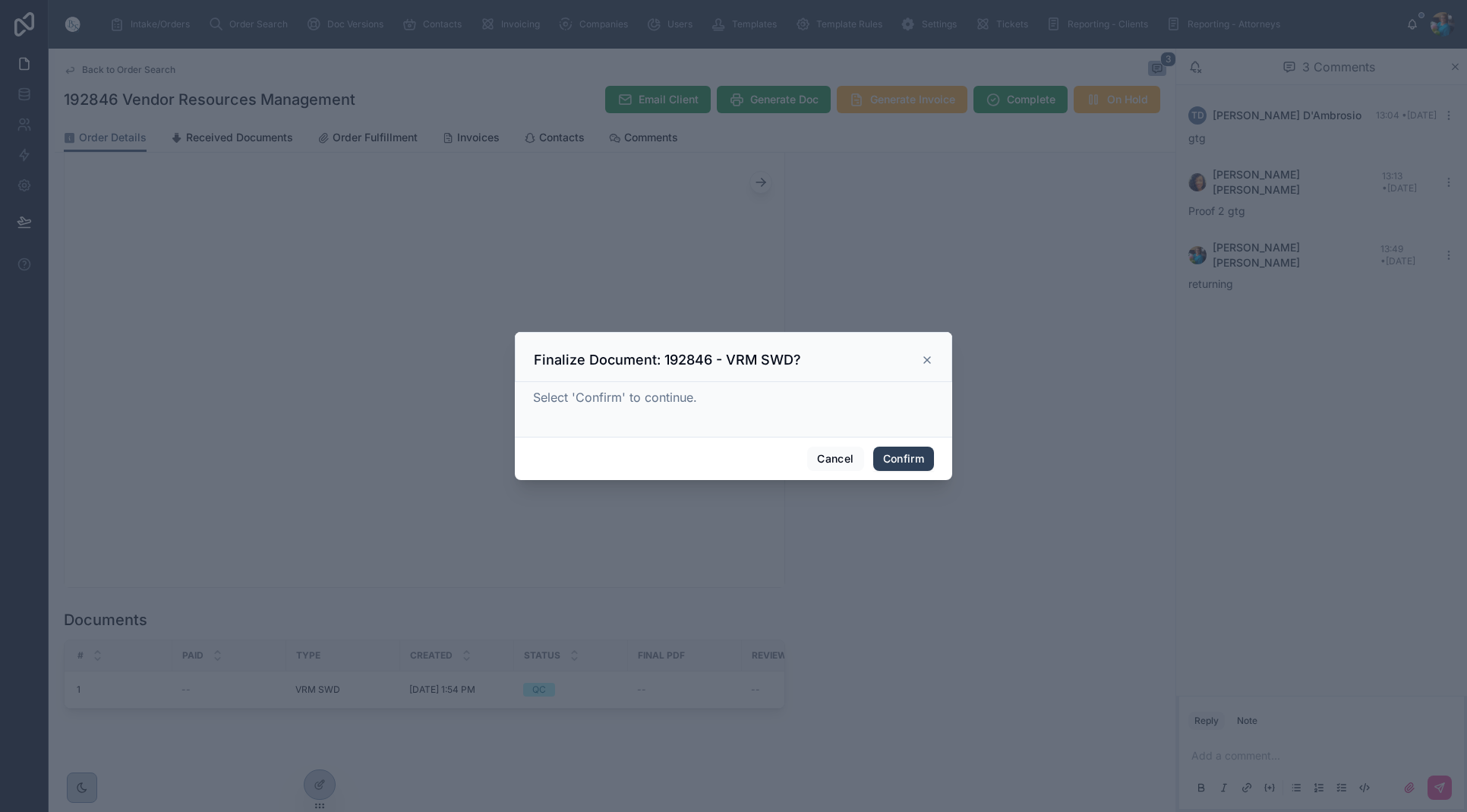
click at [908, 453] on button "Confirm" at bounding box center [903, 458] width 61 height 24
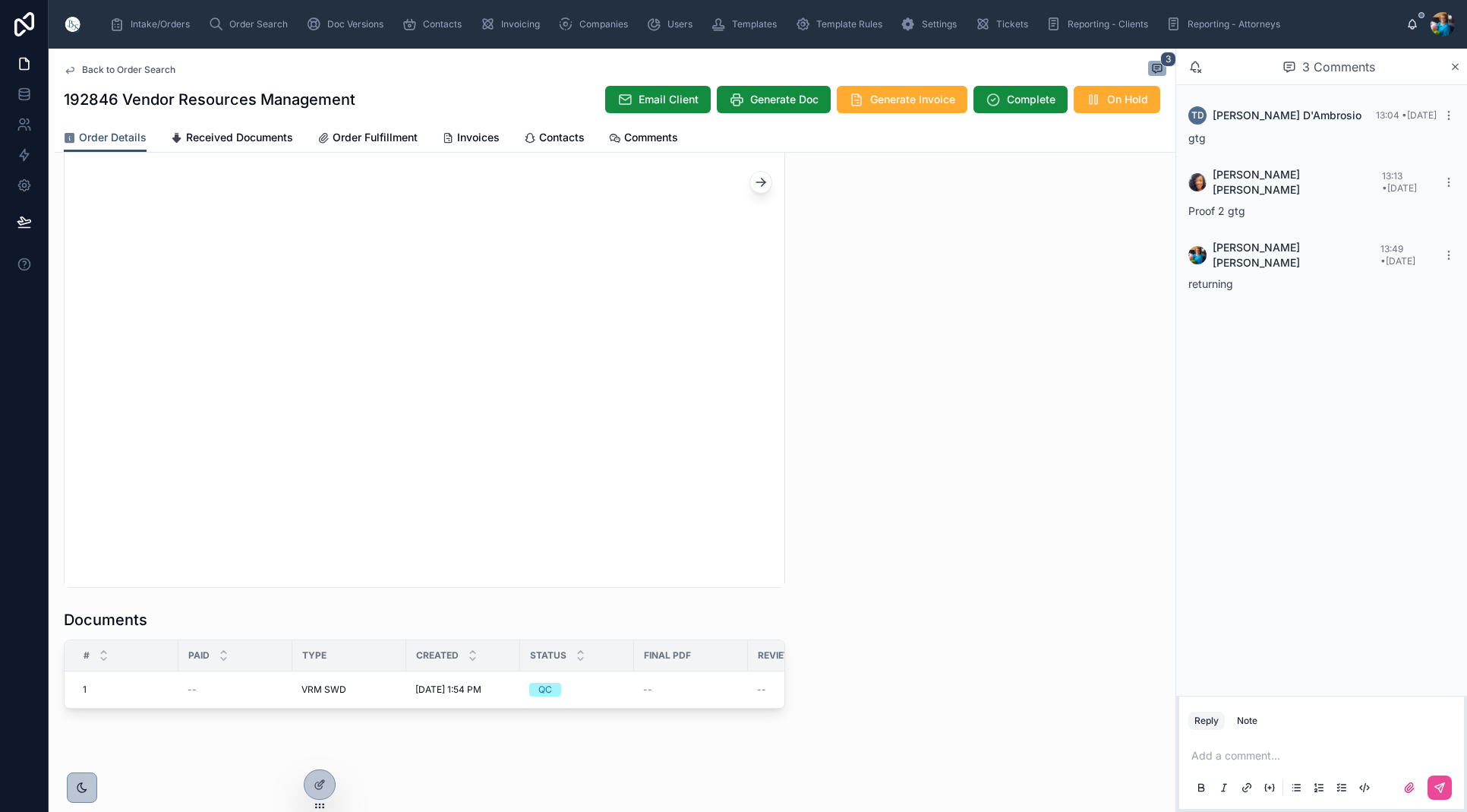
scroll to position [0, 0]
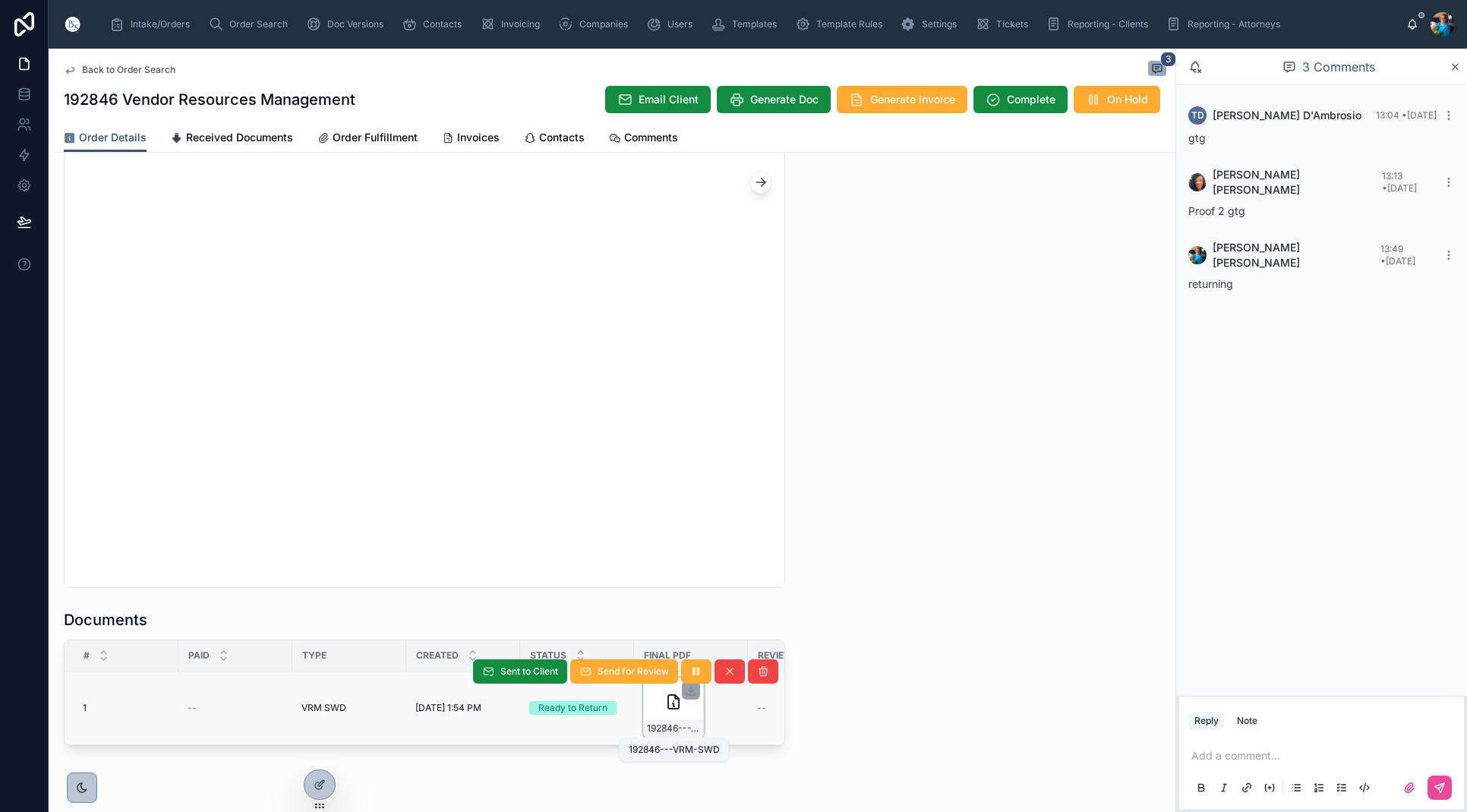
click at [672, 727] on span "192846---VRM-SWD" at bounding box center [674, 728] width 53 height 12
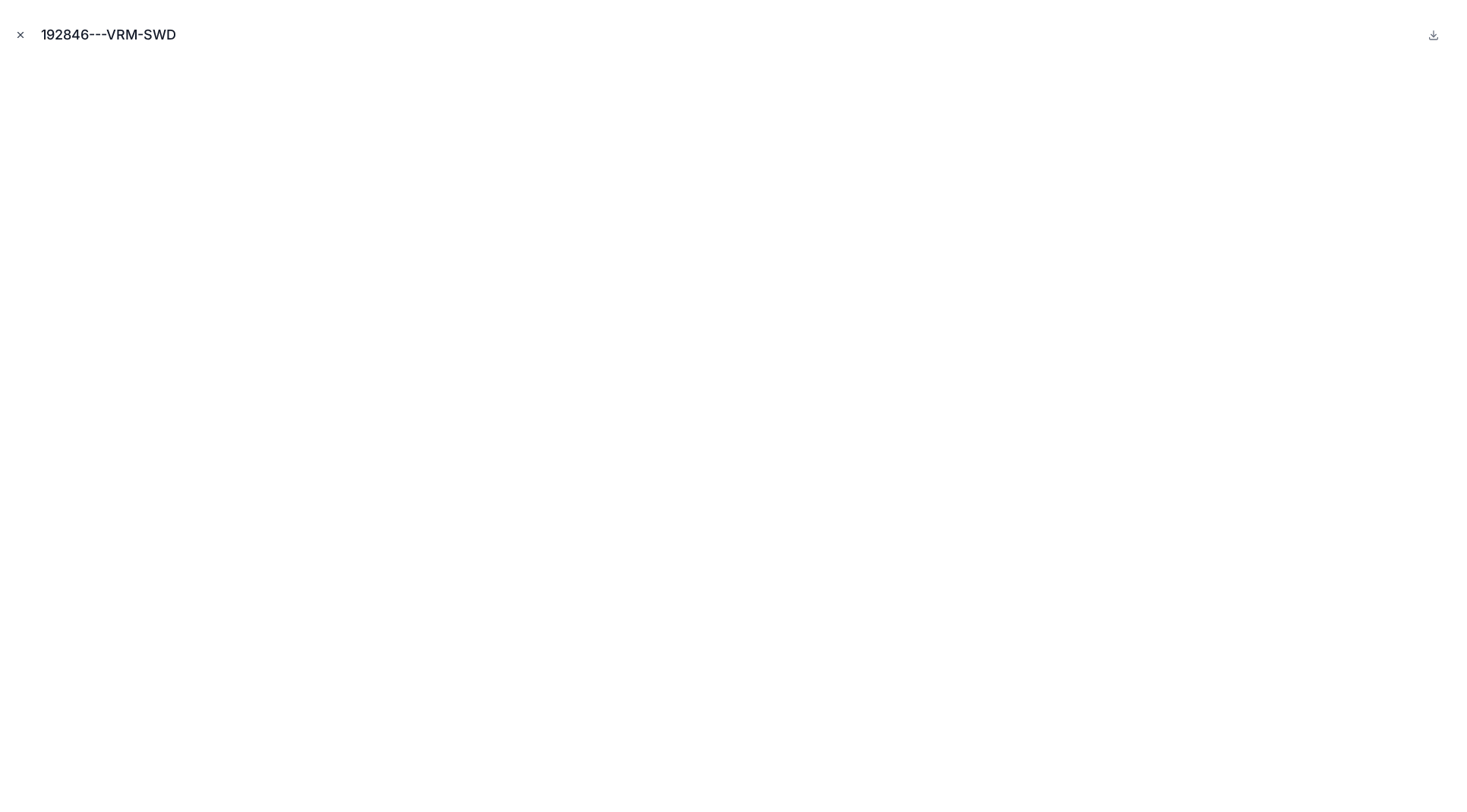
click at [22, 34] on icon "Close modal" at bounding box center [21, 35] width 5 height 5
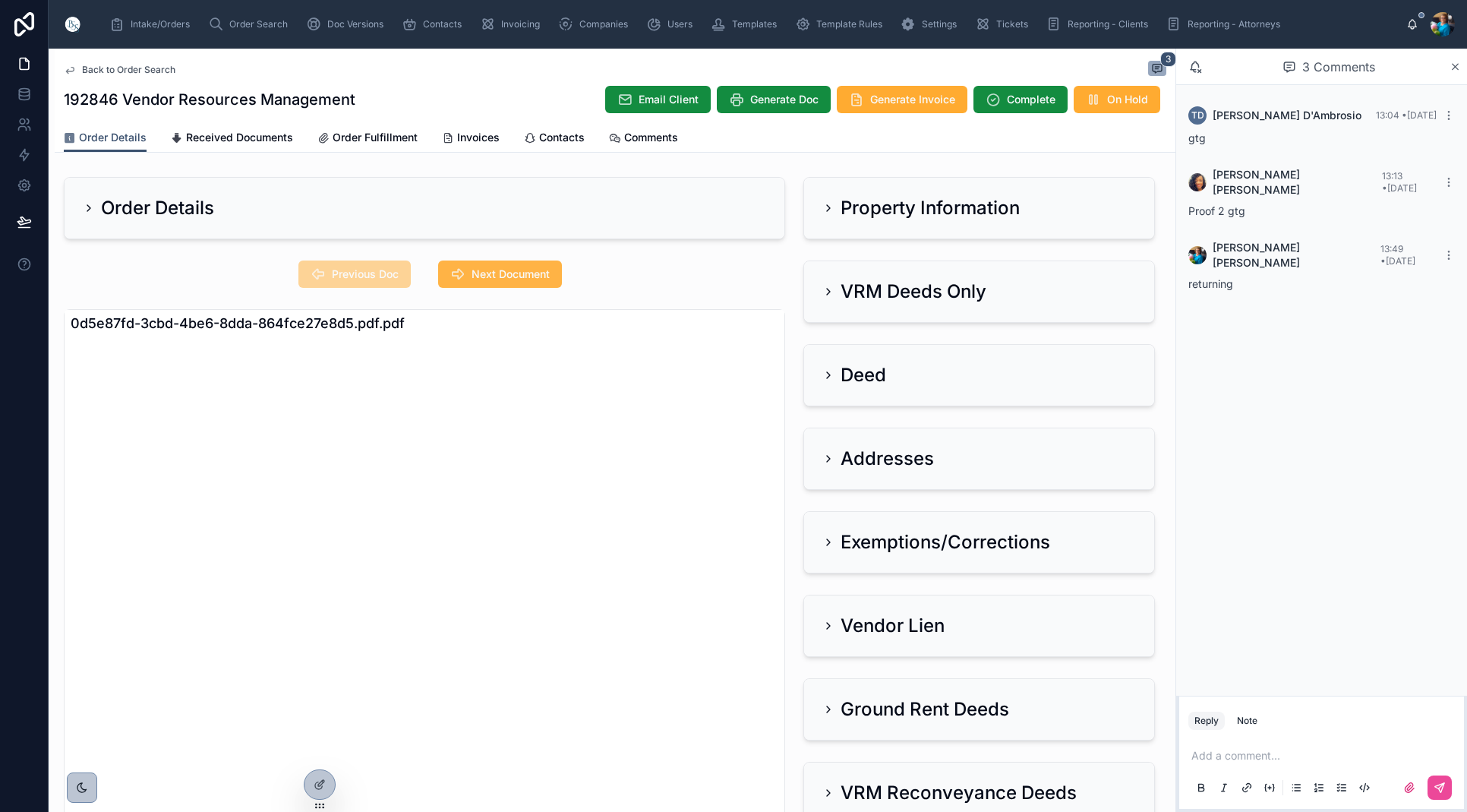
click at [465, 266] on button "Next Document" at bounding box center [500, 274] width 124 height 27
click at [888, 96] on span "Generate Invoice" at bounding box center [913, 99] width 85 height 15
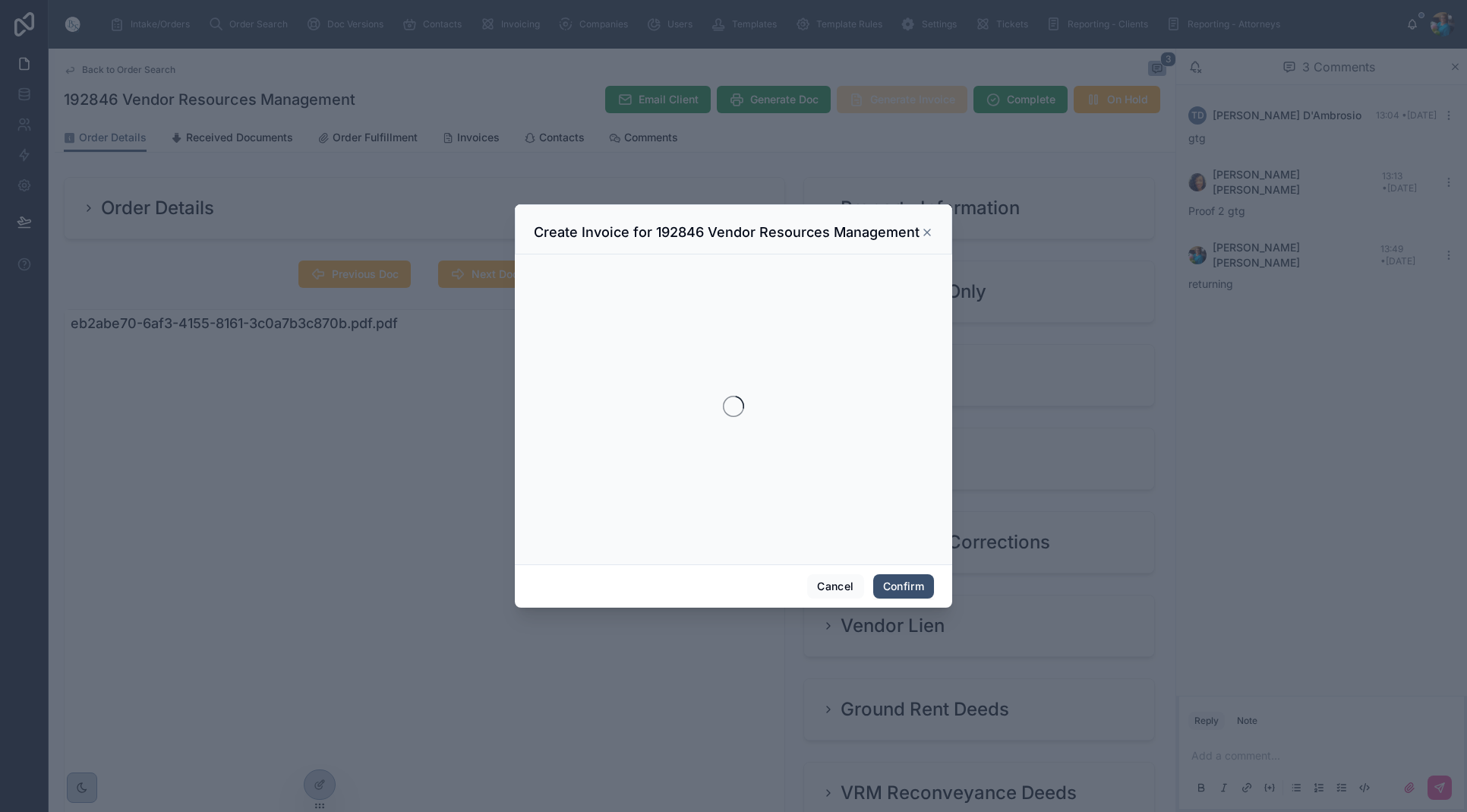
scroll to position [0, 0]
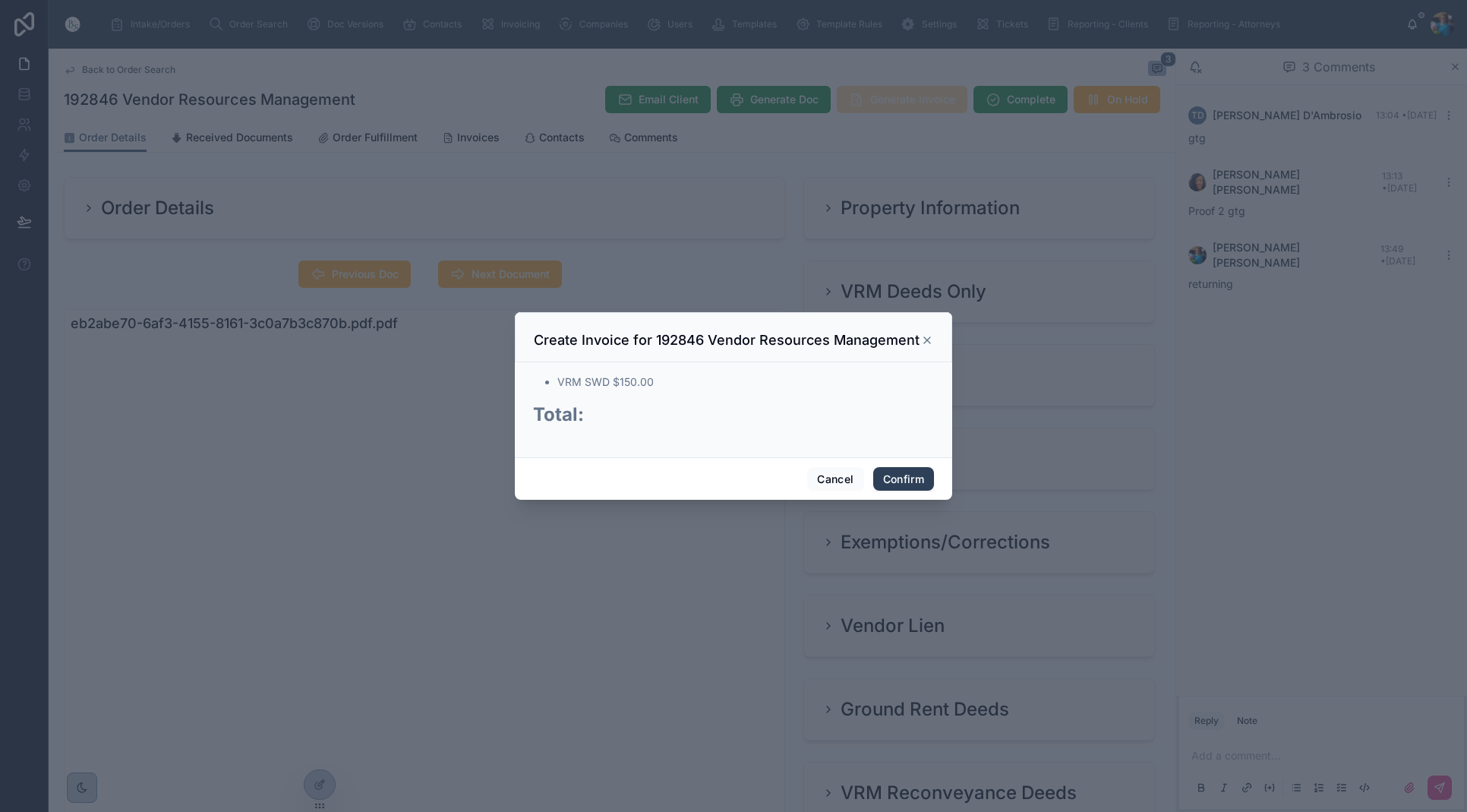
click at [889, 473] on button "Confirm" at bounding box center [903, 479] width 61 height 24
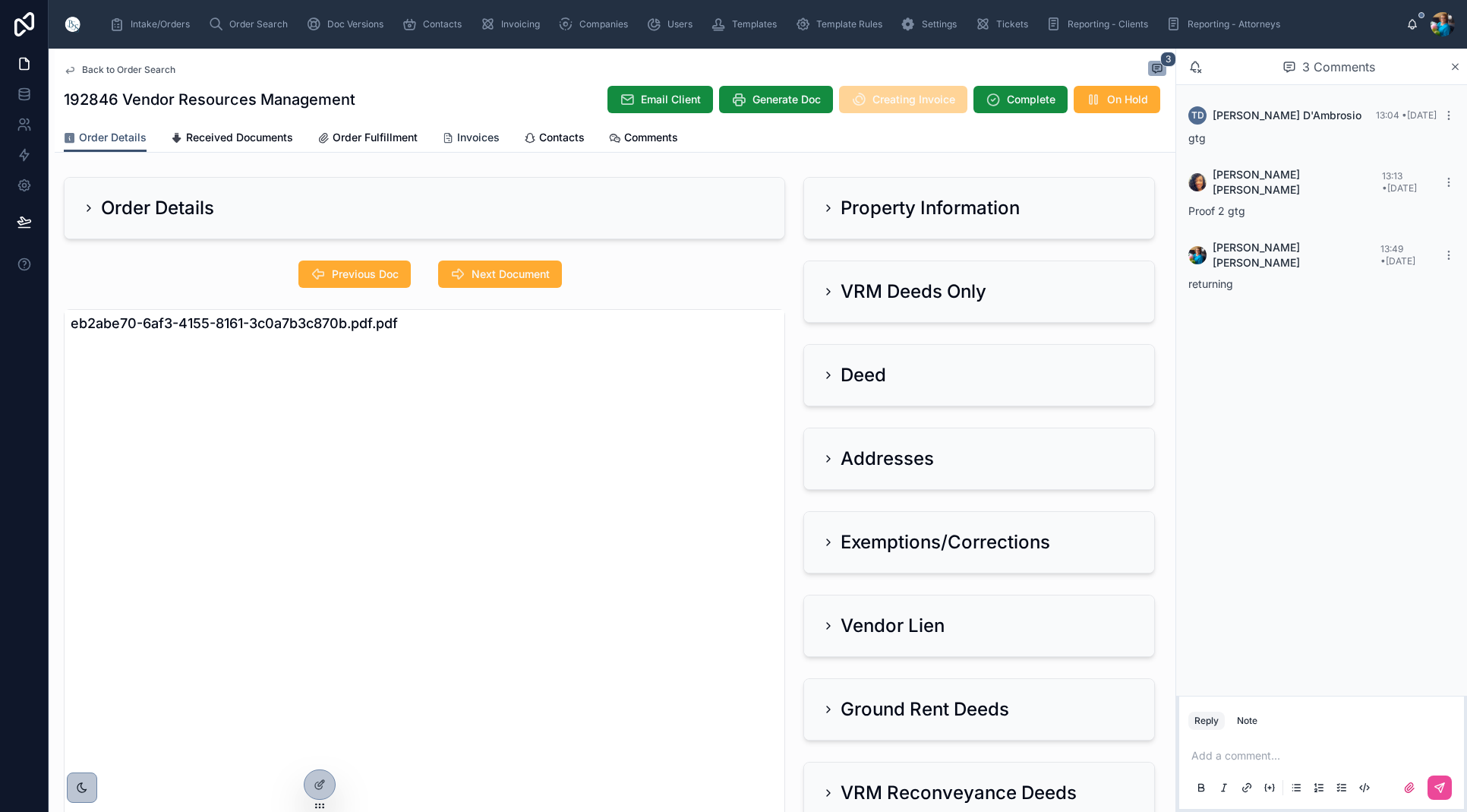
click at [464, 137] on span "Invoices" at bounding box center [478, 137] width 42 height 15
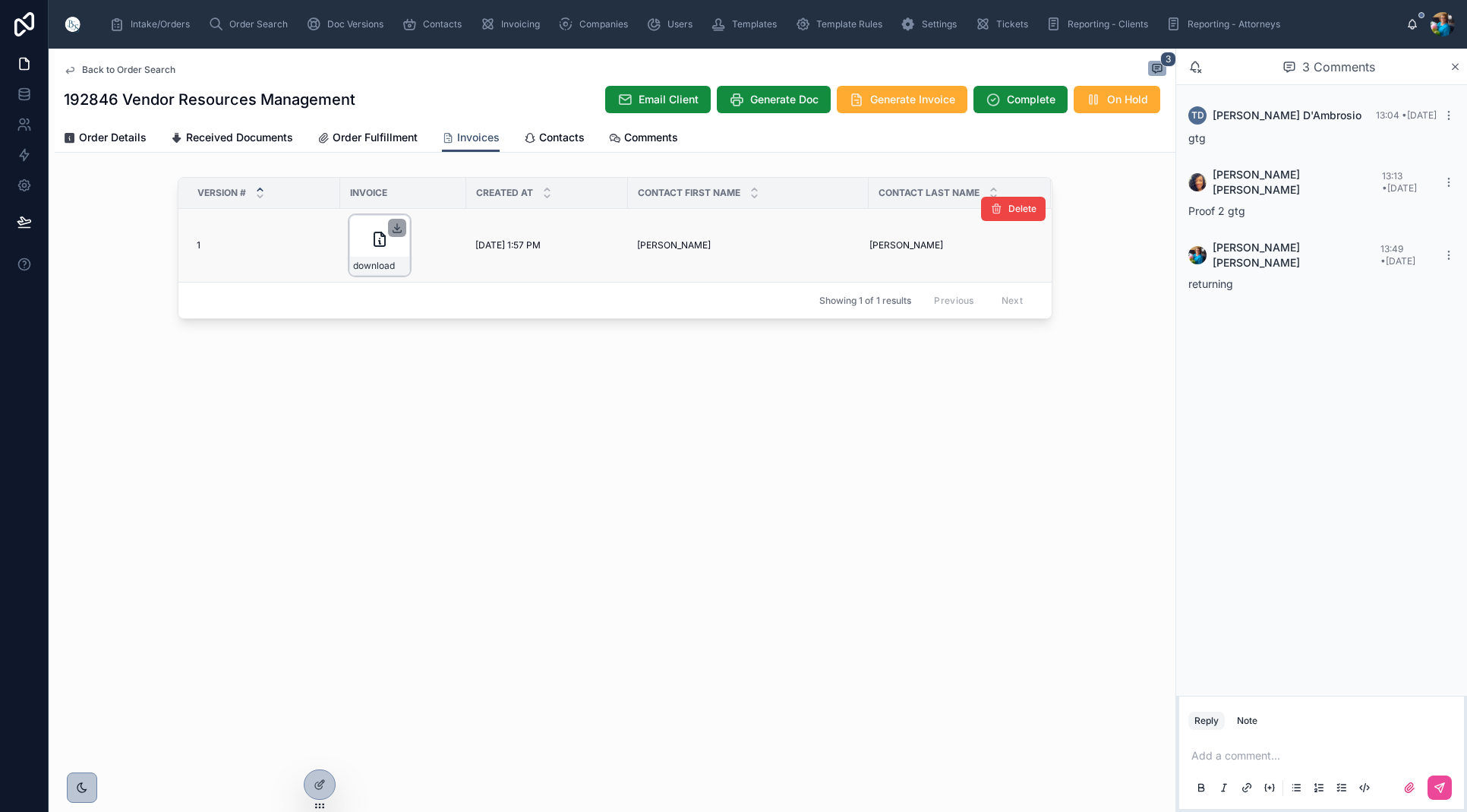
click at [402, 227] on icon at bounding box center [397, 227] width 12 height 12
